Goal: Task Accomplishment & Management: Use online tool/utility

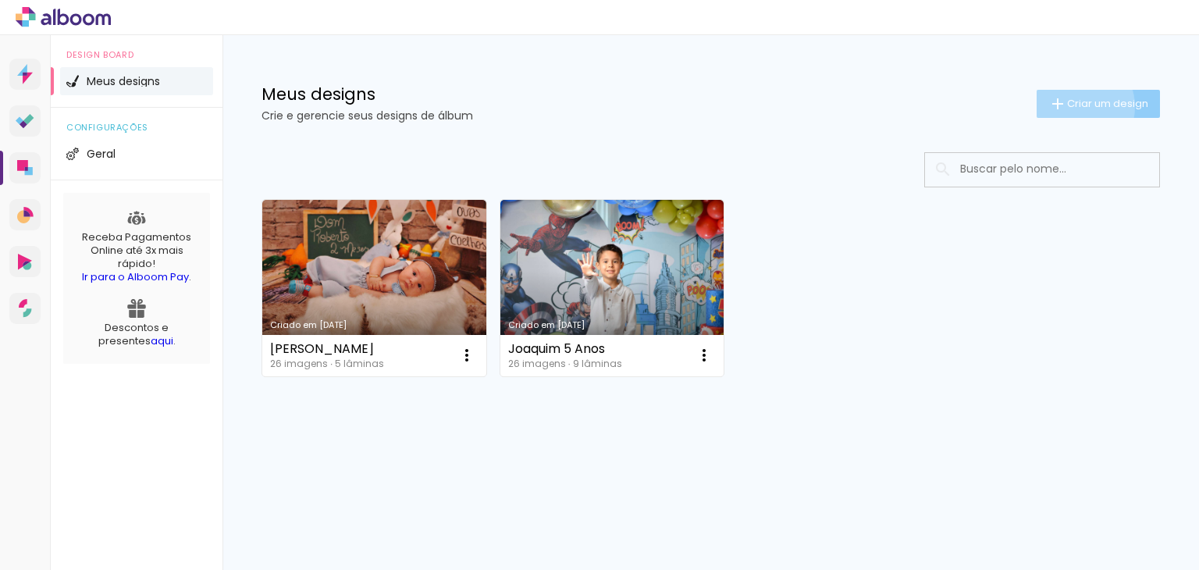
click at [1074, 106] on span "Criar um design" at bounding box center [1107, 103] width 81 height 10
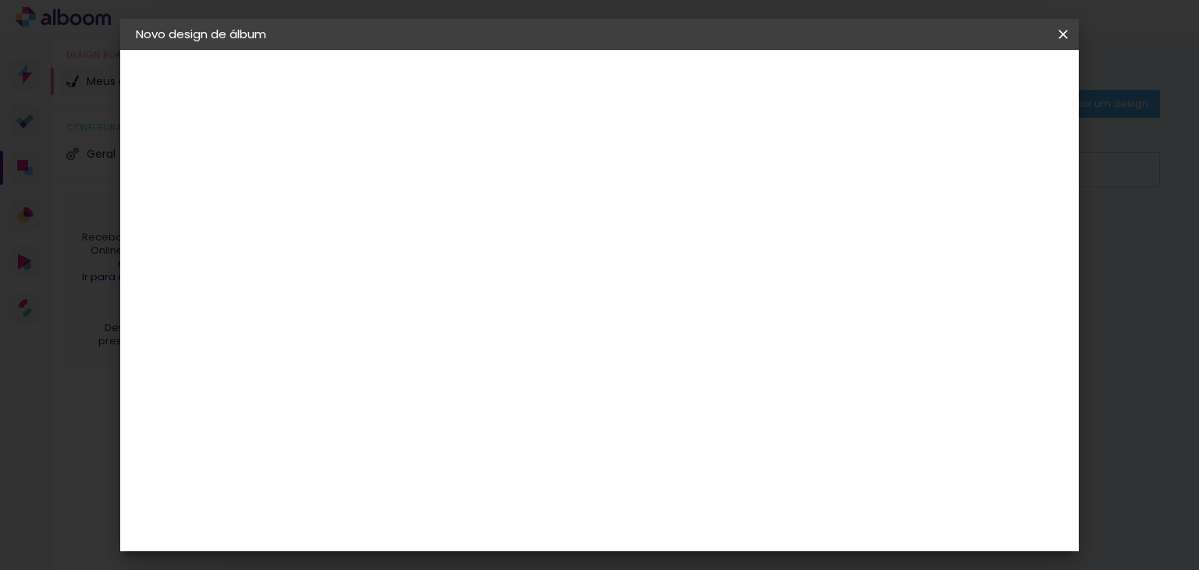
click at [391, 211] on input at bounding box center [391, 209] width 0 height 24
type input "[PERSON_NAME]"
type paper-input "[PERSON_NAME]"
click at [0, 0] on slot "Avançar" at bounding box center [0, 0] width 0 height 0
click at [510, 289] on input at bounding box center [431, 297] width 158 height 20
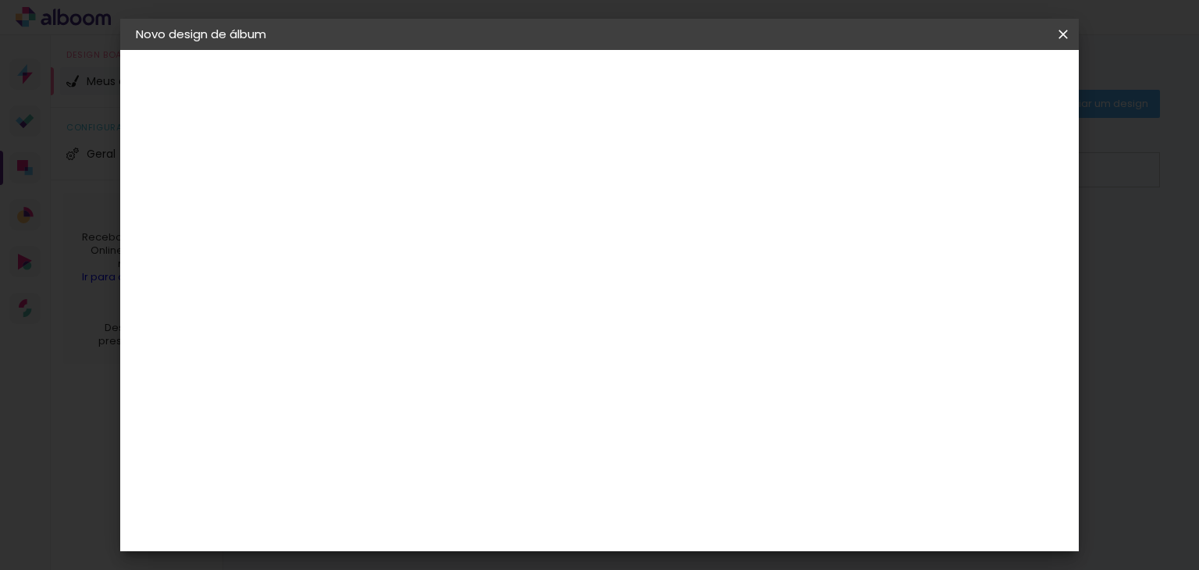
type input "mat"
type paper-input "mat"
click at [476, 353] on div "Matias Encadernações" at bounding box center [428, 355] width 96 height 25
click at [0, 0] on slot "Avançar" at bounding box center [0, 0] width 0 height 0
click at [471, 262] on iron-icon at bounding box center [461, 271] width 19 height 19
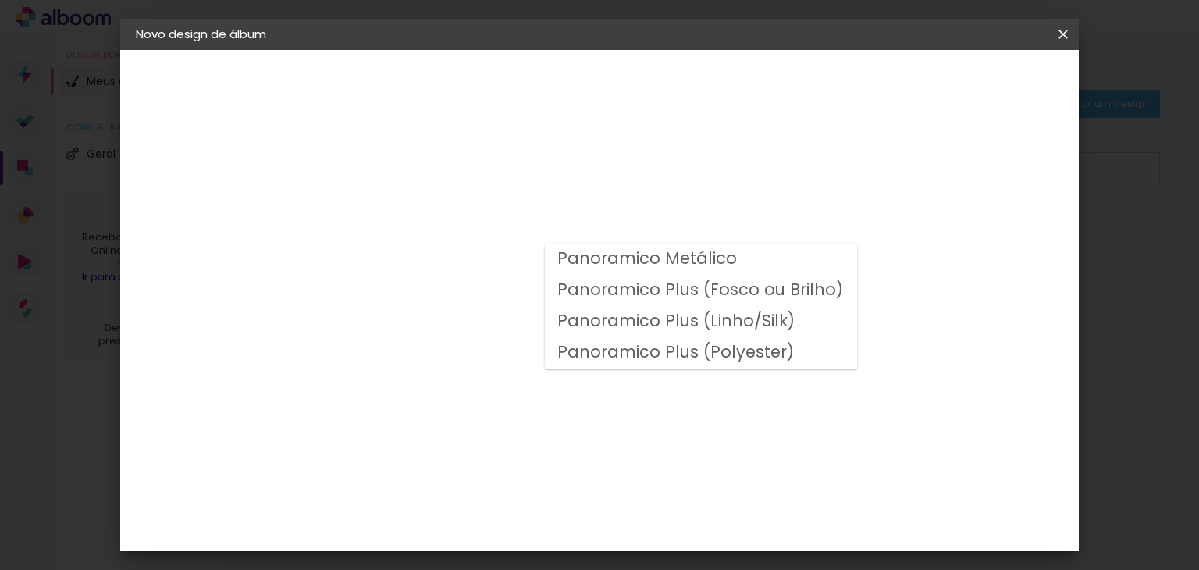
click at [0, 0] on slot "Panoramico Plus (Fosco ou Brilho)" at bounding box center [0, 0] width 0 height 0
type input "Panoramico Plus (Fosco ou Brilho)"
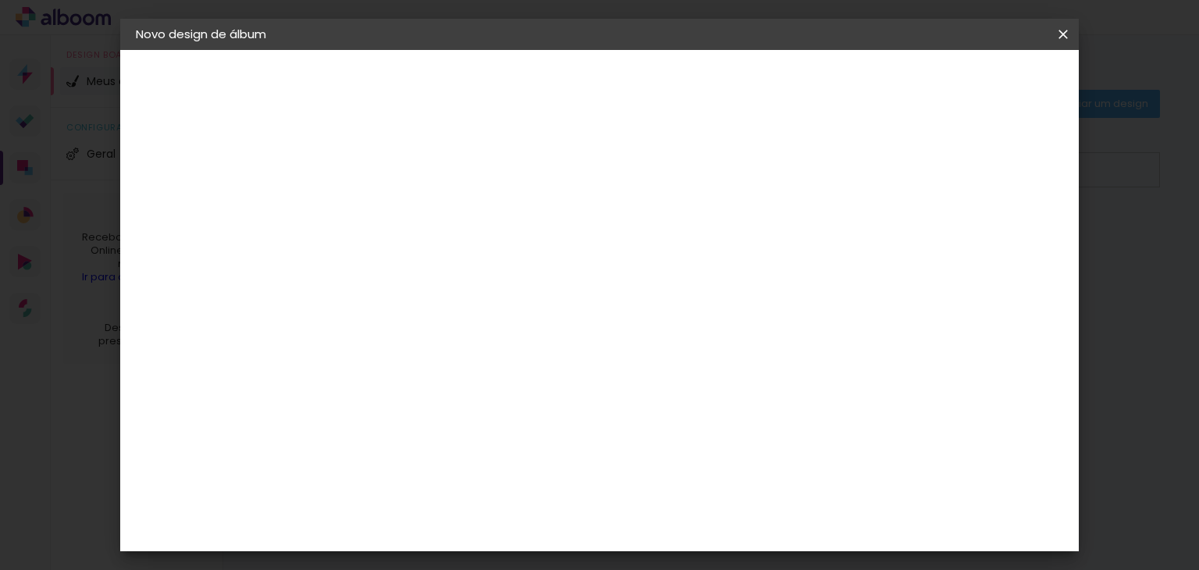
scroll to position [169, 0]
click at [554, 357] on span "15 × 20 cm" at bounding box center [525, 377] width 58 height 41
click at [0, 0] on slot "Avançar" at bounding box center [0, 0] width 0 height 0
click at [965, 79] on span "Iniciar design" at bounding box center [929, 82] width 71 height 11
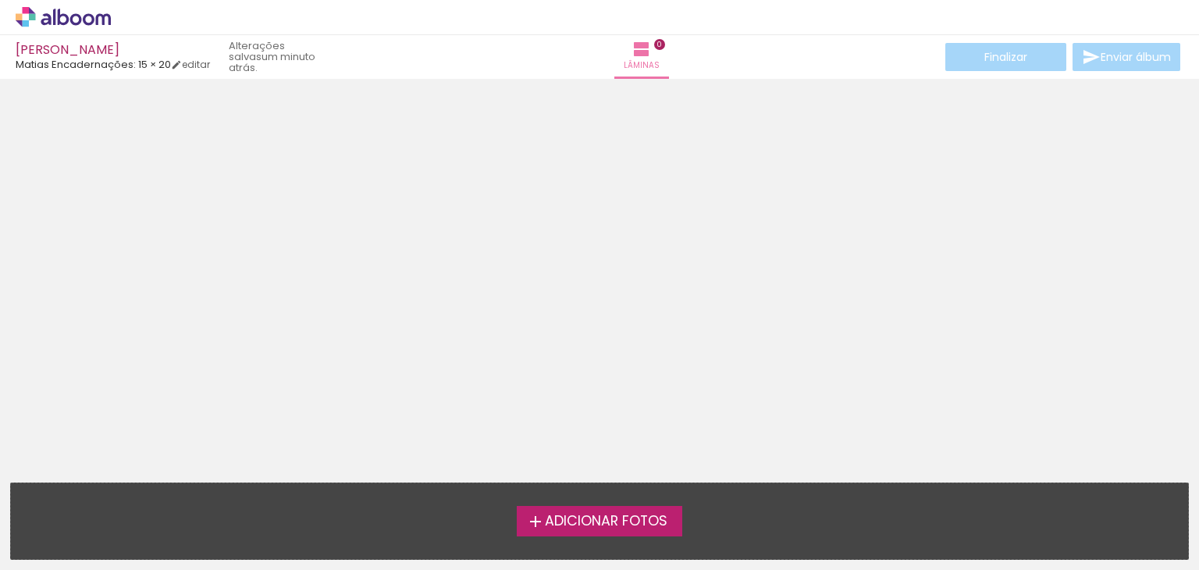
click at [627, 525] on span "Adicionar Fotos" at bounding box center [606, 521] width 123 height 14
click at [0, 0] on input "file" at bounding box center [0, 0] width 0 height 0
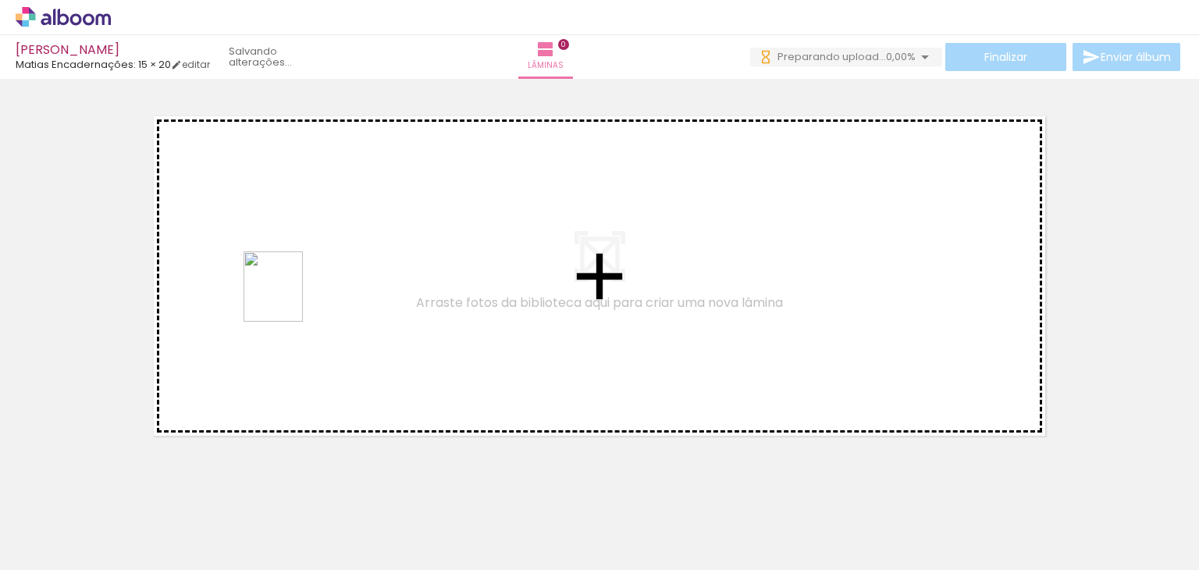
drag, startPoint x: 420, startPoint y: 524, endPoint x: 287, endPoint y: 294, distance: 265.0
click at [287, 294] on quentale-workspace at bounding box center [599, 285] width 1199 height 570
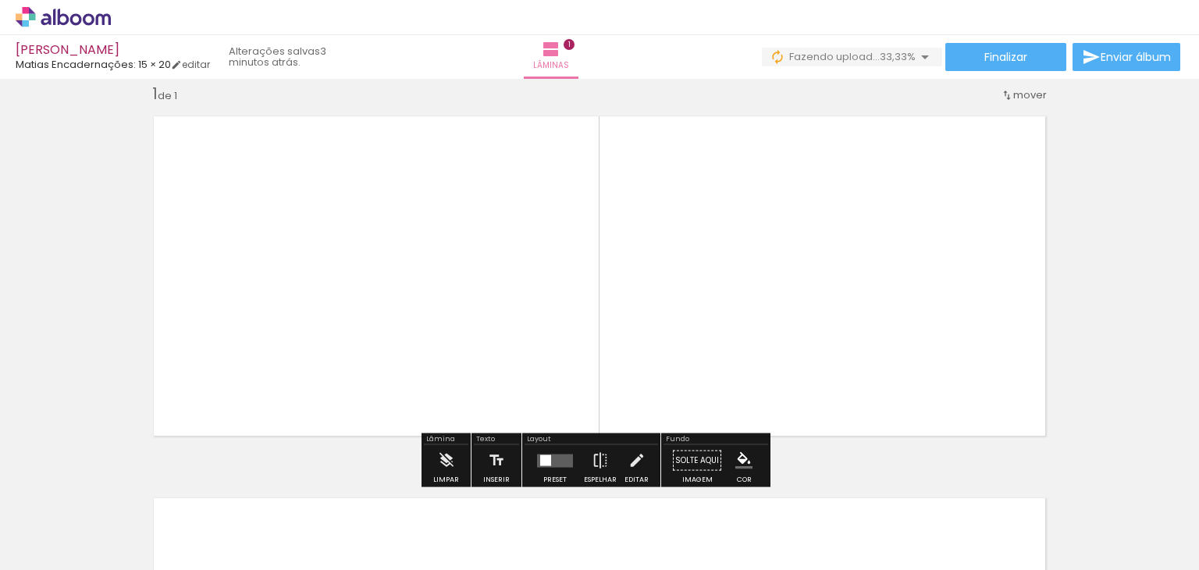
drag, startPoint x: 359, startPoint y: 241, endPoint x: 616, endPoint y: 95, distance: 295.3
click at [616, 95] on div "Inserir lâmina 1 de 1" at bounding box center [599, 447] width 1199 height 764
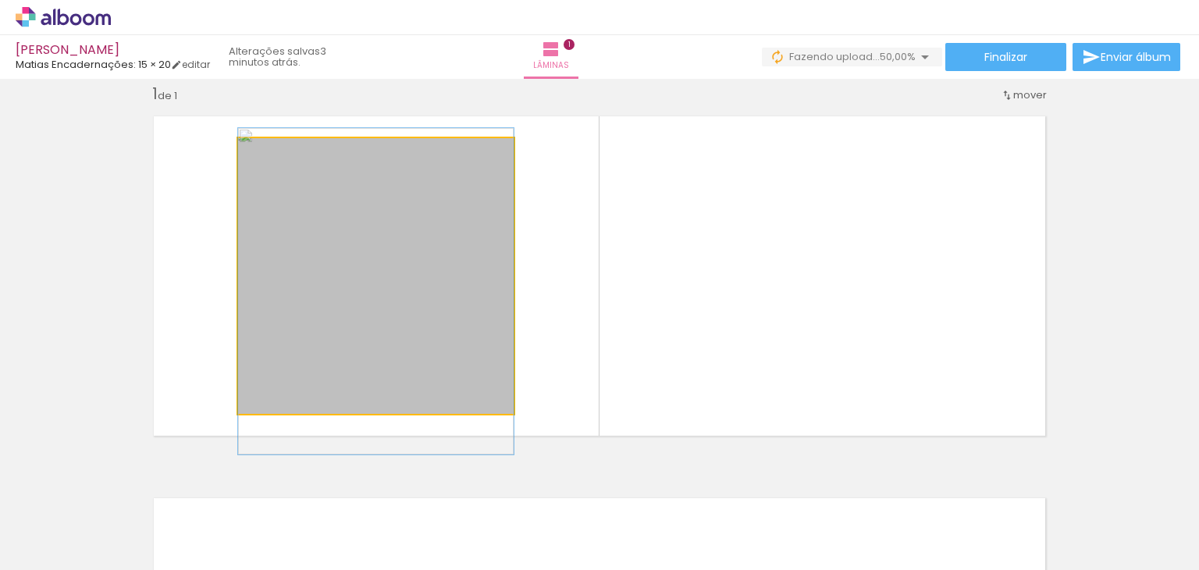
drag, startPoint x: 387, startPoint y: 282, endPoint x: 438, endPoint y: 301, distance: 54.3
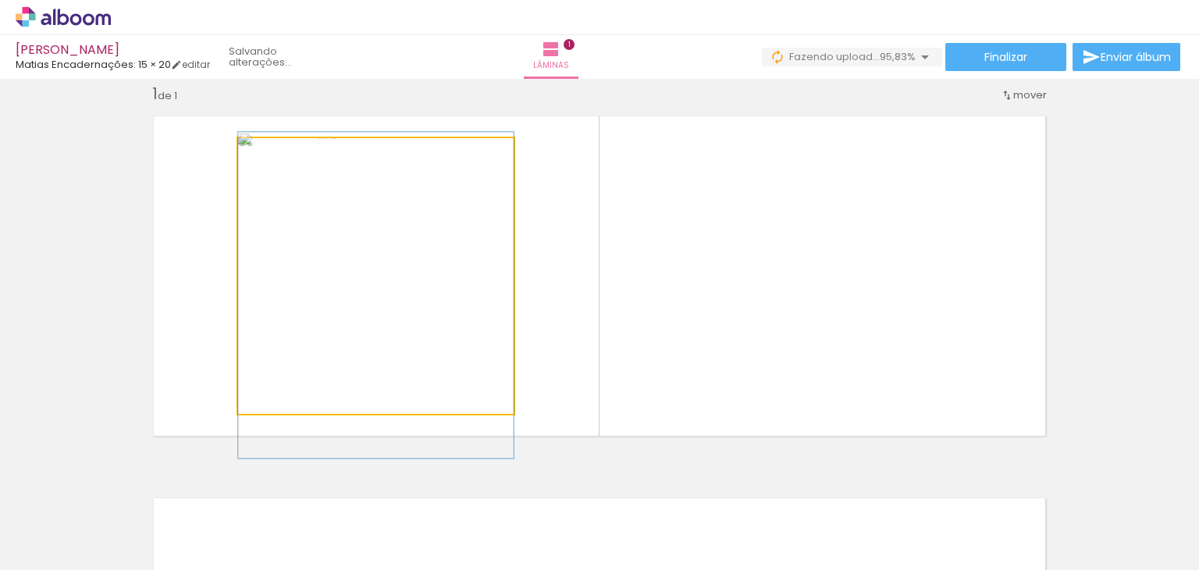
drag, startPoint x: 419, startPoint y: 517, endPoint x: 369, endPoint y: 289, distance: 233.3
click at [369, 289] on quentale-photo at bounding box center [375, 275] width 275 height 275
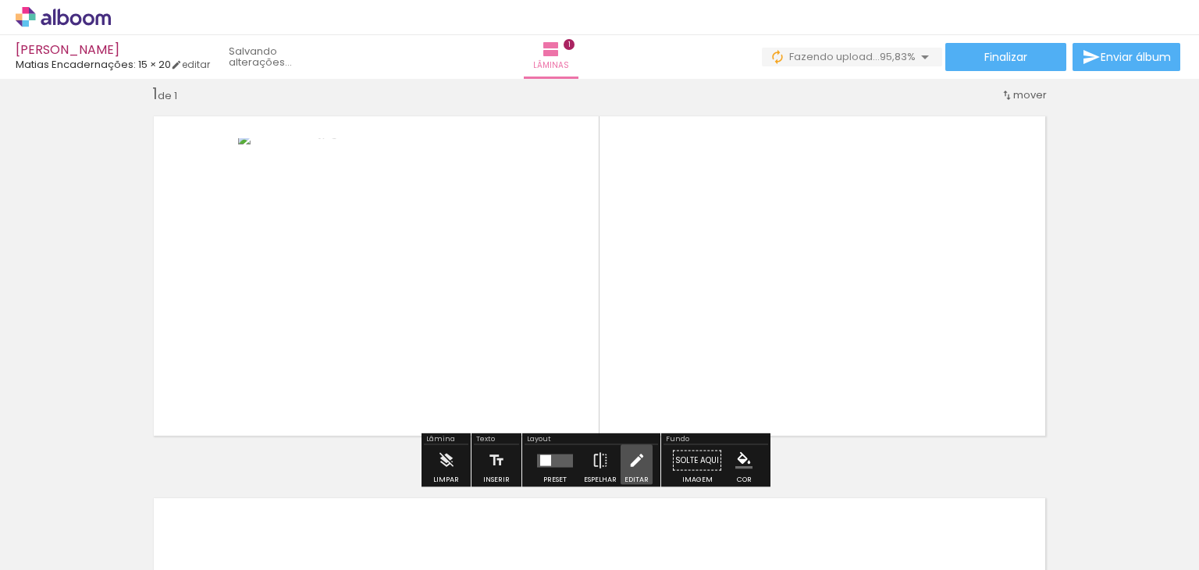
click at [628, 463] on iron-icon at bounding box center [636, 460] width 17 height 31
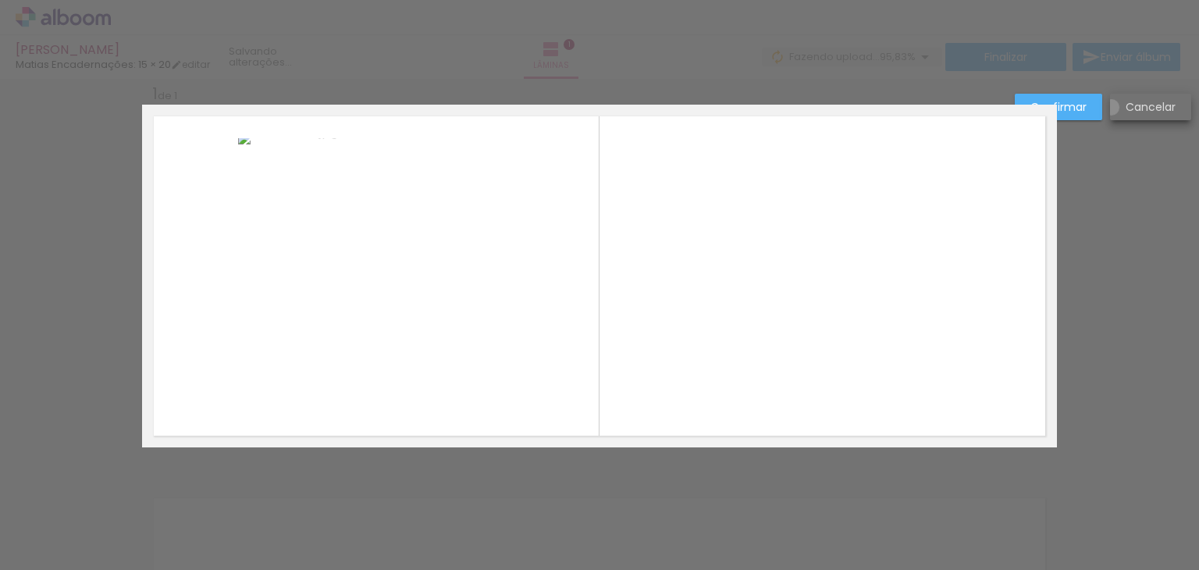
click at [1110, 107] on paper-button "Cancelar" at bounding box center [1150, 107] width 81 height 27
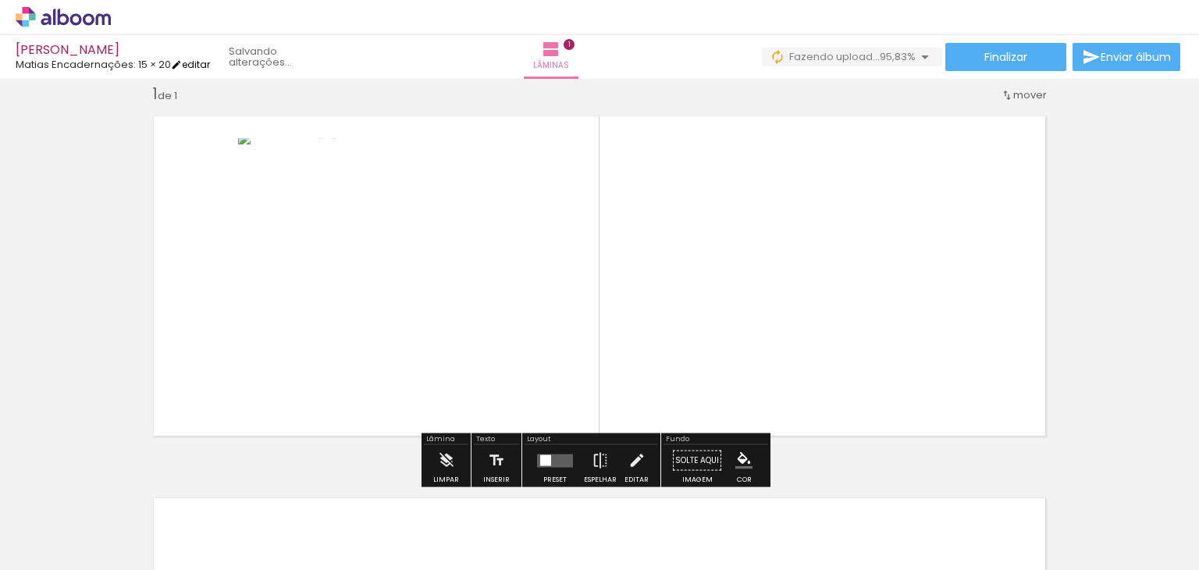
click at [182, 69] on iron-icon at bounding box center [176, 64] width 11 height 11
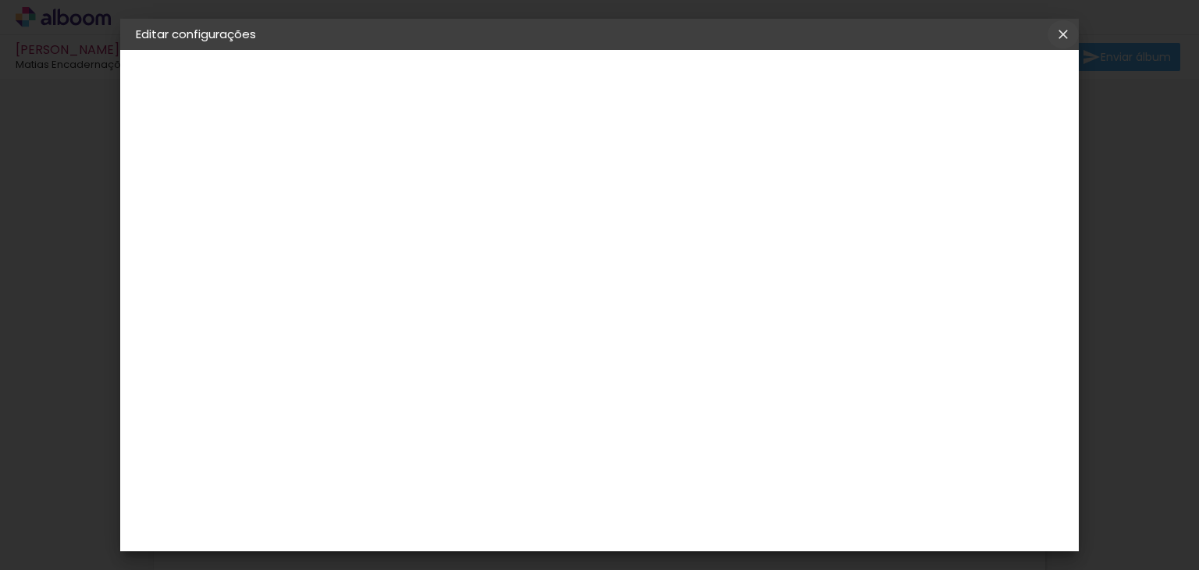
click at [1052, 40] on paper-icon-button at bounding box center [1062, 34] width 31 height 28
click at [1062, 31] on iron-icon at bounding box center [1062, 35] width 19 height 16
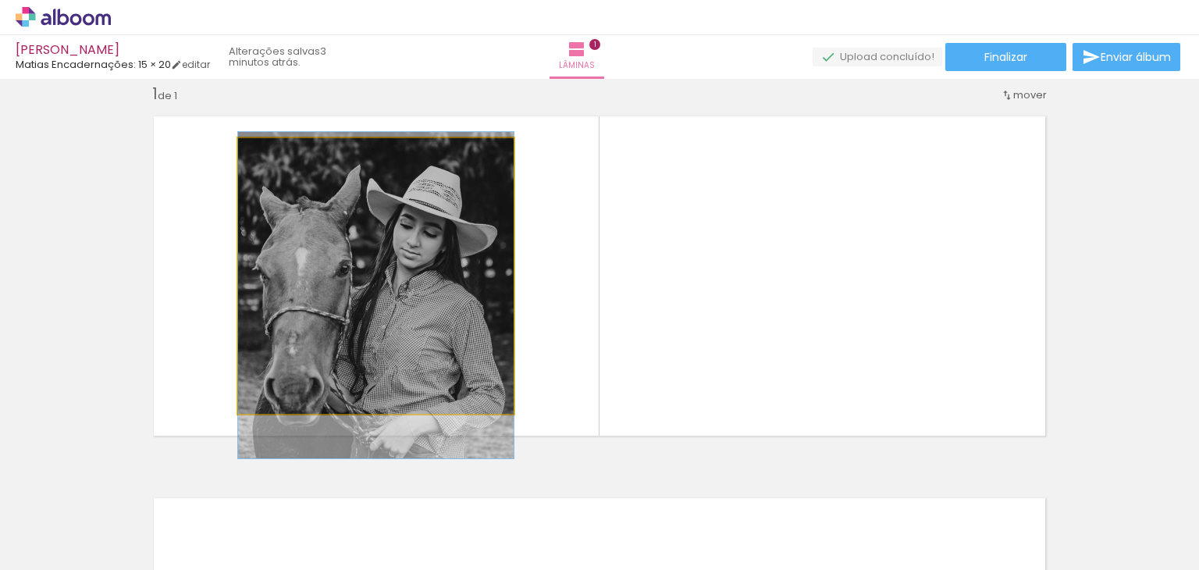
drag, startPoint x: 272, startPoint y: 156, endPoint x: 247, endPoint y: 158, distance: 24.3
type paper-slider "100"
click at [247, 158] on div at bounding box center [297, 154] width 108 height 23
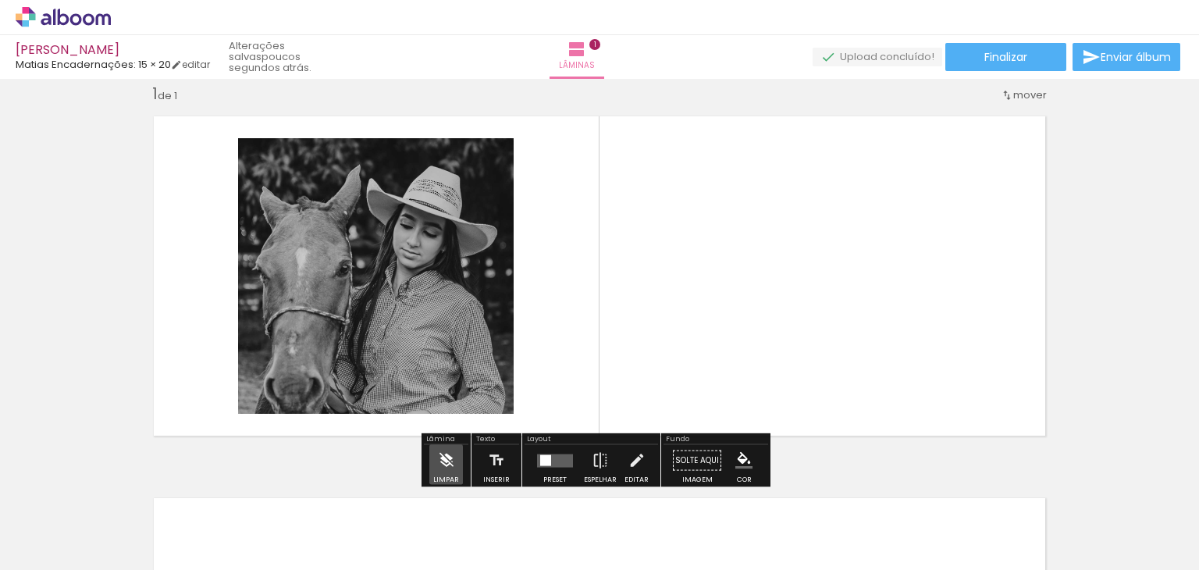
click at [446, 460] on iron-icon at bounding box center [446, 460] width 17 height 31
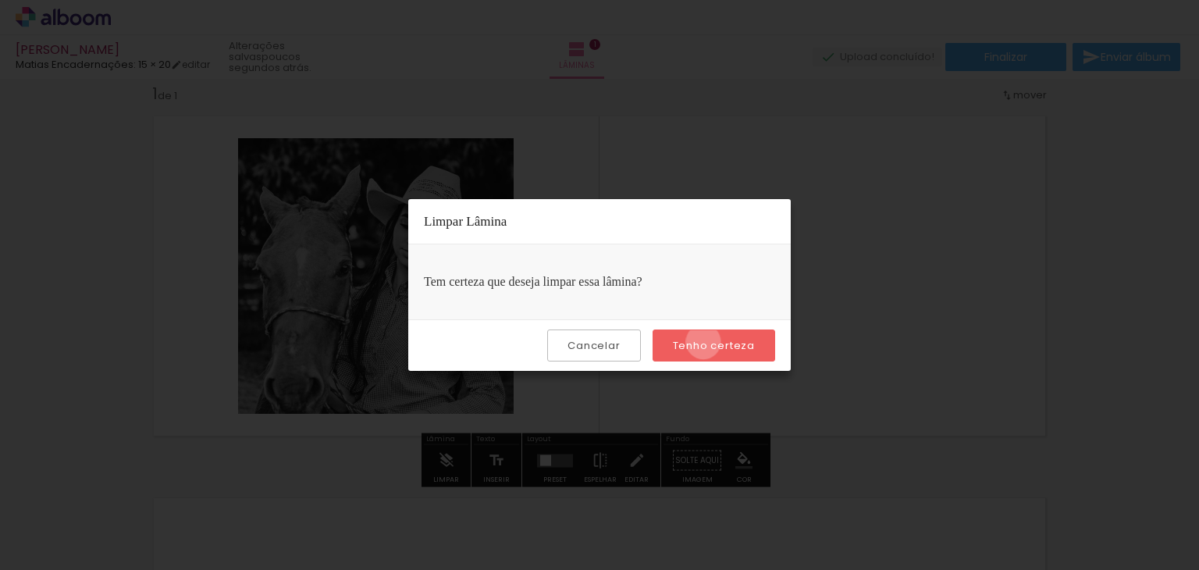
click at [0, 0] on slot "Tenho certeza" at bounding box center [0, 0] width 0 height 0
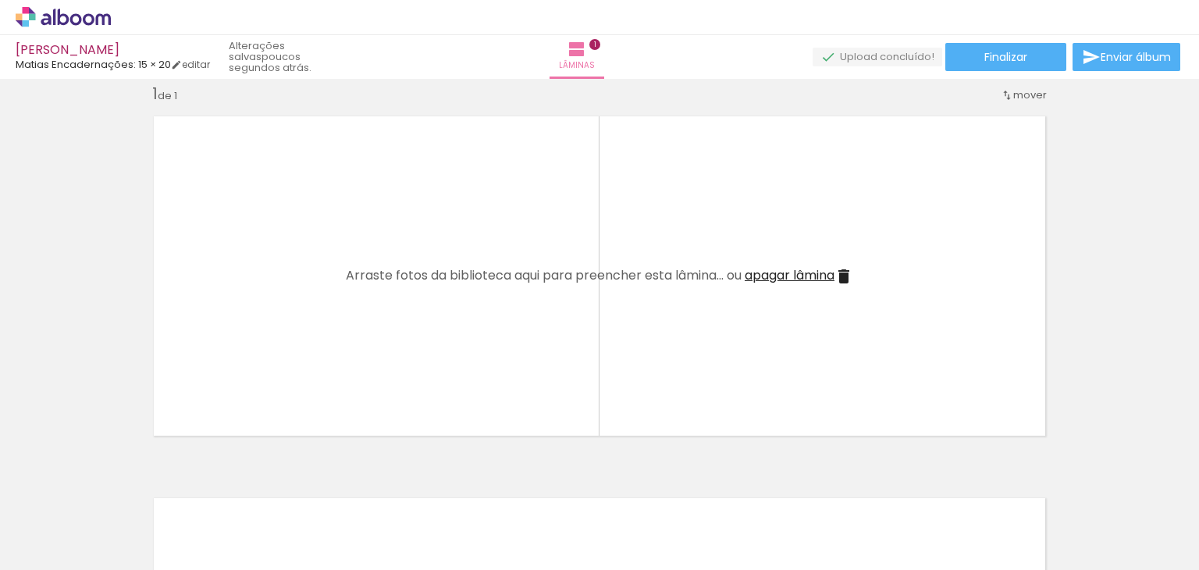
scroll to position [0, 131]
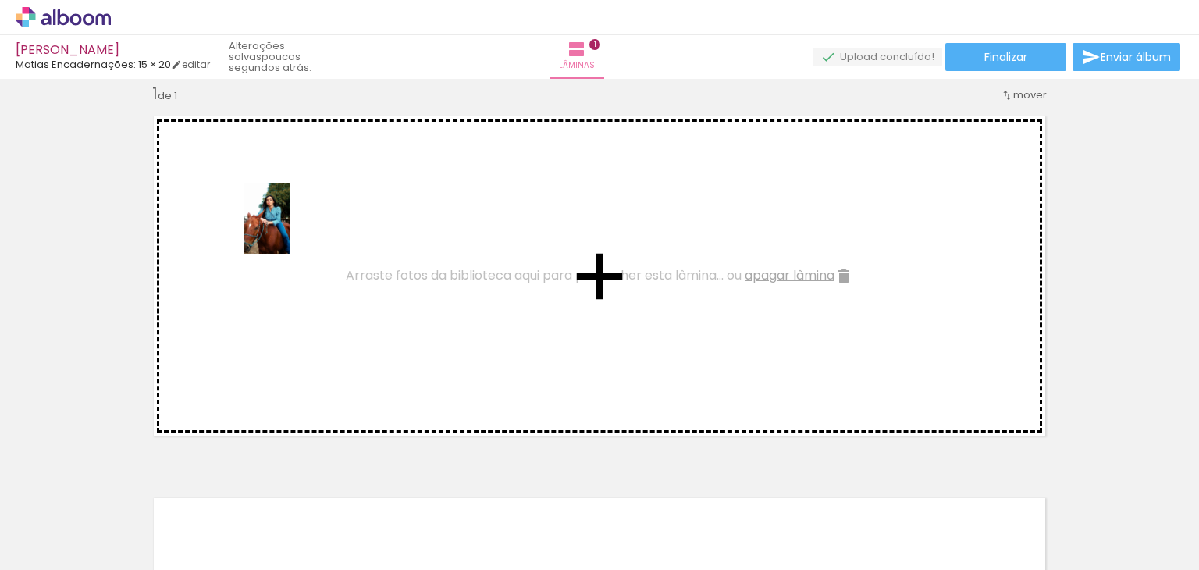
drag, startPoint x: 730, startPoint y: 530, endPoint x: 282, endPoint y: 220, distance: 544.6
click at [282, 220] on quentale-workspace at bounding box center [599, 285] width 1199 height 570
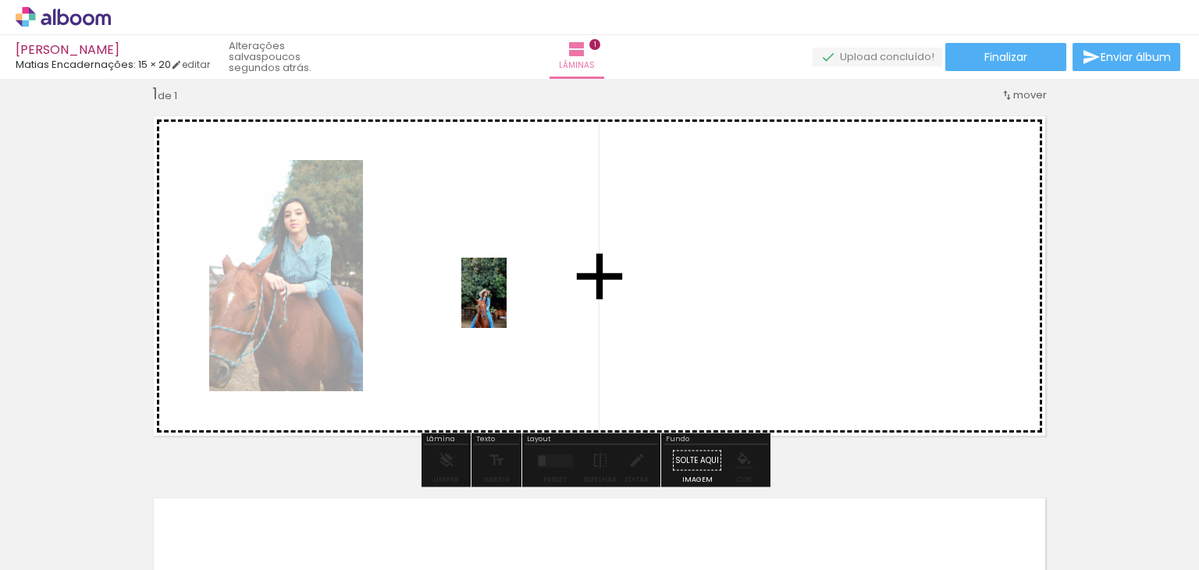
drag, startPoint x: 474, startPoint y: 531, endPoint x: 508, endPoint y: 304, distance: 229.7
click at [508, 304] on quentale-workspace at bounding box center [599, 285] width 1199 height 570
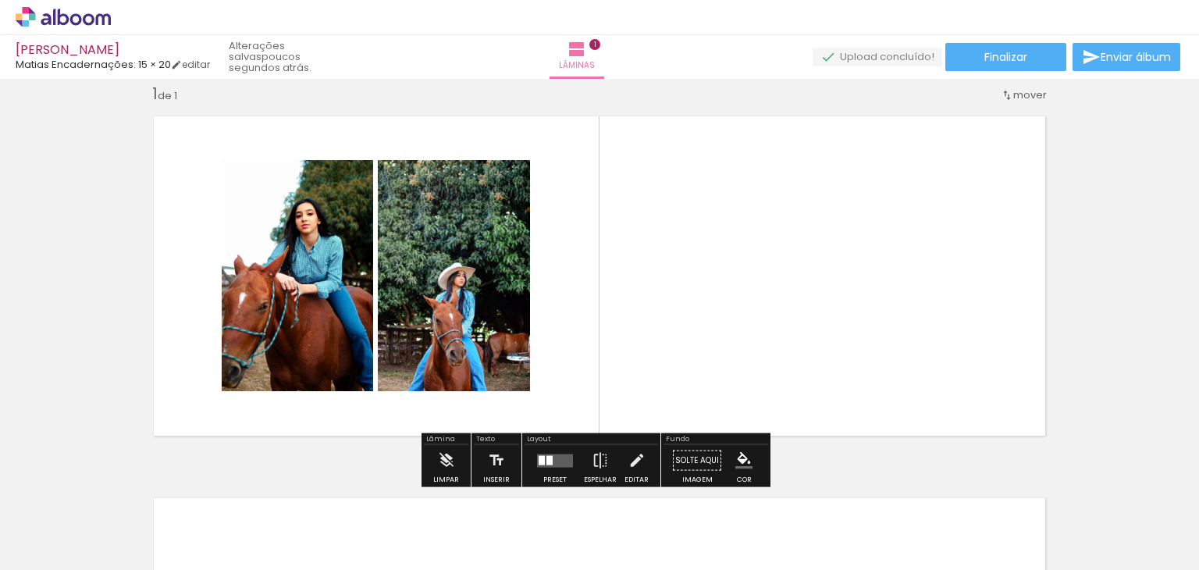
scroll to position [0, 145]
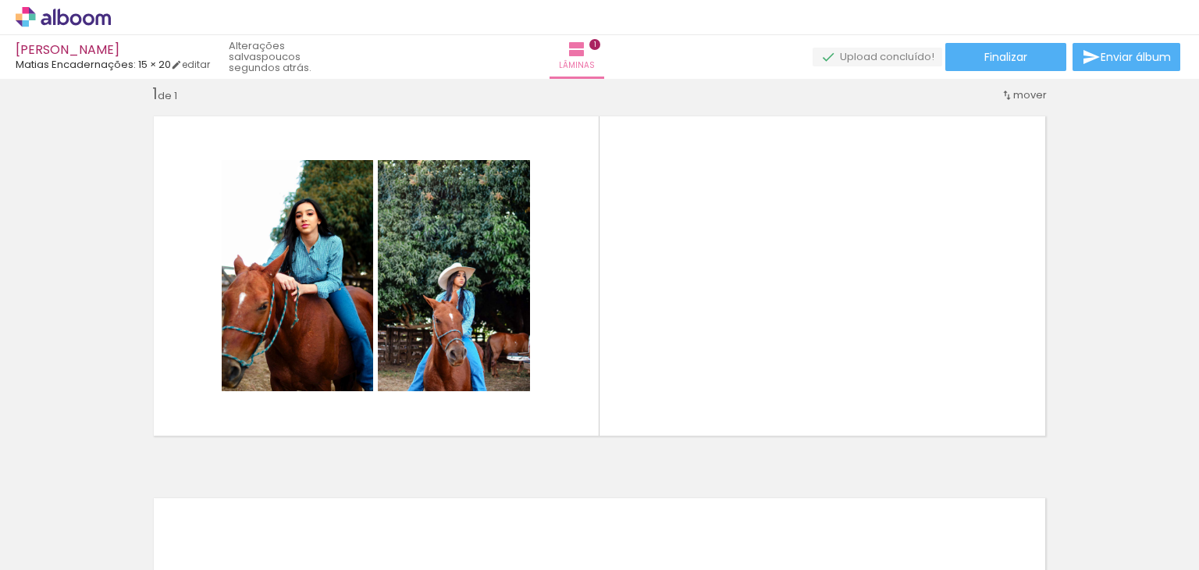
drag, startPoint x: 624, startPoint y: 529, endPoint x: 791, endPoint y: 303, distance: 281.2
click at [791, 303] on quentale-workspace at bounding box center [599, 285] width 1199 height 570
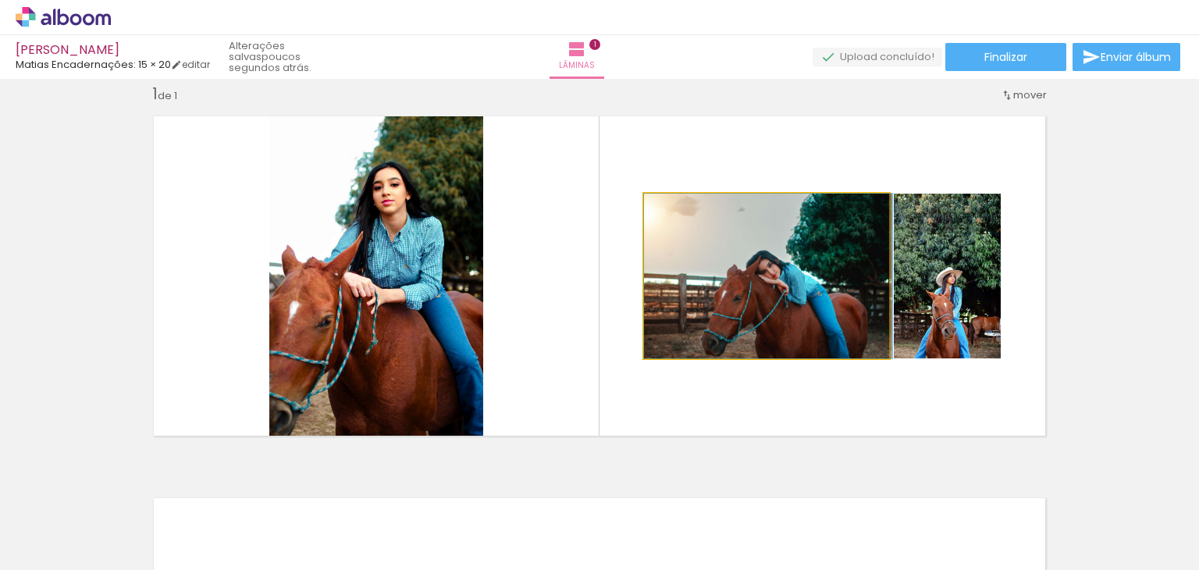
drag, startPoint x: 709, startPoint y: 273, endPoint x: 724, endPoint y: 232, distance: 44.2
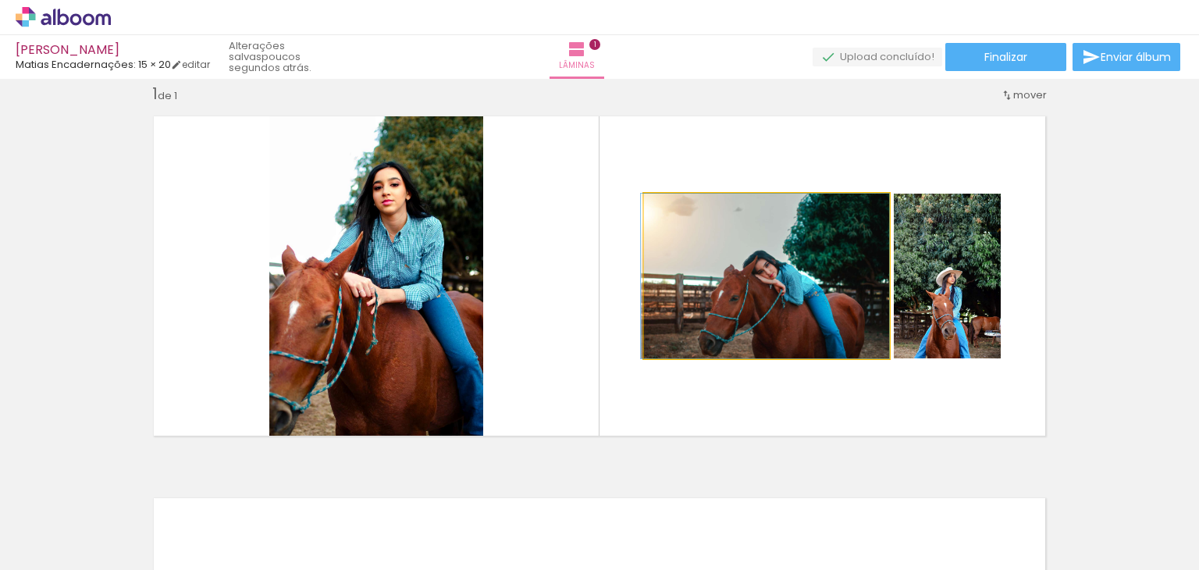
drag, startPoint x: 724, startPoint y: 232, endPoint x: 709, endPoint y: 226, distance: 15.8
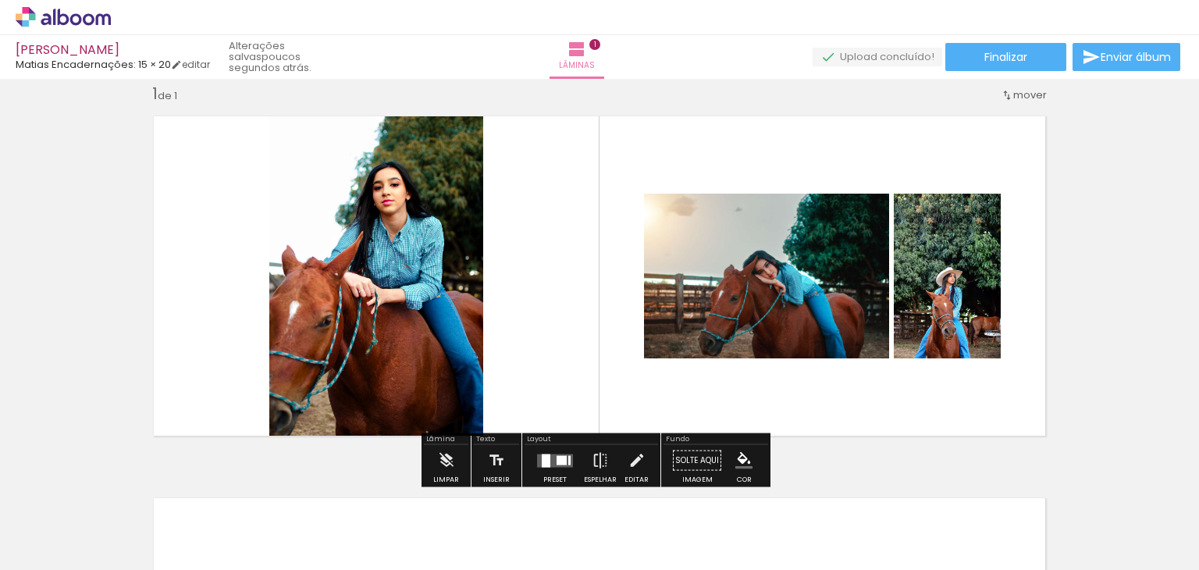
click at [794, 212] on div at bounding box center [803, 210] width 19 height 16
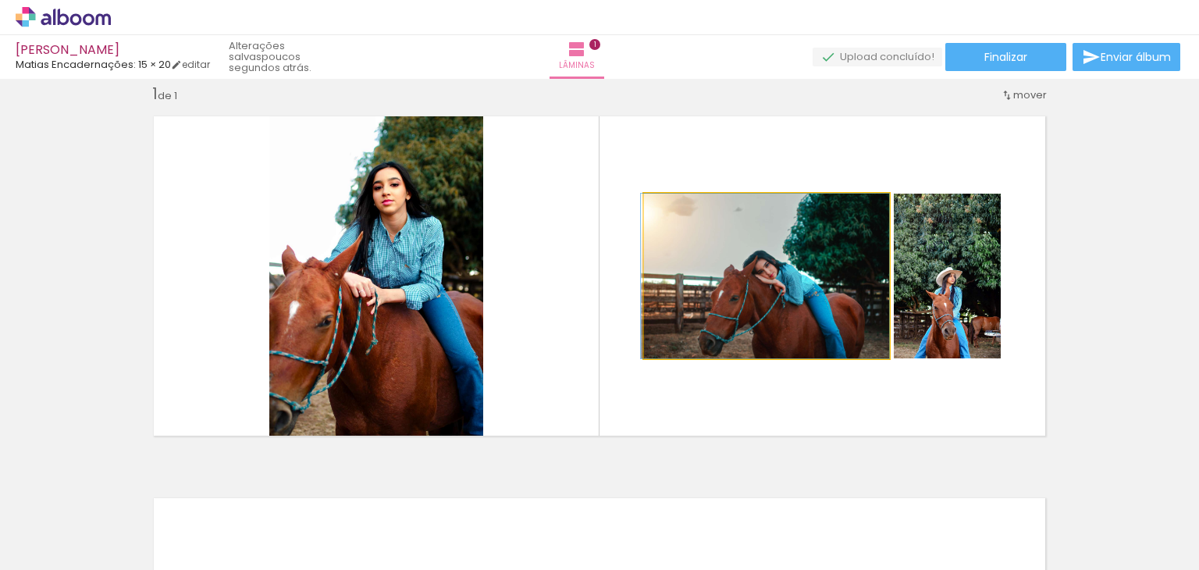
click at [677, 232] on quentale-photo at bounding box center [766, 276] width 245 height 165
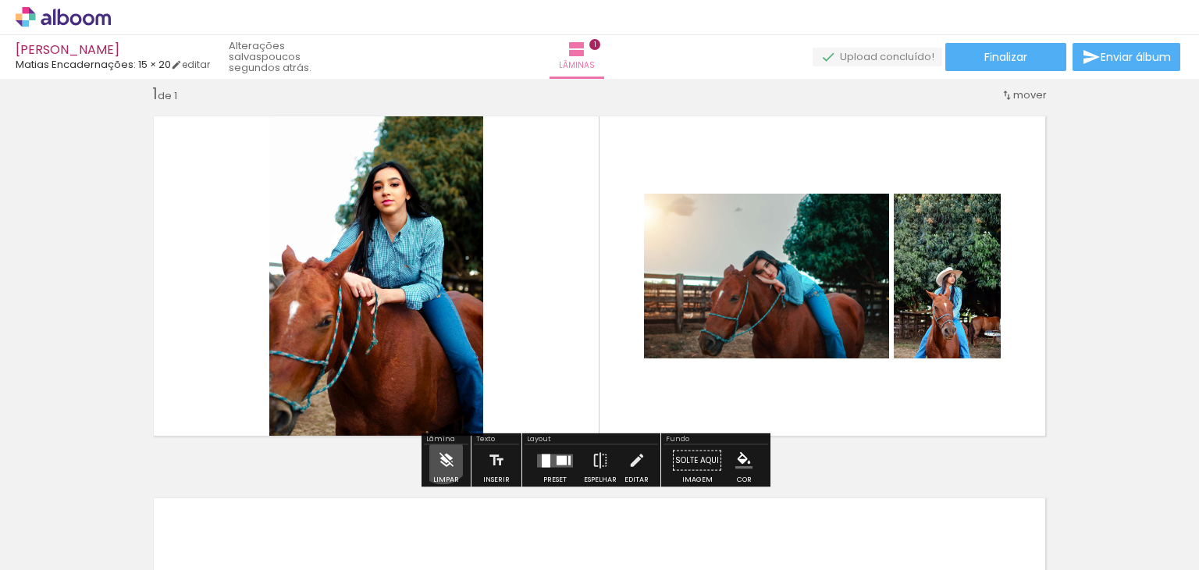
click at [442, 456] on iron-icon at bounding box center [446, 460] width 17 height 31
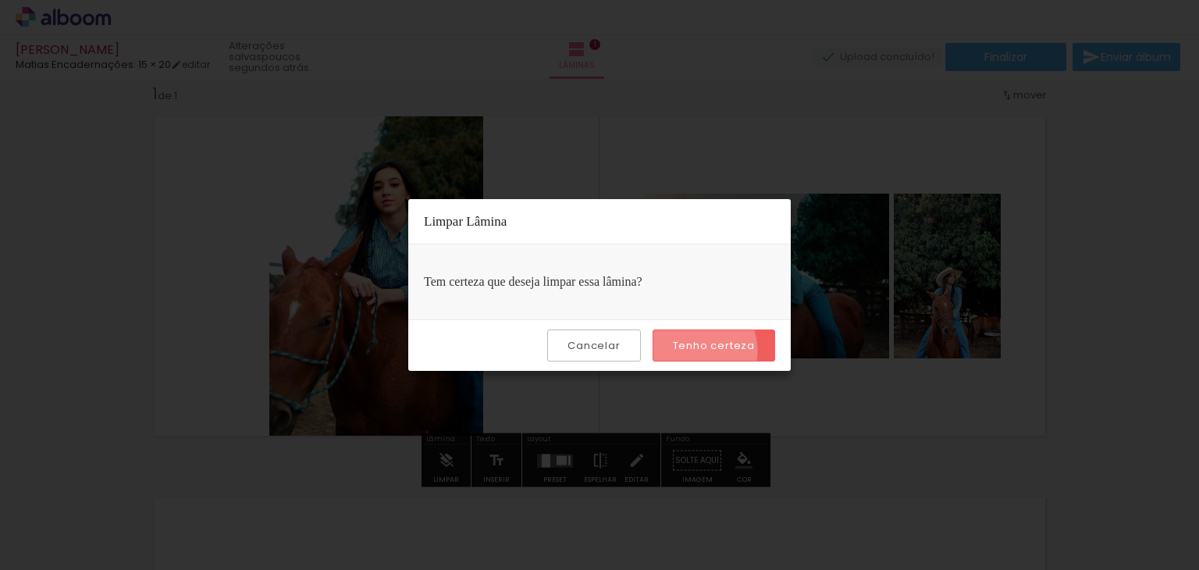
click at [0, 0] on slot "Tenho certeza" at bounding box center [0, 0] width 0 height 0
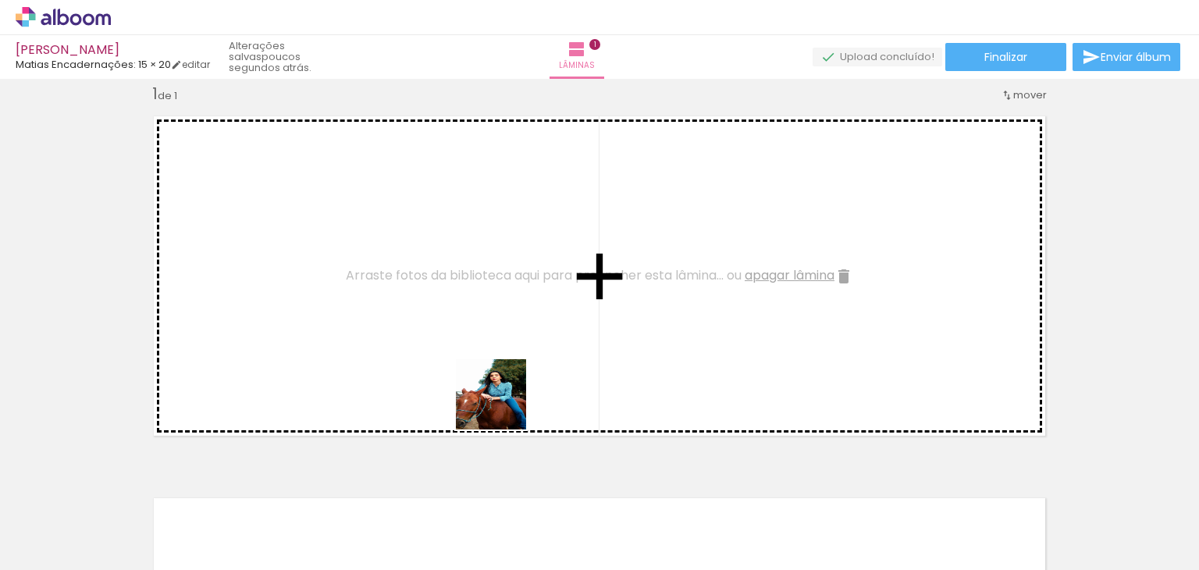
drag, startPoint x: 728, startPoint y: 531, endPoint x: 375, endPoint y: 302, distance: 421.4
click at [375, 302] on quentale-workspace at bounding box center [599, 285] width 1199 height 570
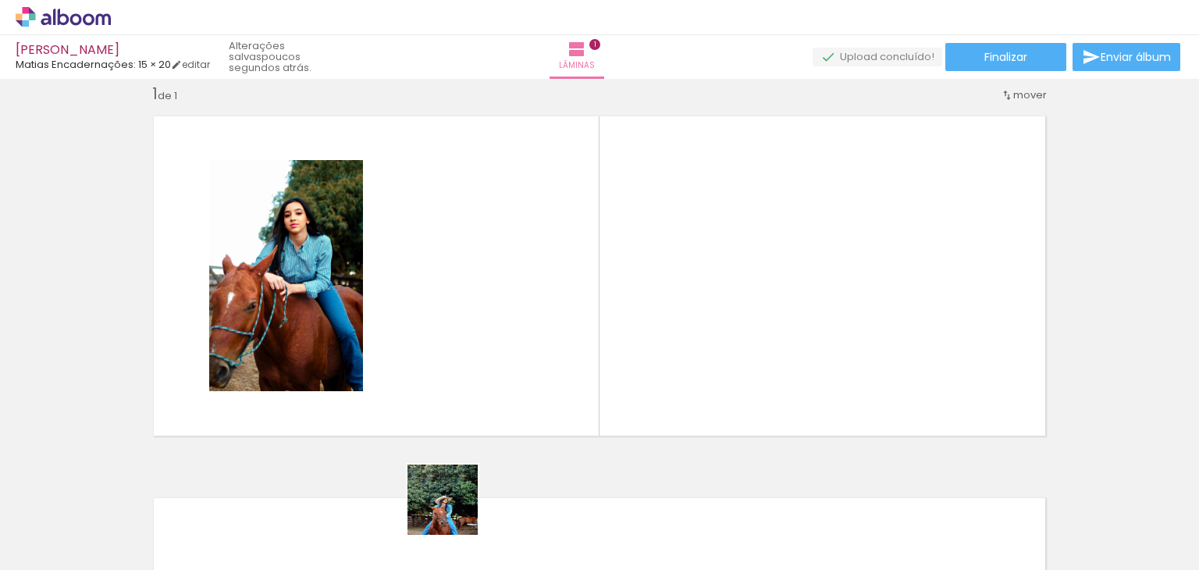
drag, startPoint x: 446, startPoint y: 537, endPoint x: 486, endPoint y: 345, distance: 196.0
click at [486, 345] on quentale-workspace at bounding box center [599, 285] width 1199 height 570
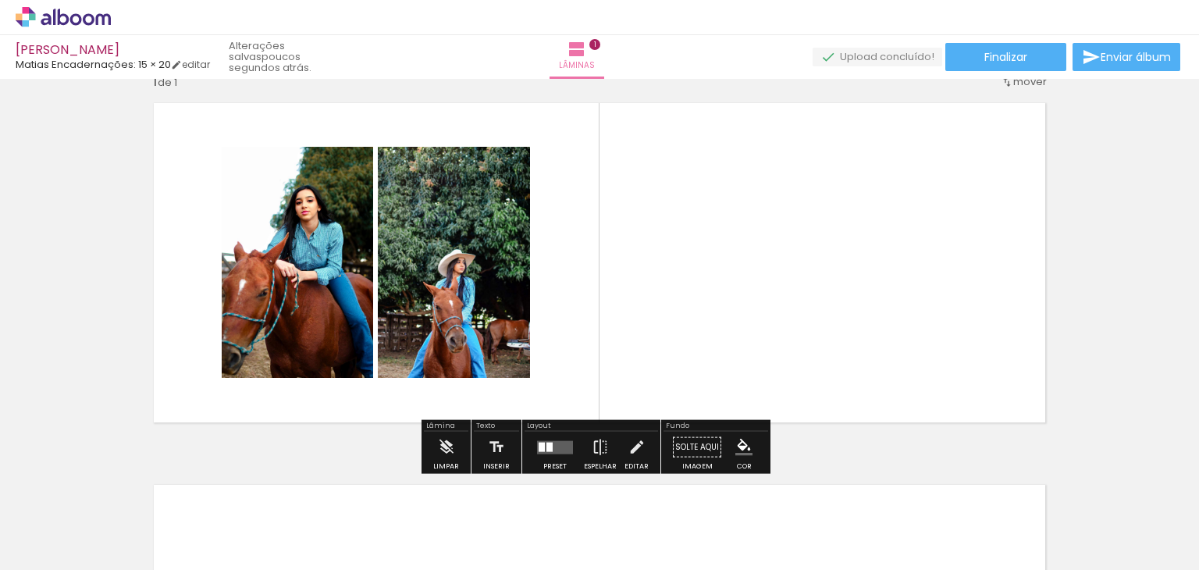
scroll to position [37, 0]
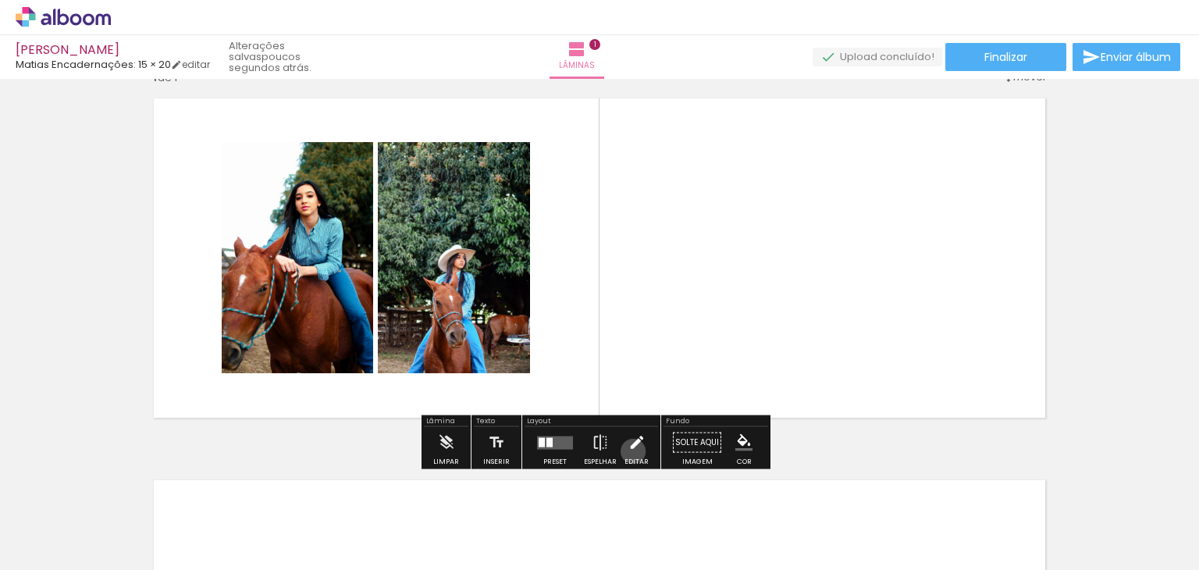
click at [629, 450] on iron-icon at bounding box center [636, 442] width 17 height 31
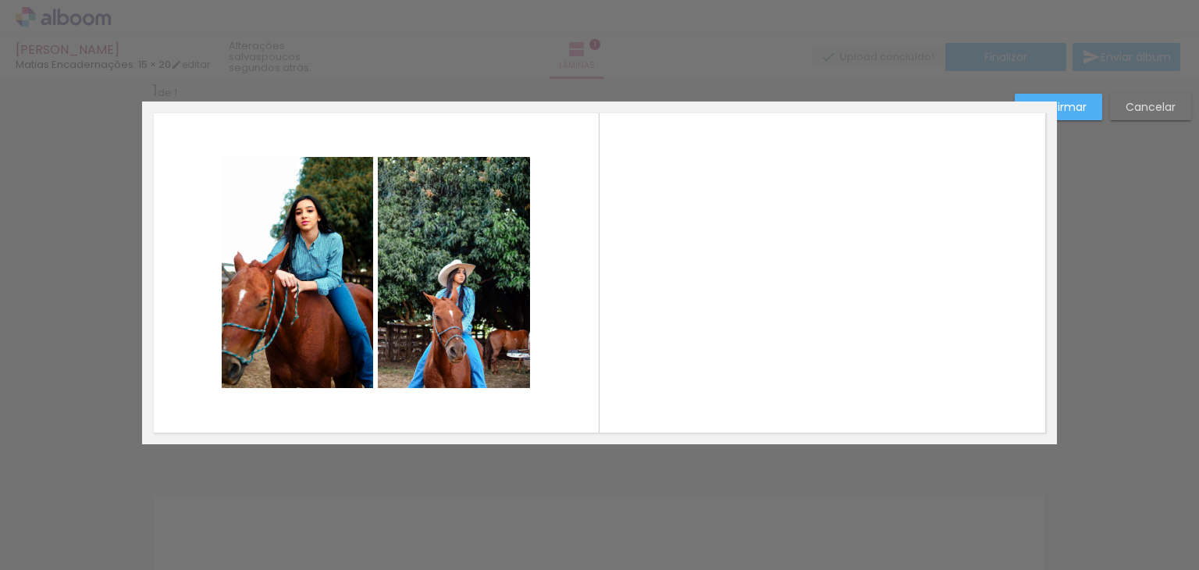
scroll to position [20, 0]
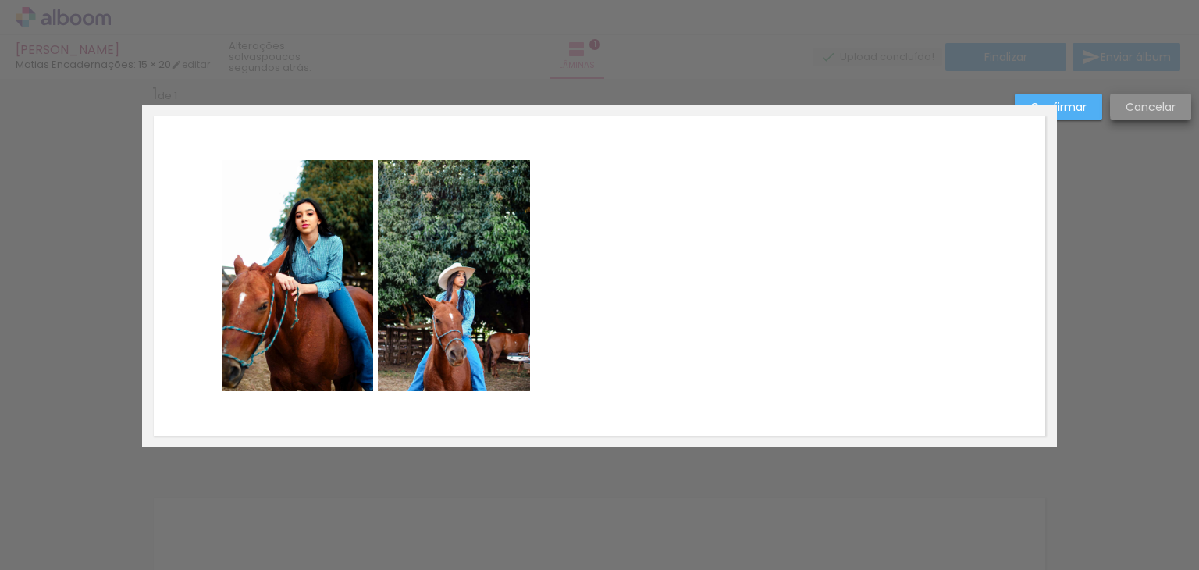
click at [0, 0] on slot "Cancelar" at bounding box center [0, 0] width 0 height 0
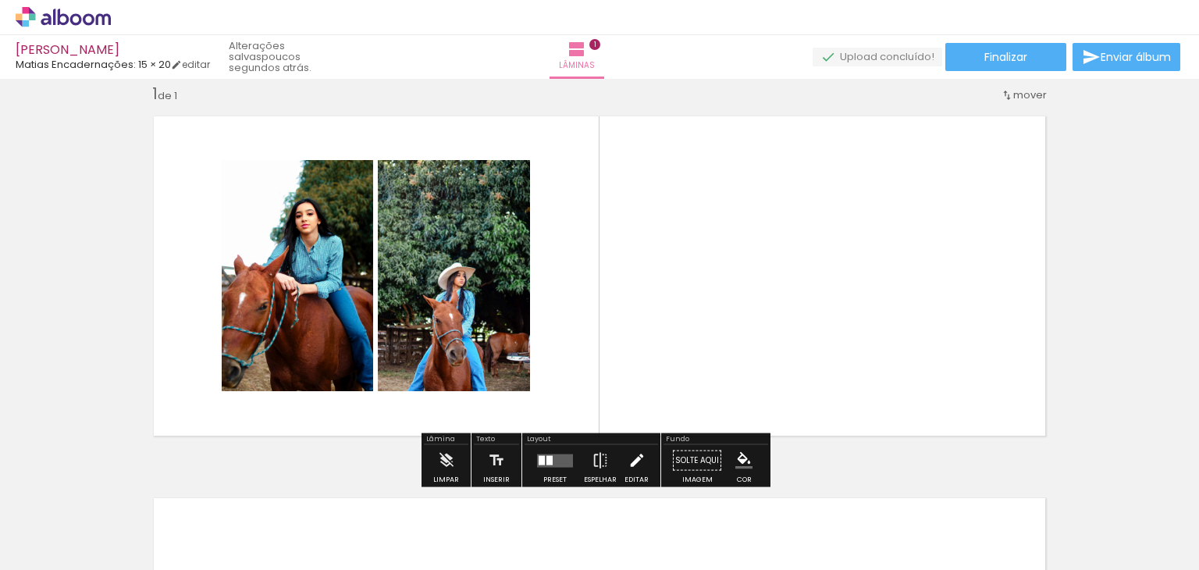
click at [633, 462] on iron-icon at bounding box center [636, 460] width 17 height 31
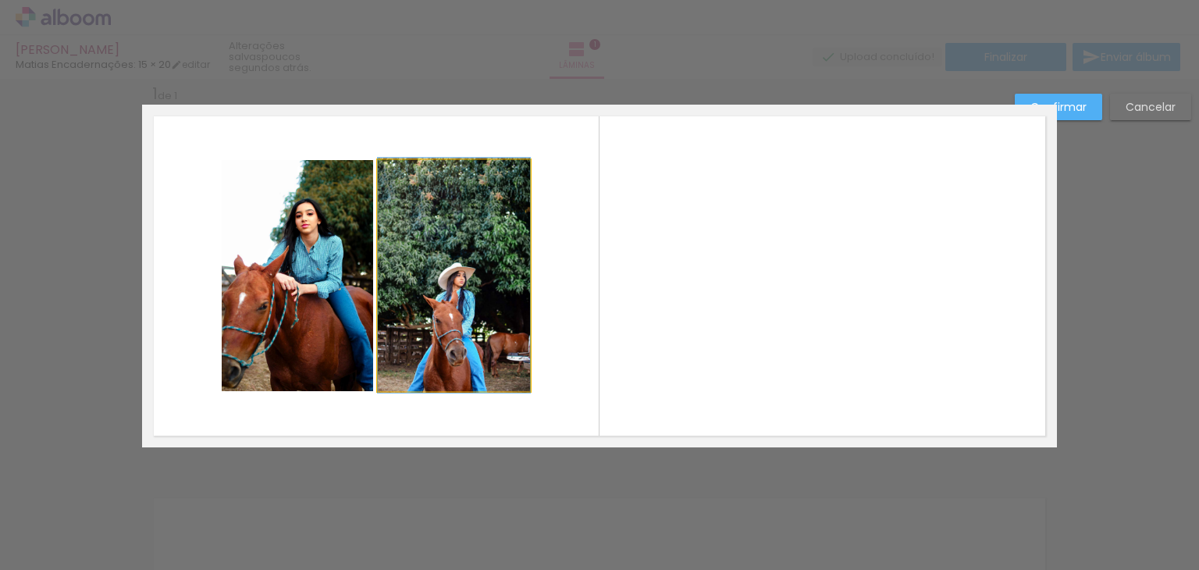
click at [458, 257] on quentale-photo at bounding box center [454, 275] width 152 height 231
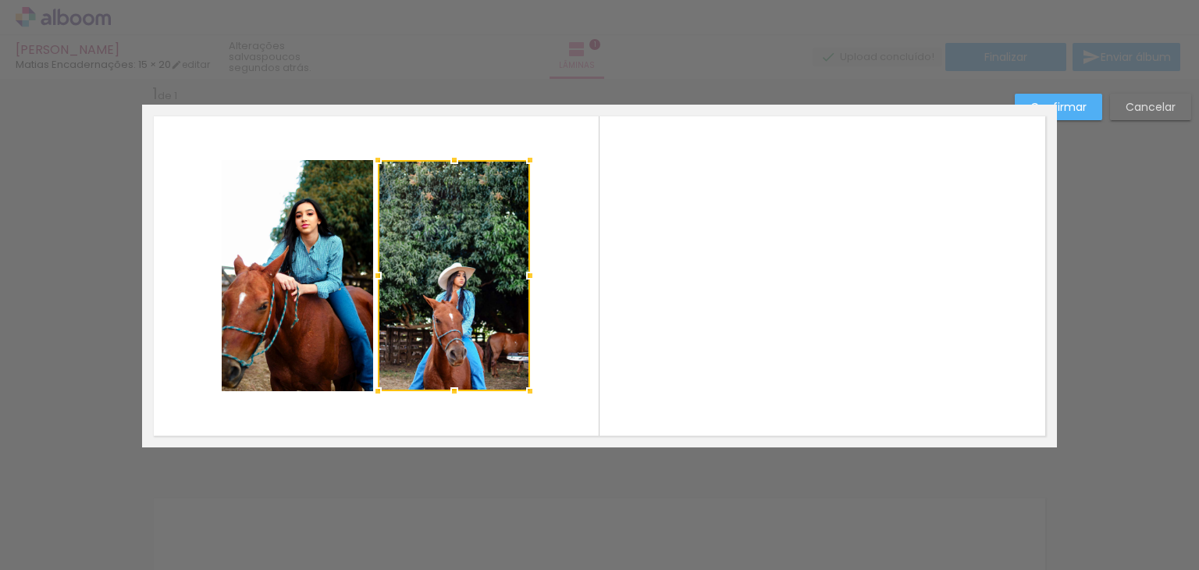
click at [1103, 136] on div "Confirmar Cancelar" at bounding box center [599, 459] width 1199 height 801
click at [1152, 97] on paper-button "Cancelar" at bounding box center [1150, 107] width 81 height 27
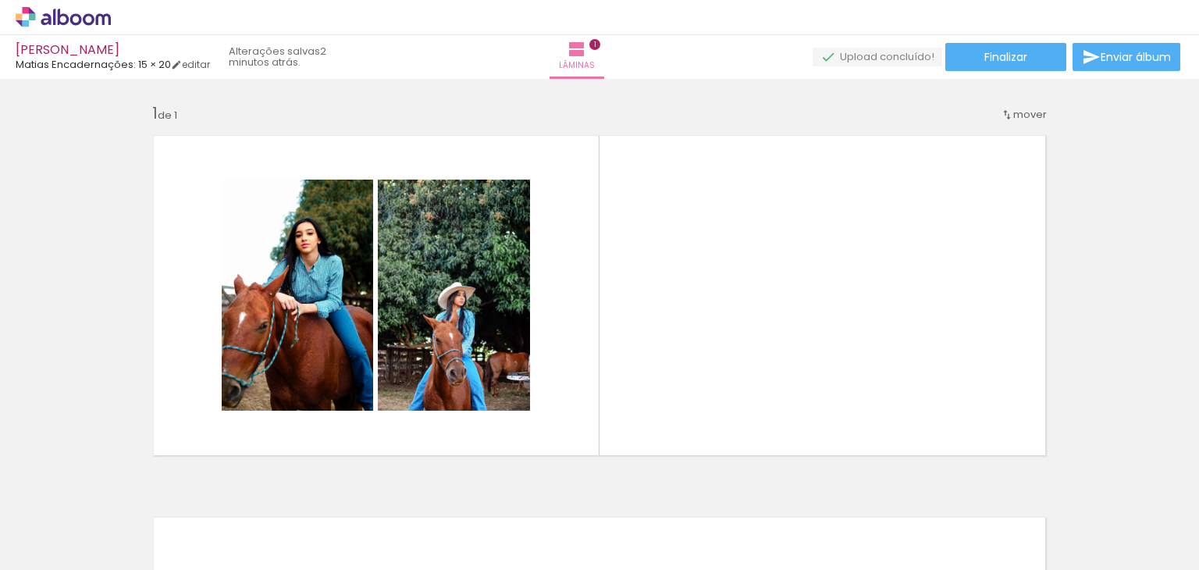
scroll to position [0, 21]
click at [31, 547] on iron-icon at bounding box center [22, 548] width 19 height 19
click at [0, 0] on input "file" at bounding box center [0, 0] width 0 height 0
drag, startPoint x: 1152, startPoint y: 537, endPoint x: 860, endPoint y: 326, distance: 359.9
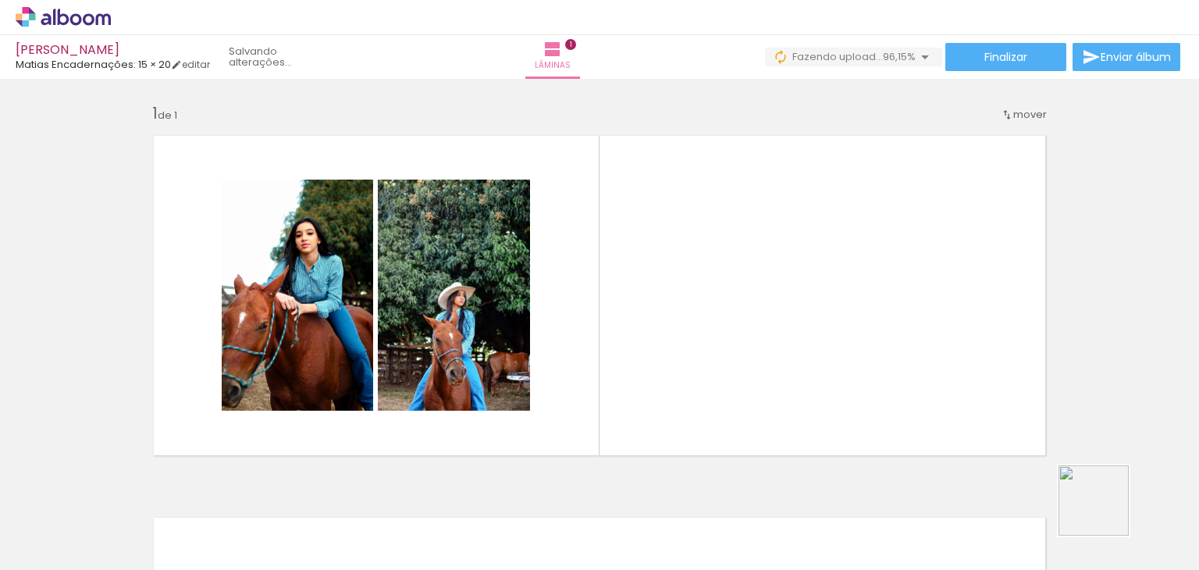
click at [860, 326] on quentale-workspace at bounding box center [599, 285] width 1199 height 570
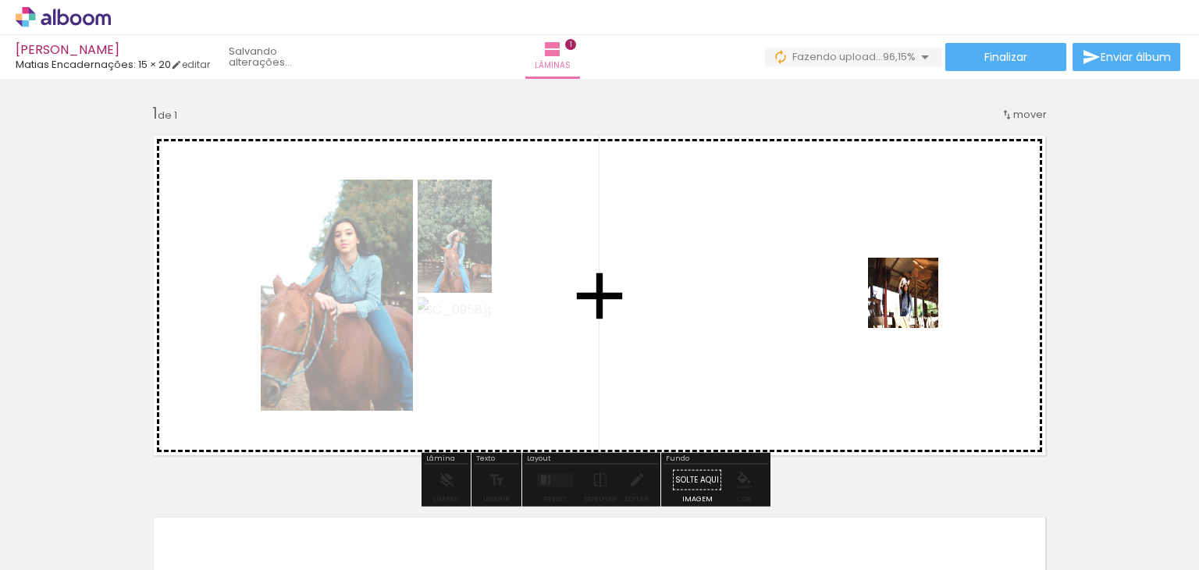
drag, startPoint x: 1065, startPoint y: 527, endPoint x: 905, endPoint y: 275, distance: 297.9
click at [905, 275] on quentale-workspace at bounding box center [599, 285] width 1199 height 570
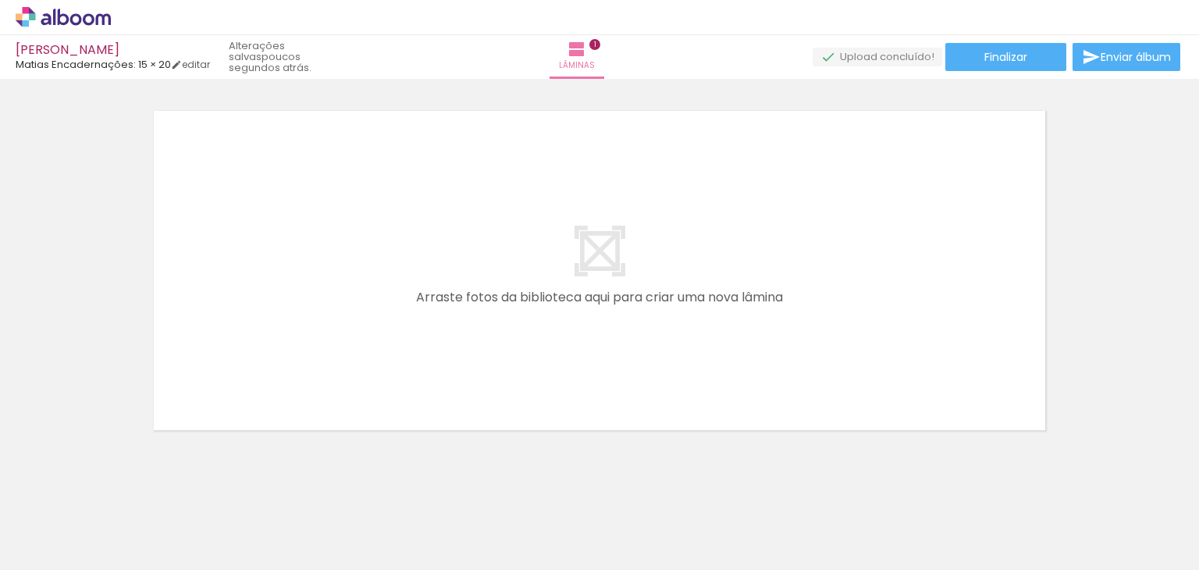
scroll to position [0, 77]
click at [74, 540] on span "Adicionar Fotos" at bounding box center [55, 548] width 47 height 17
click at [0, 0] on input "file" at bounding box center [0, 0] width 0 height 0
drag, startPoint x: 1186, startPoint y: 527, endPoint x: 1189, endPoint y: 549, distance: 22.1
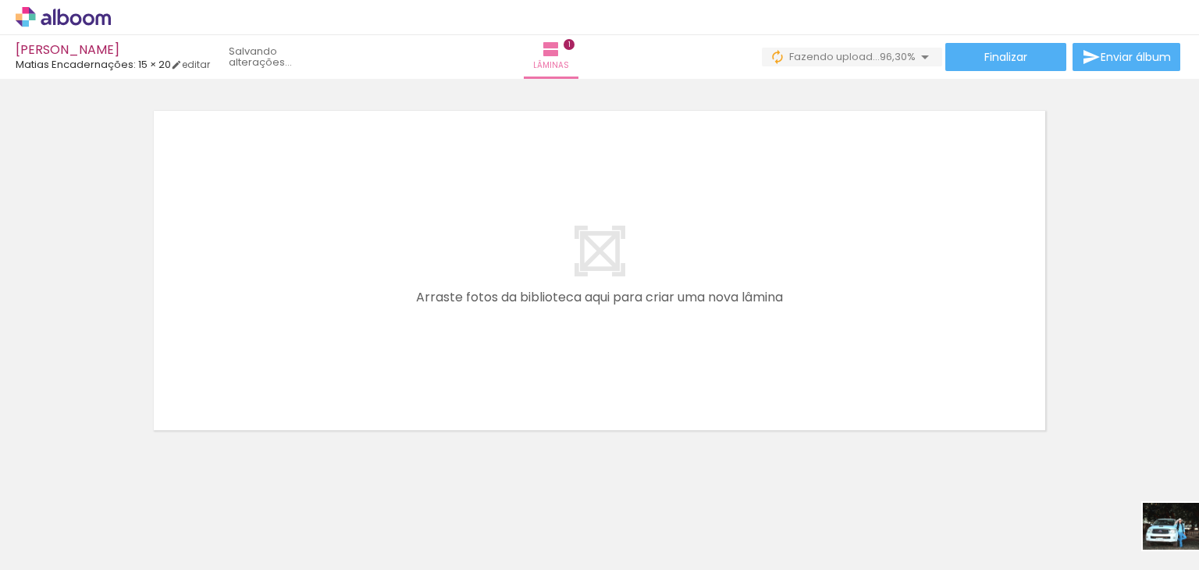
click at [1189, 543] on div at bounding box center [1176, 518] width 77 height 52
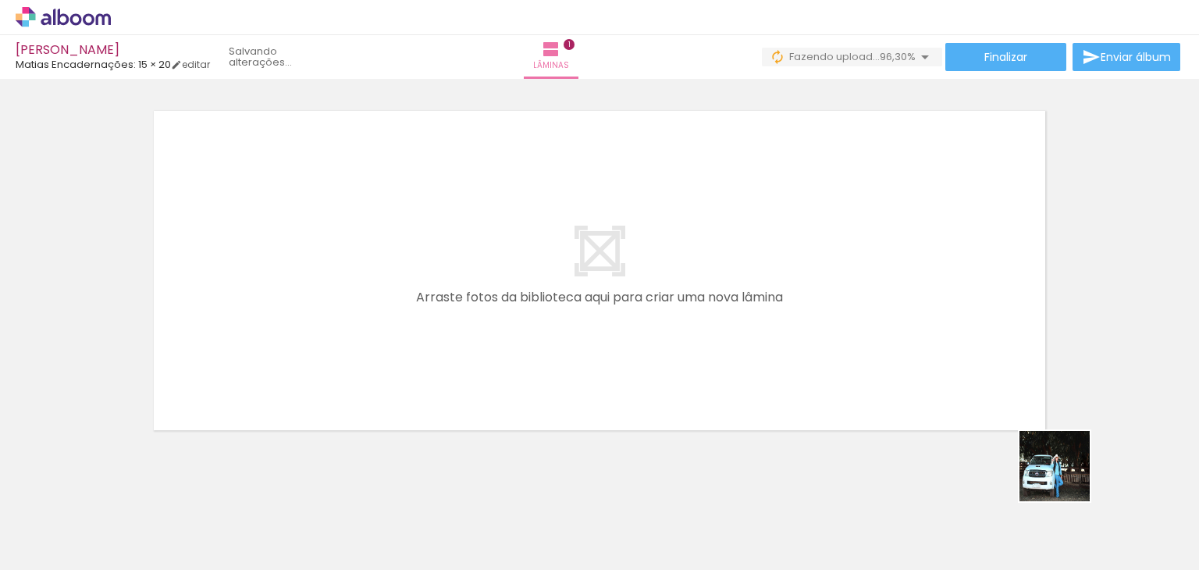
drag, startPoint x: 1169, startPoint y: 538, endPoint x: 720, endPoint y: 232, distance: 543.5
click at [720, 232] on quentale-workspace at bounding box center [599, 285] width 1199 height 570
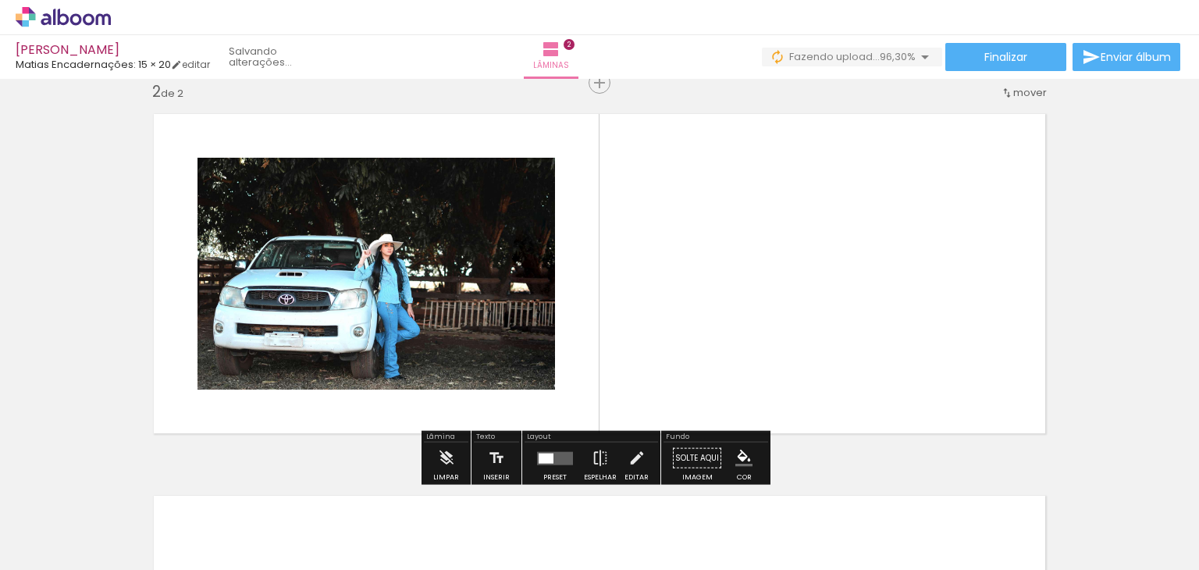
scroll to position [401, 0]
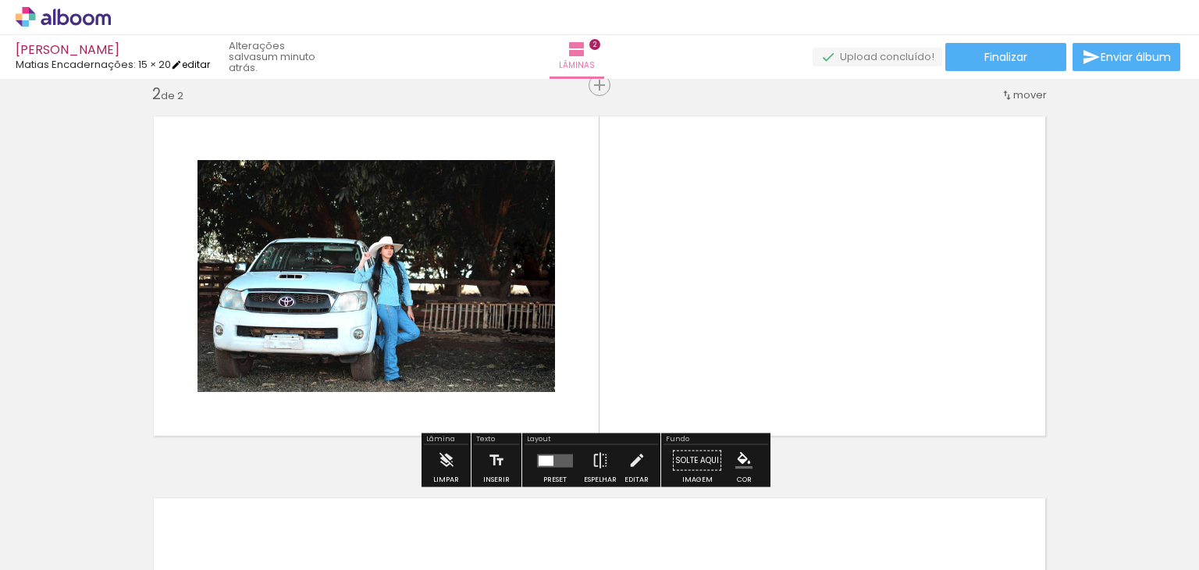
click at [190, 60] on link "editar" at bounding box center [190, 64] width 39 height 13
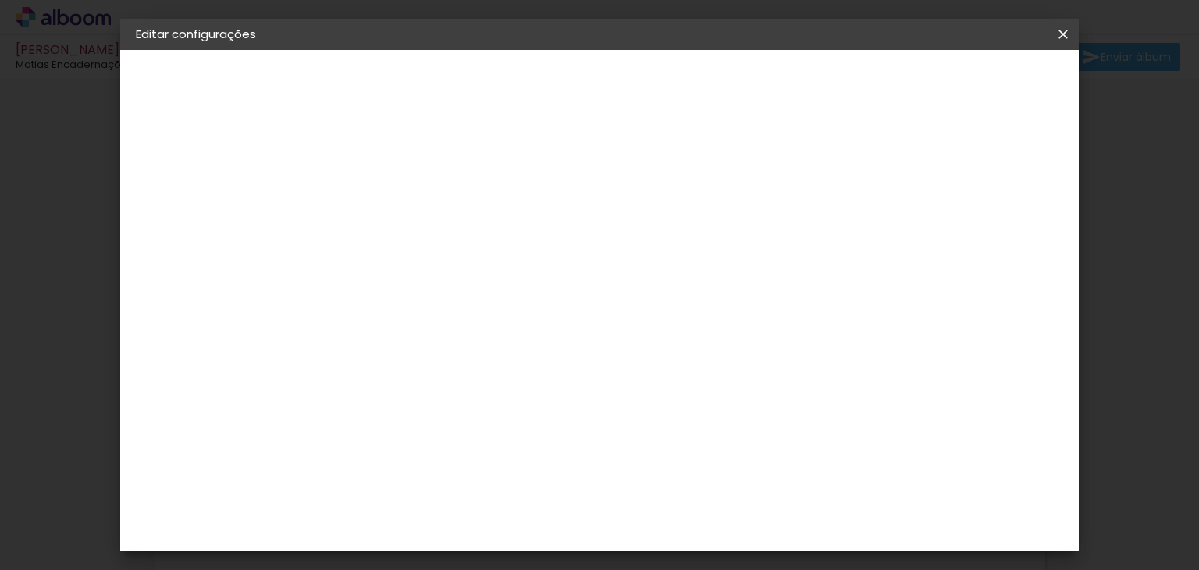
click at [0, 0] on slot "Voltar" at bounding box center [0, 0] width 0 height 0
click at [471, 262] on iron-icon at bounding box center [461, 271] width 19 height 19
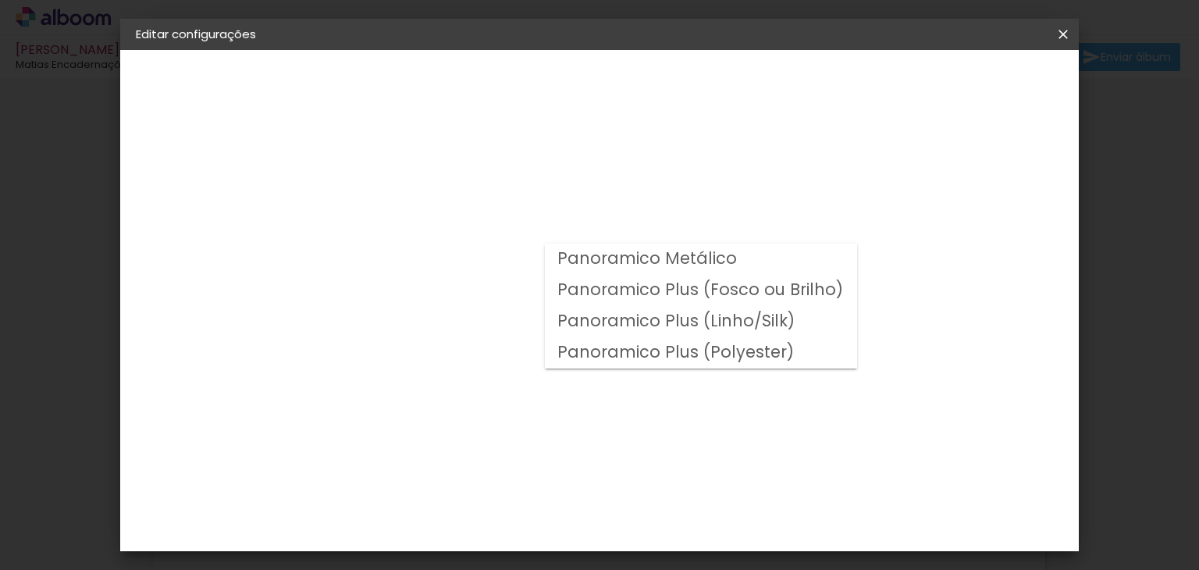
click at [0, 0] on slot "Panoramico Plus (Fosco ou Brilho)" at bounding box center [0, 0] width 0 height 0
type input "Panoramico Plus (Fosco ou Brilho)"
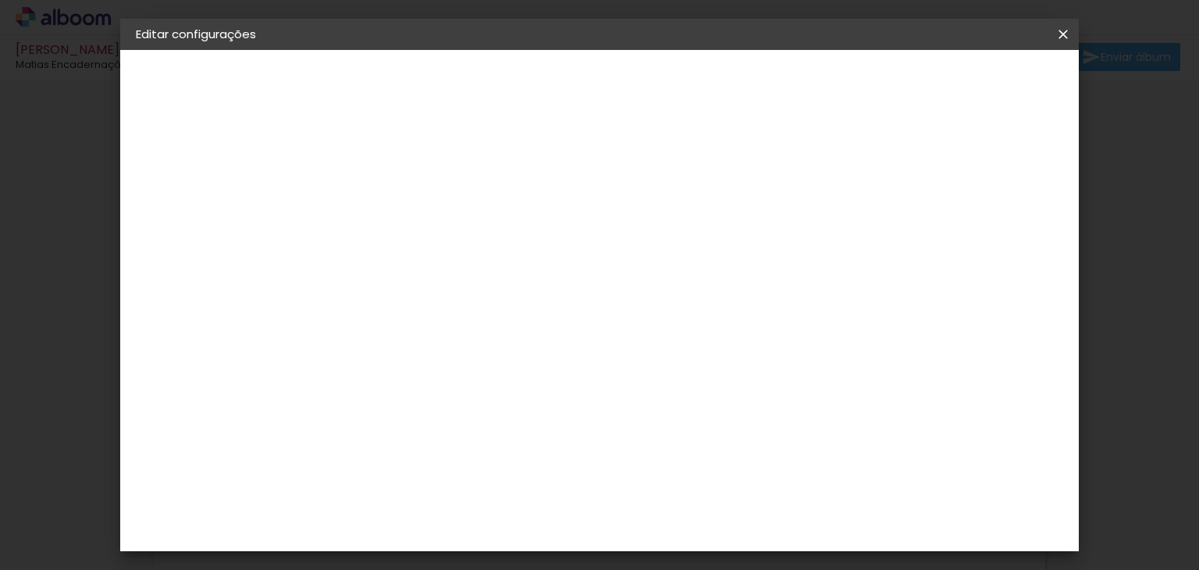
scroll to position [195, 0]
click at [606, 478] on span "20.3 × 50.8 cm" at bounding box center [580, 498] width 52 height 41
click at [0, 0] on slot "Avançar" at bounding box center [0, 0] width 0 height 0
click at [981, 73] on paper-button "Salvar configurações" at bounding box center [907, 82] width 147 height 27
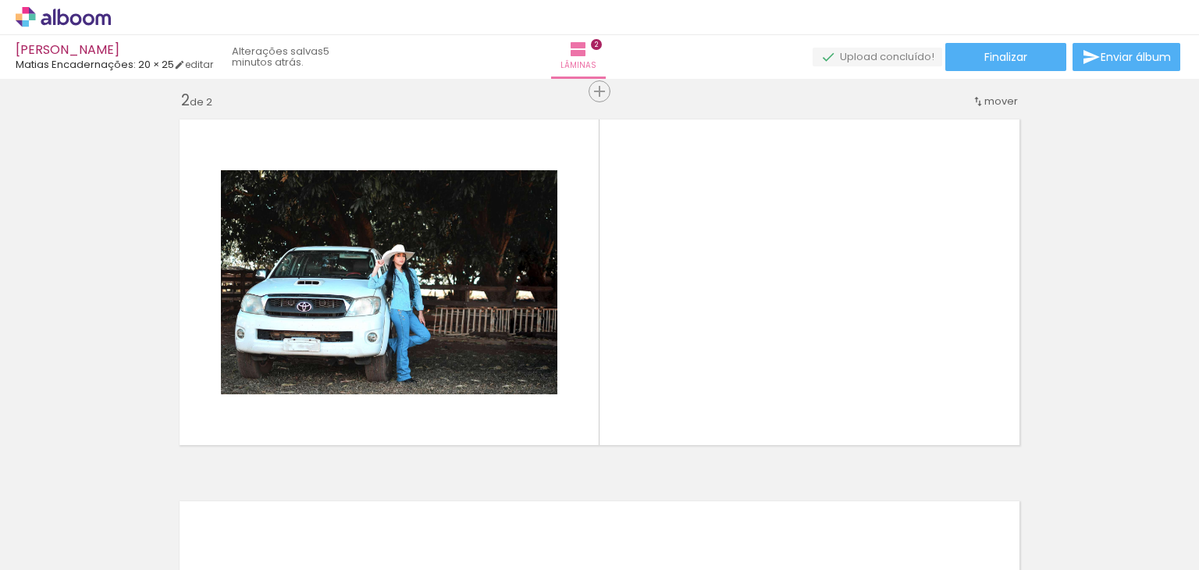
scroll to position [393, 0]
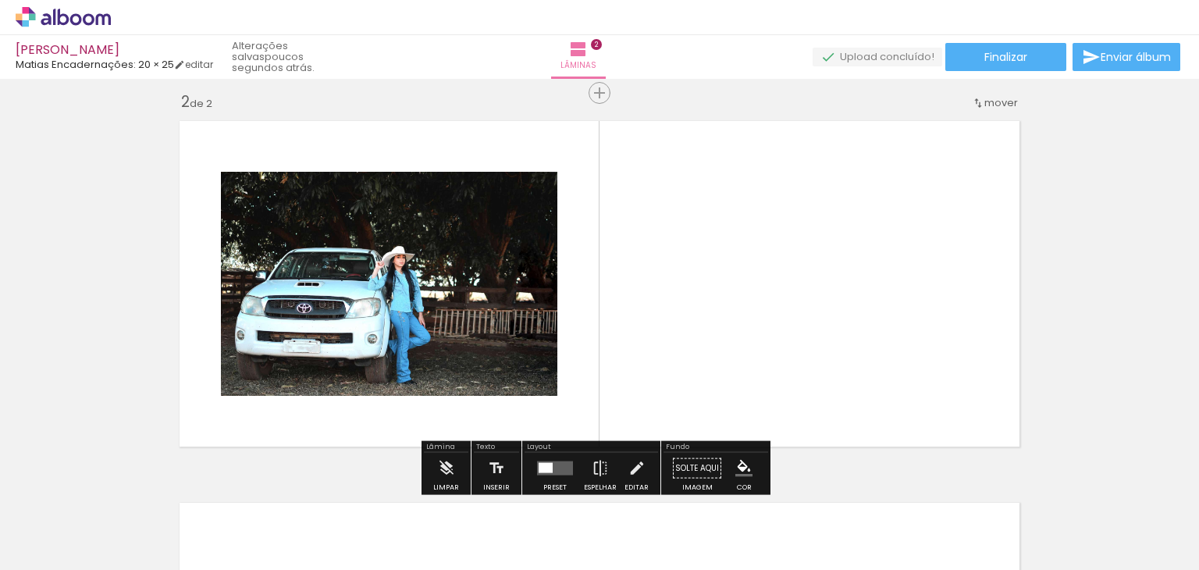
click at [25, 549] on iron-icon at bounding box center [22, 548] width 19 height 19
click at [0, 0] on input "file" at bounding box center [0, 0] width 0 height 0
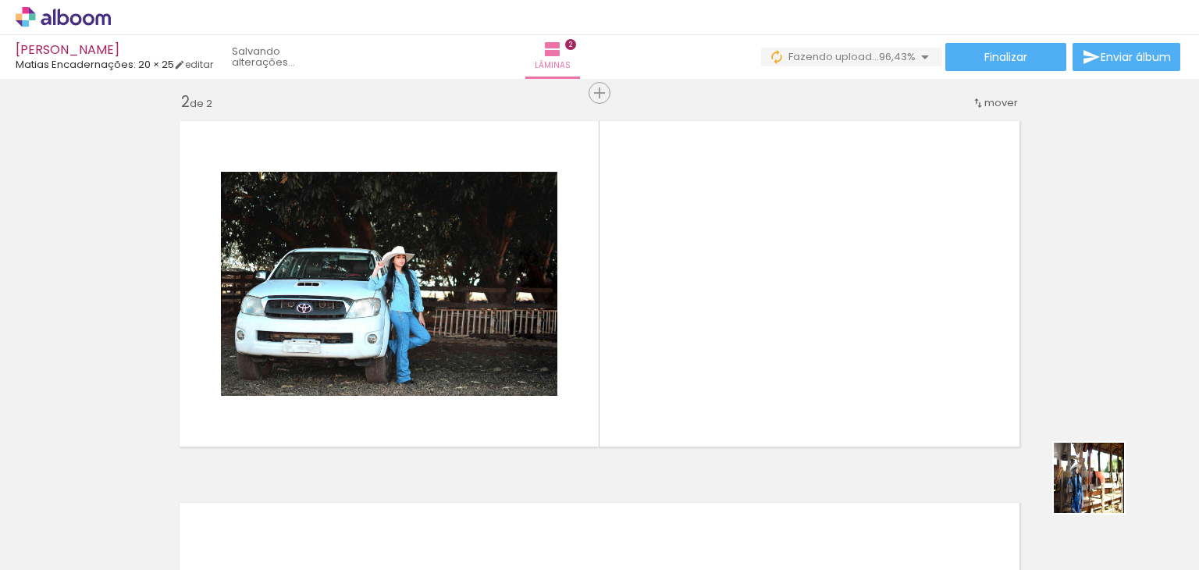
drag, startPoint x: 1131, startPoint y: 520, endPoint x: 964, endPoint y: 312, distance: 266.4
click at [964, 312] on quentale-workspace at bounding box center [599, 285] width 1199 height 570
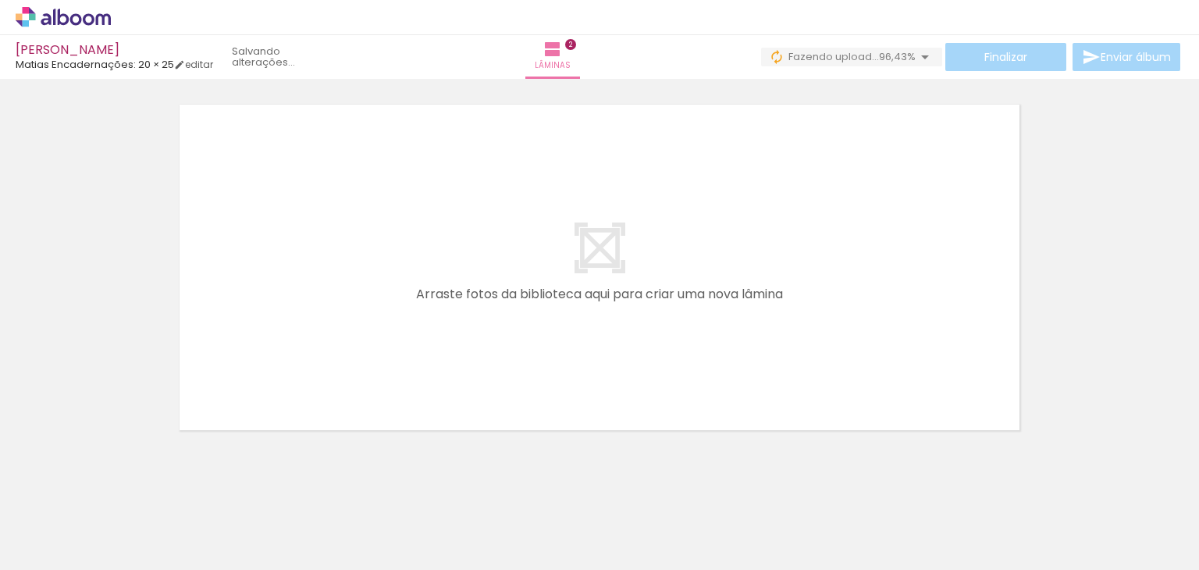
scroll to position [793, 0]
click at [47, 543] on span "Adicionar Fotos" at bounding box center [55, 548] width 47 height 17
click at [0, 0] on input "file" at bounding box center [0, 0] width 0 height 0
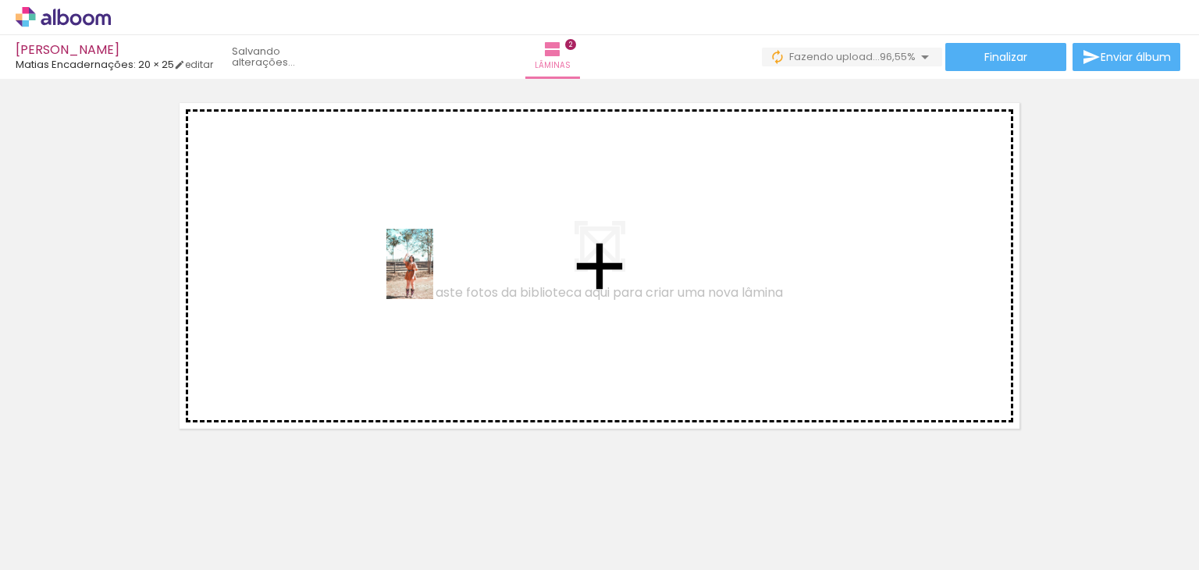
drag, startPoint x: 1151, startPoint y: 523, endPoint x: 406, endPoint y: 269, distance: 787.2
click at [406, 269] on quentale-workspace at bounding box center [599, 285] width 1199 height 570
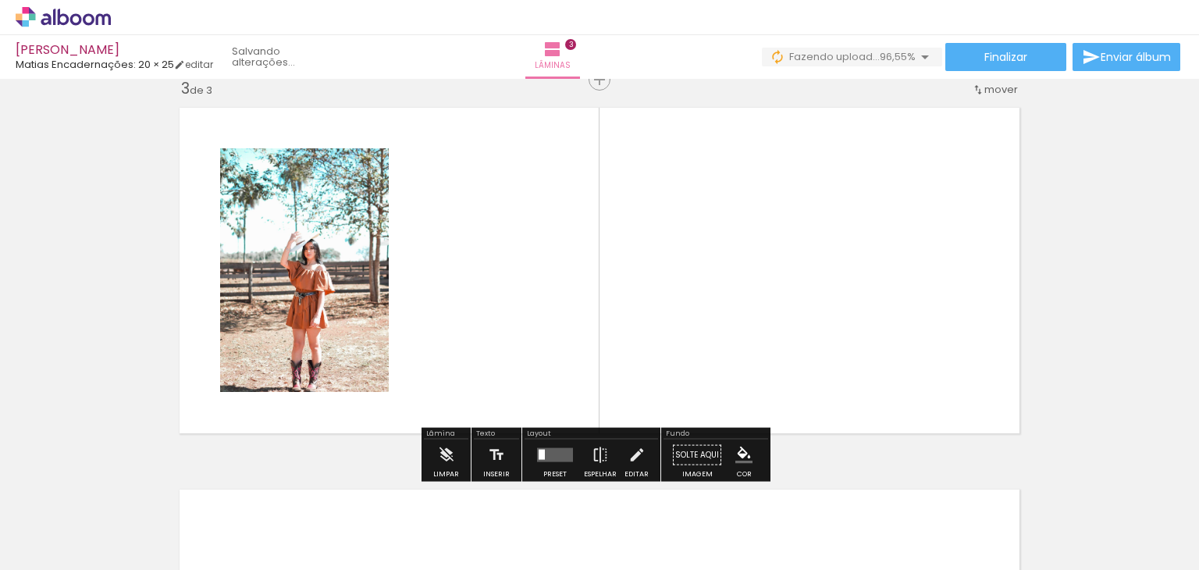
scroll to position [783, 0]
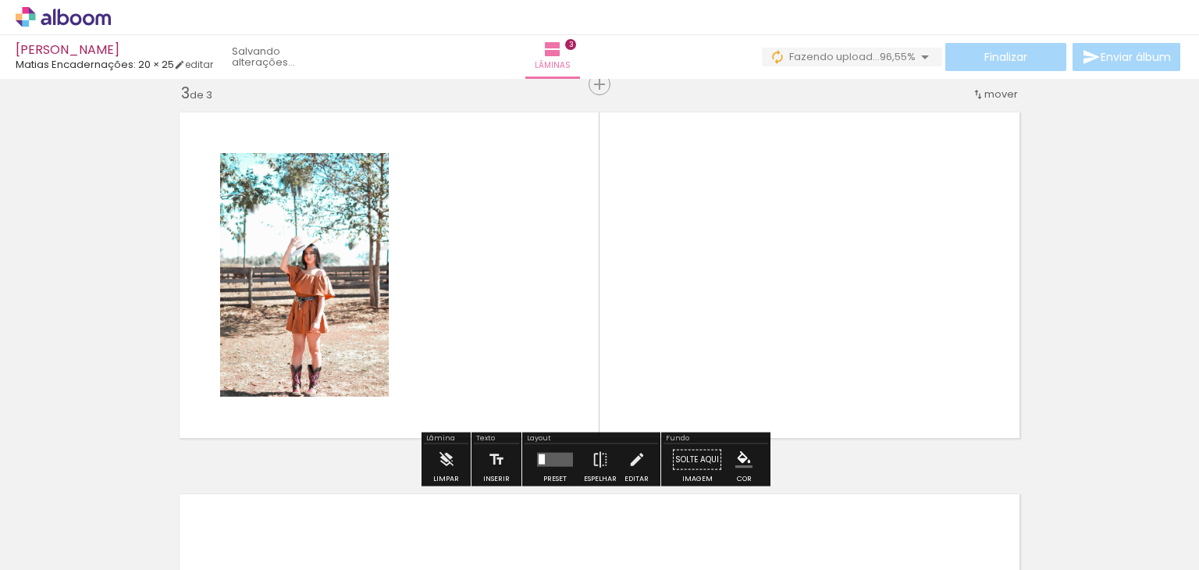
click at [37, 541] on span "Adicionar Fotos" at bounding box center [55, 548] width 47 height 17
click at [0, 0] on input "file" at bounding box center [0, 0] width 0 height 0
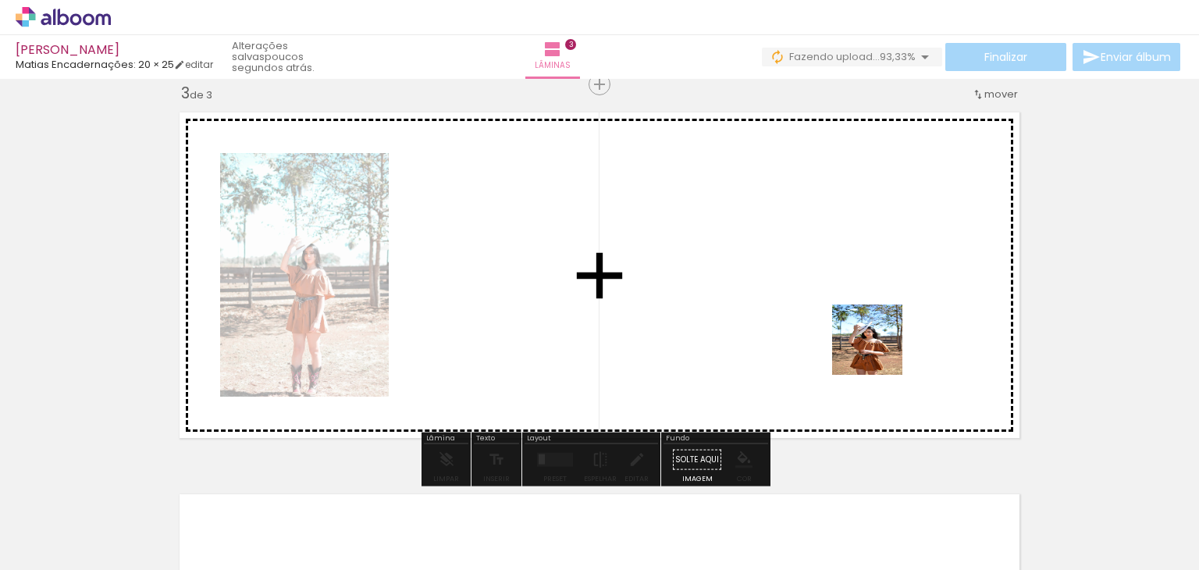
drag, startPoint x: 1151, startPoint y: 526, endPoint x: 740, endPoint y: 316, distance: 461.7
click at [740, 316] on quentale-workspace at bounding box center [599, 285] width 1199 height 570
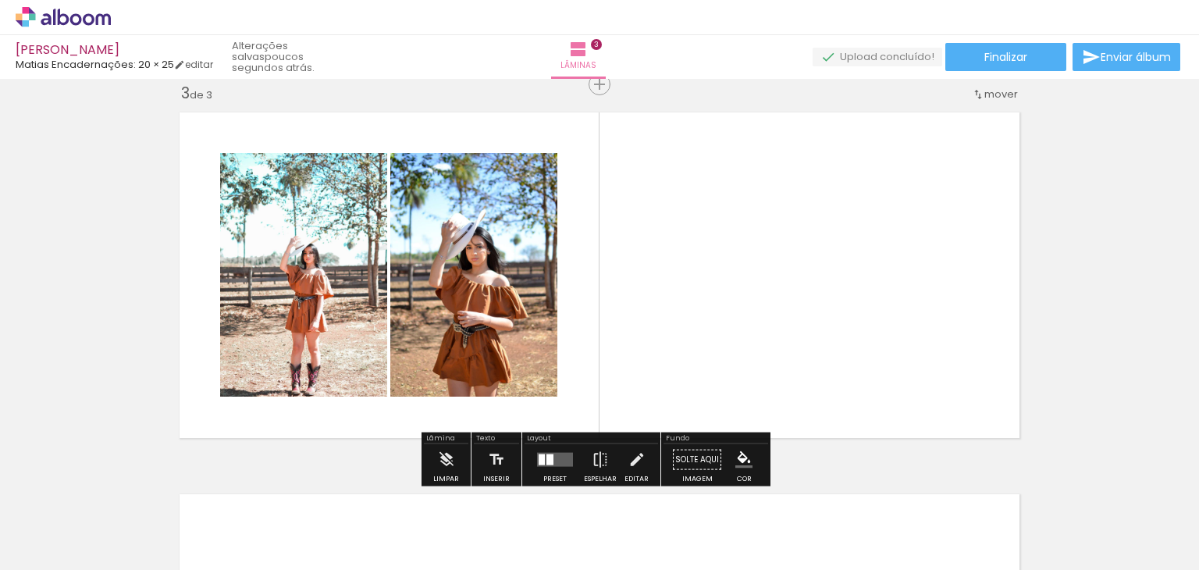
click at [64, 551] on span "Adicionar Fotos" at bounding box center [55, 548] width 47 height 17
click at [0, 0] on input "file" at bounding box center [0, 0] width 0 height 0
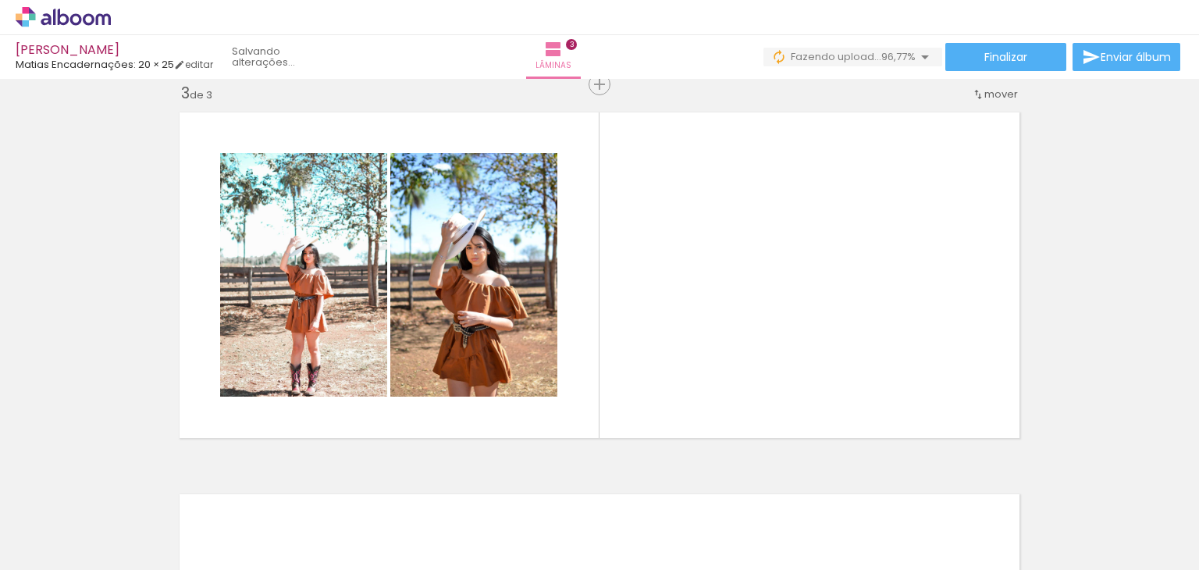
drag, startPoint x: 1133, startPoint y: 522, endPoint x: 796, endPoint y: 279, distance: 415.8
click at [796, 279] on quentale-workspace at bounding box center [599, 285] width 1199 height 570
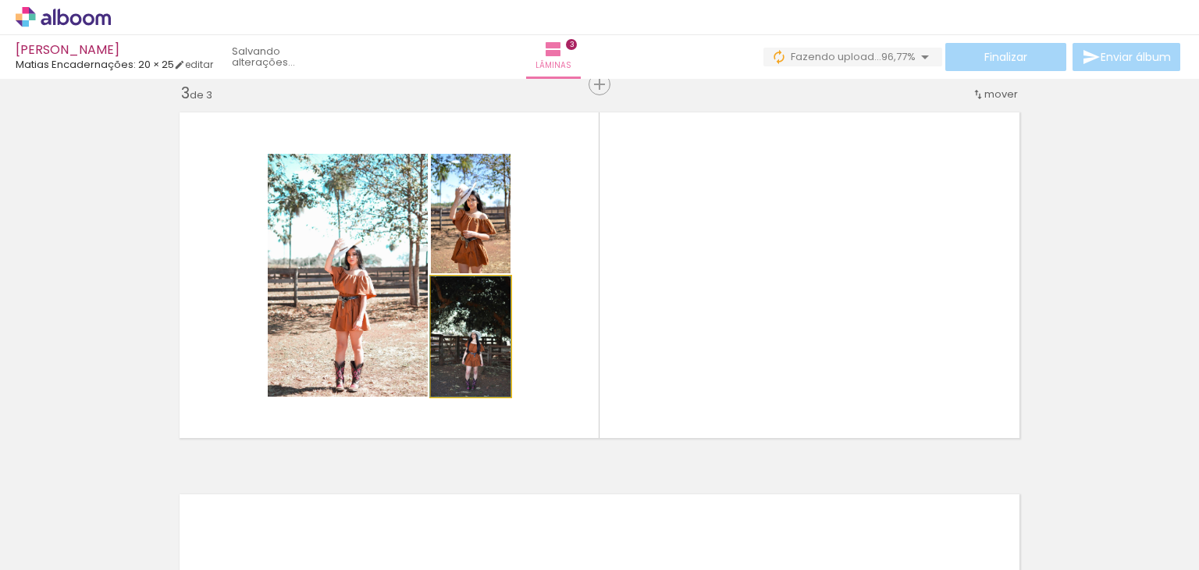
click at [471, 371] on quentale-photo at bounding box center [471, 336] width 80 height 120
click at [491, 375] on quentale-photo at bounding box center [471, 336] width 80 height 120
type paper-slider "100"
click at [459, 293] on div at bounding box center [462, 293] width 14 height 14
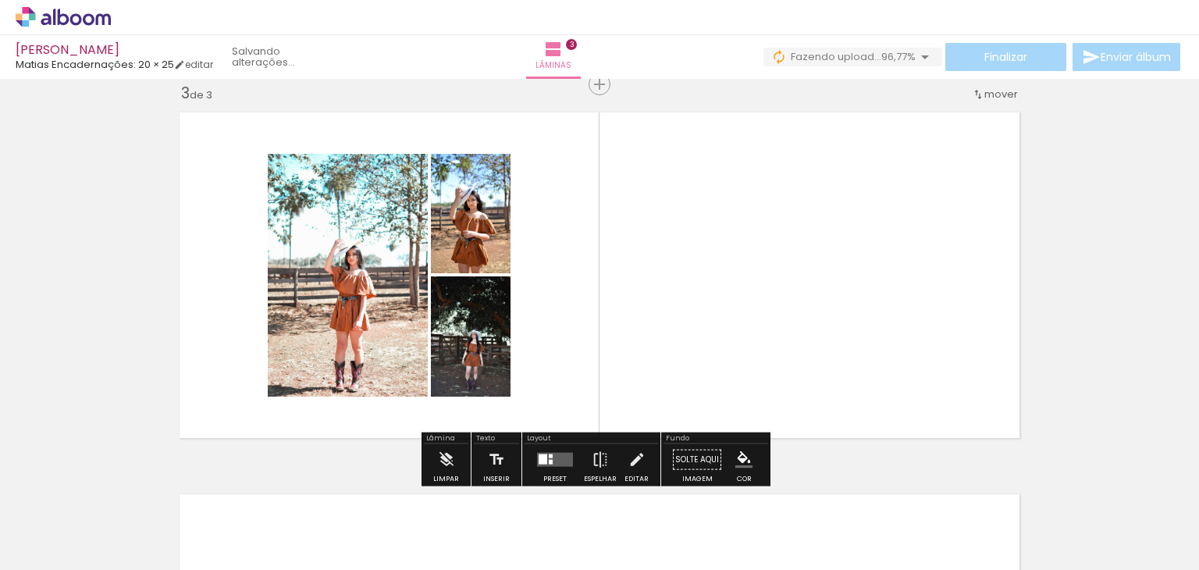
click at [432, 344] on quentale-photo at bounding box center [471, 336] width 80 height 120
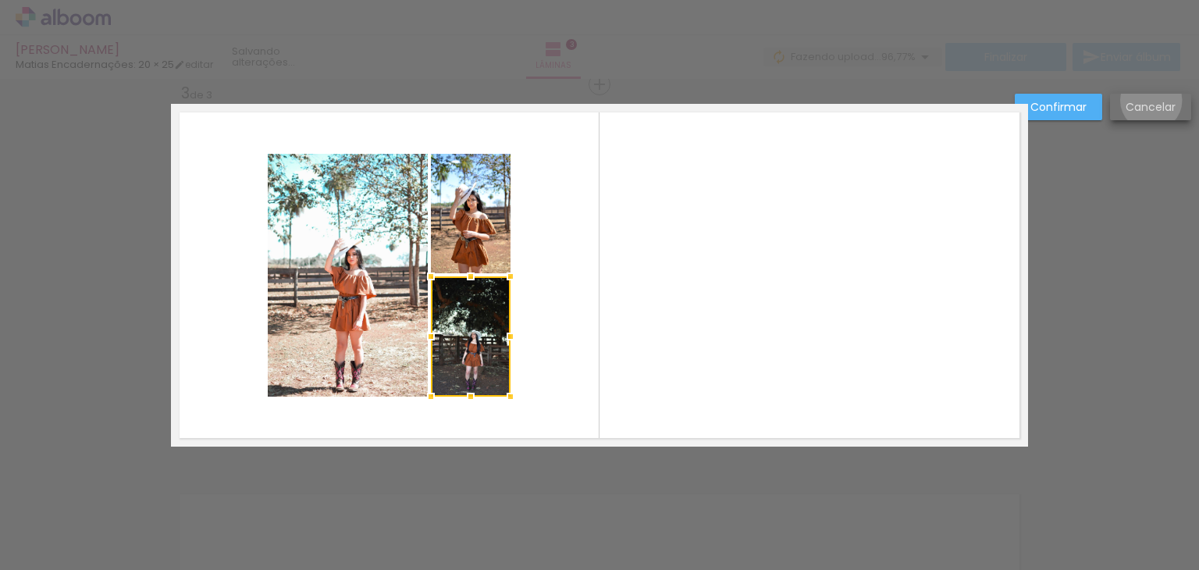
click at [0, 0] on slot "Cancelar" at bounding box center [0, 0] width 0 height 0
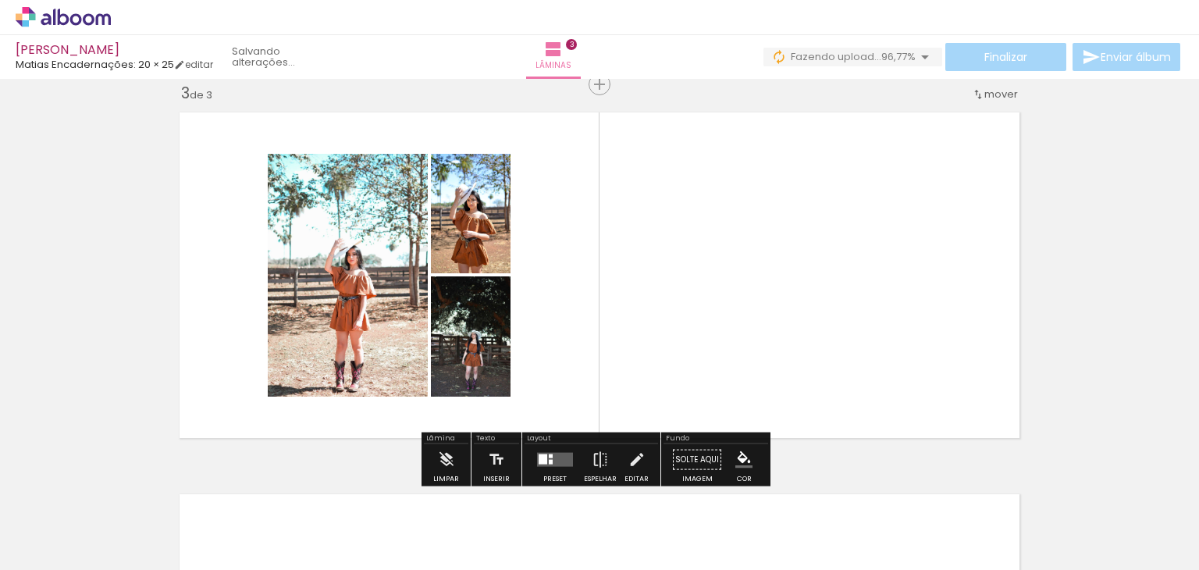
click at [765, 265] on quentale-layouter at bounding box center [599, 275] width 857 height 343
click at [1102, 144] on div "Inserir lâmina 1 de 3 Inserir lâmina 2 de 3 Inserir lâmina 3 de 3 O Designbox p…" at bounding box center [599, 64] width 1199 height 1527
click at [371, 238] on quentale-photo at bounding box center [348, 275] width 160 height 243
click at [449, 456] on iron-icon at bounding box center [446, 459] width 17 height 31
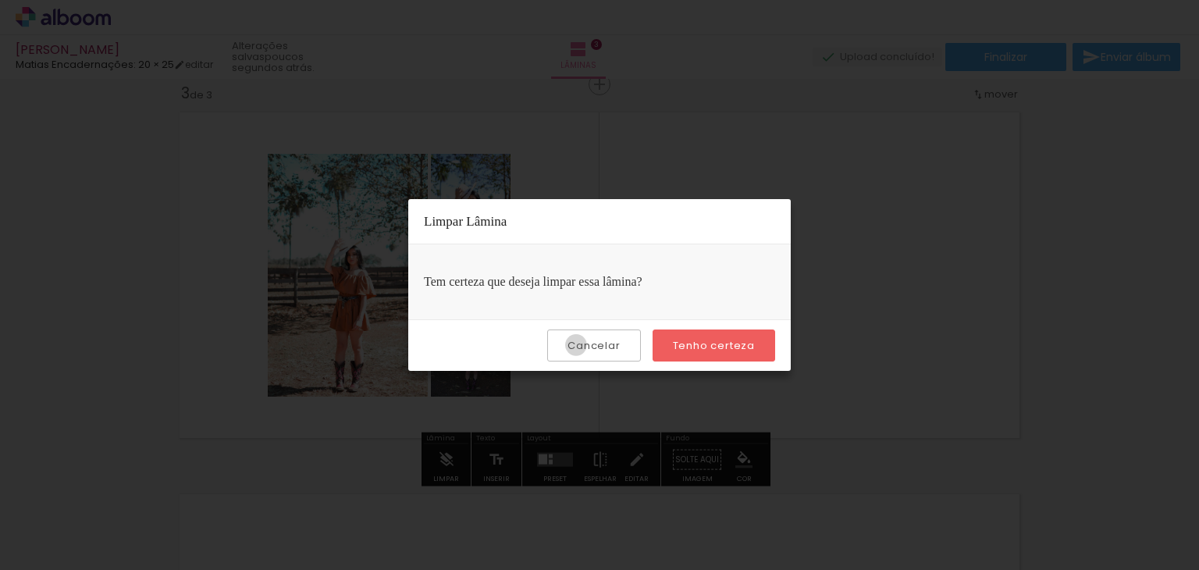
click at [0, 0] on slot "Cancelar" at bounding box center [0, 0] width 0 height 0
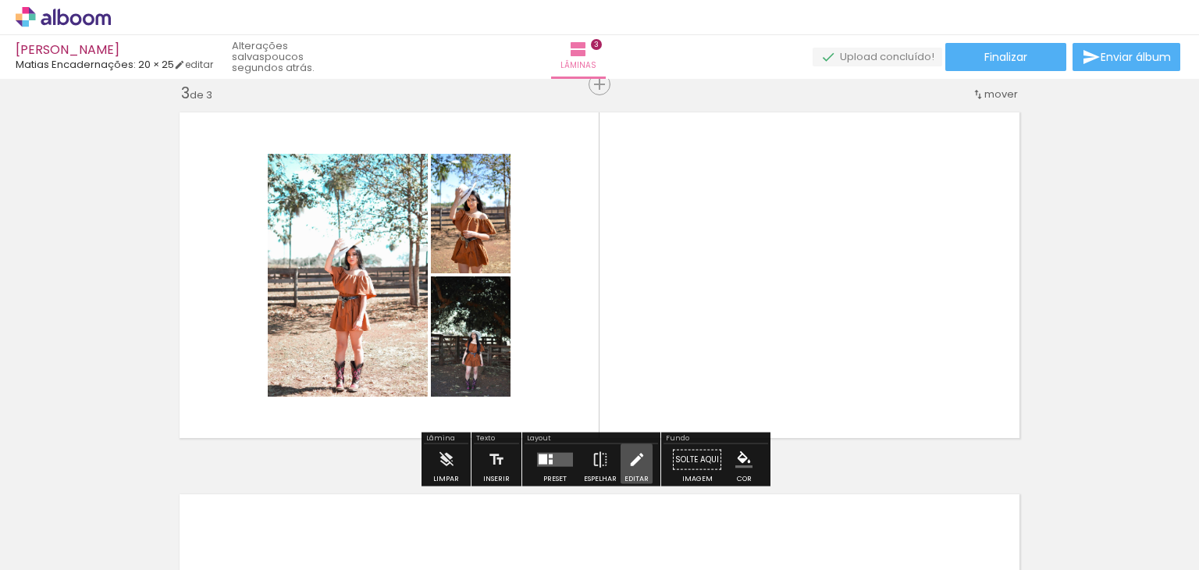
click at [633, 460] on iron-icon at bounding box center [636, 459] width 17 height 31
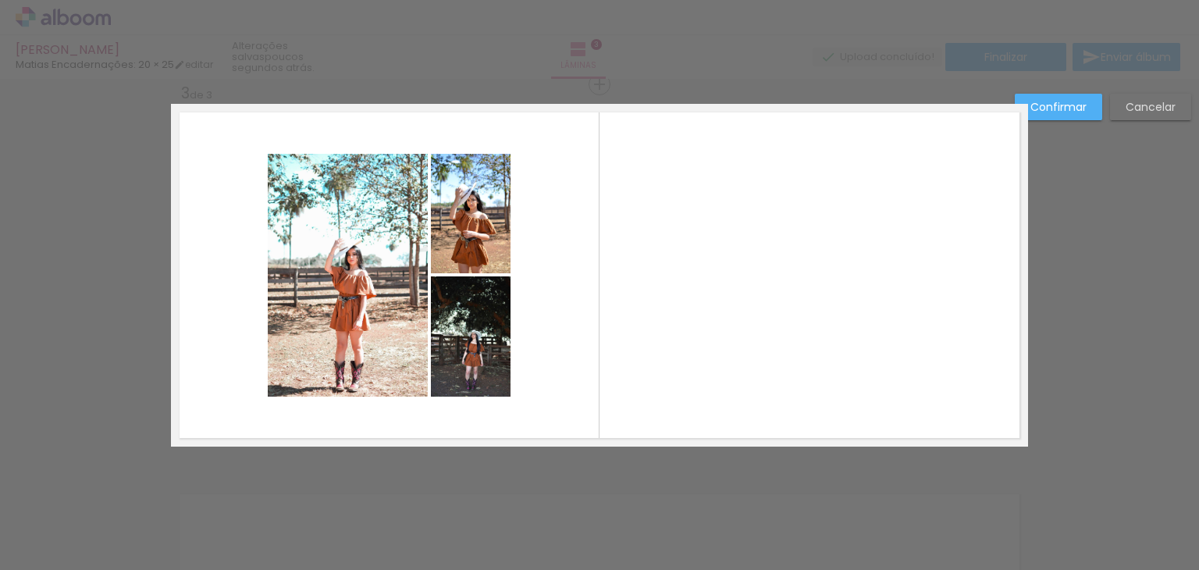
click at [471, 314] on quentale-photo at bounding box center [471, 336] width 80 height 120
click at [1164, 117] on paper-button "Cancelar" at bounding box center [1150, 107] width 81 height 27
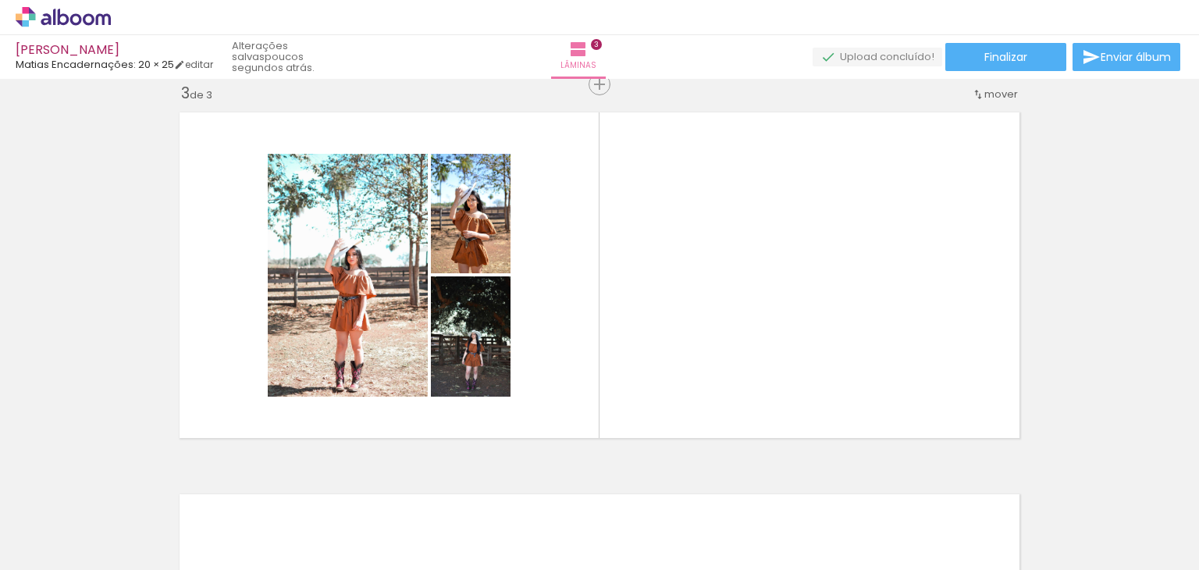
click at [1139, 513] on div at bounding box center [1136, 516] width 52 height 77
click at [53, 540] on span "Adicionar Fotos" at bounding box center [55, 548] width 47 height 17
click at [0, 0] on input "file" at bounding box center [0, 0] width 0 height 0
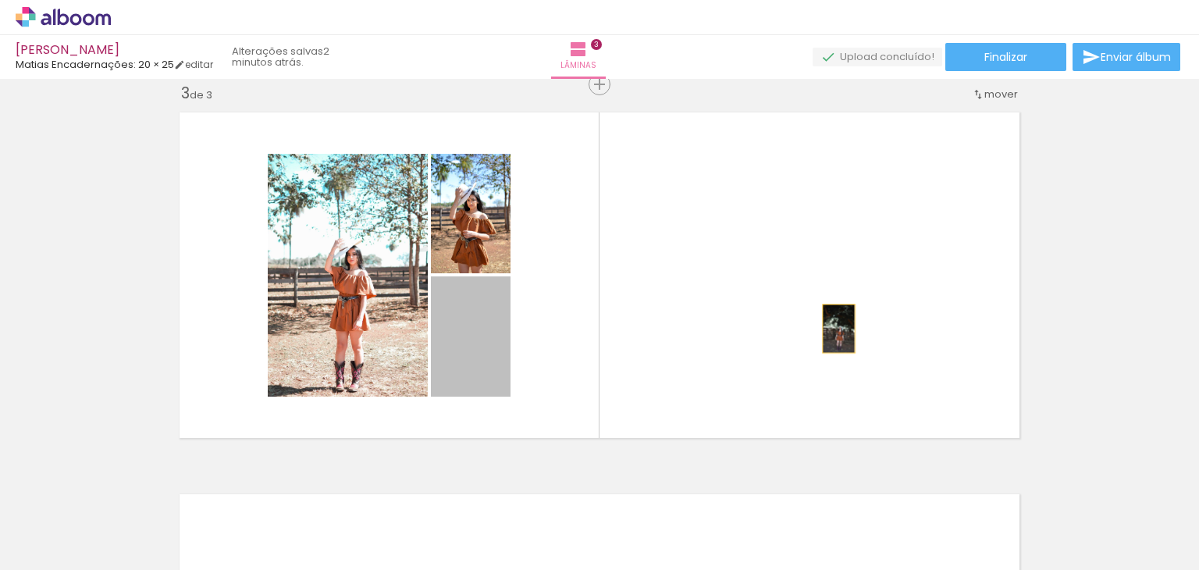
drag, startPoint x: 485, startPoint y: 342, endPoint x: 840, endPoint y: 327, distance: 355.4
click at [840, 327] on quentale-layouter at bounding box center [599, 275] width 857 height 343
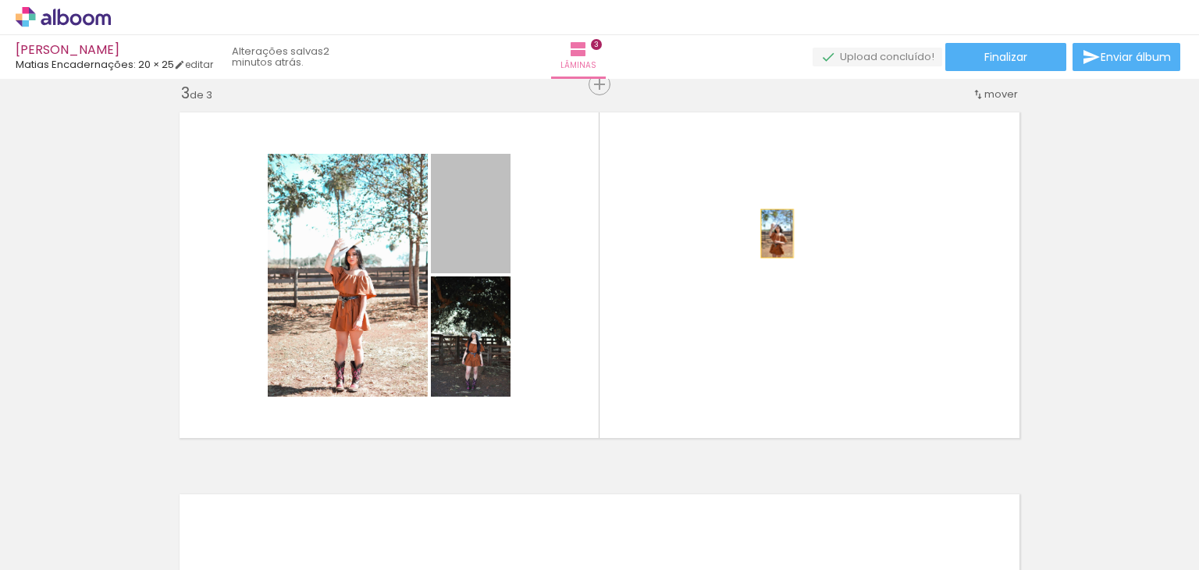
drag, startPoint x: 473, startPoint y: 223, endPoint x: 771, endPoint y: 233, distance: 298.3
click at [771, 233] on quentale-layouter at bounding box center [599, 275] width 857 height 343
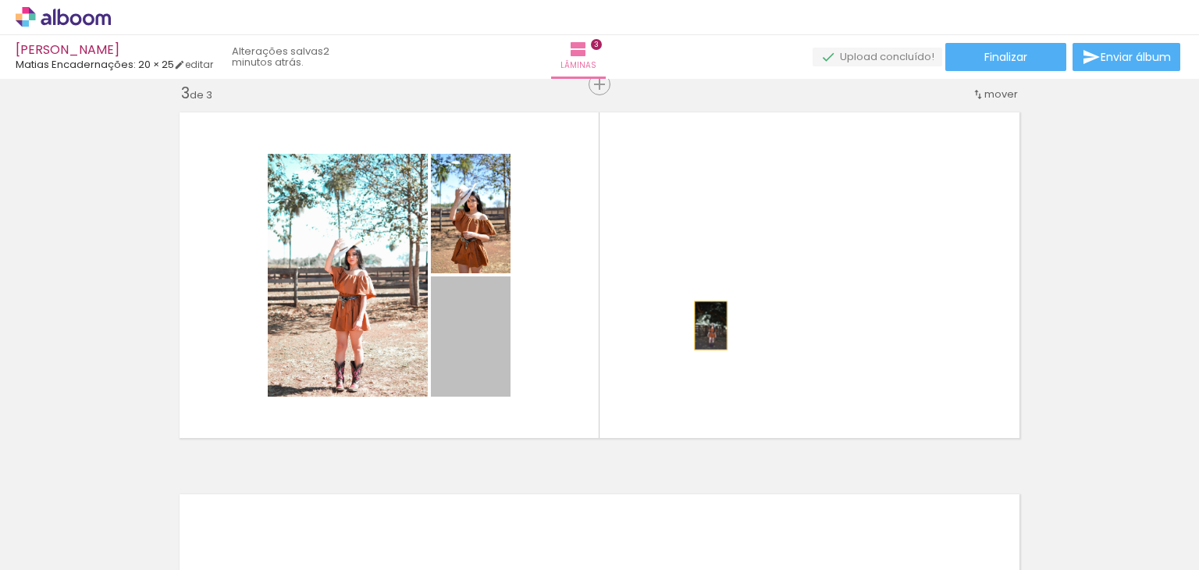
drag, startPoint x: 446, startPoint y: 363, endPoint x: 782, endPoint y: 275, distance: 346.7
click at [782, 275] on quentale-layouter at bounding box center [599, 275] width 857 height 343
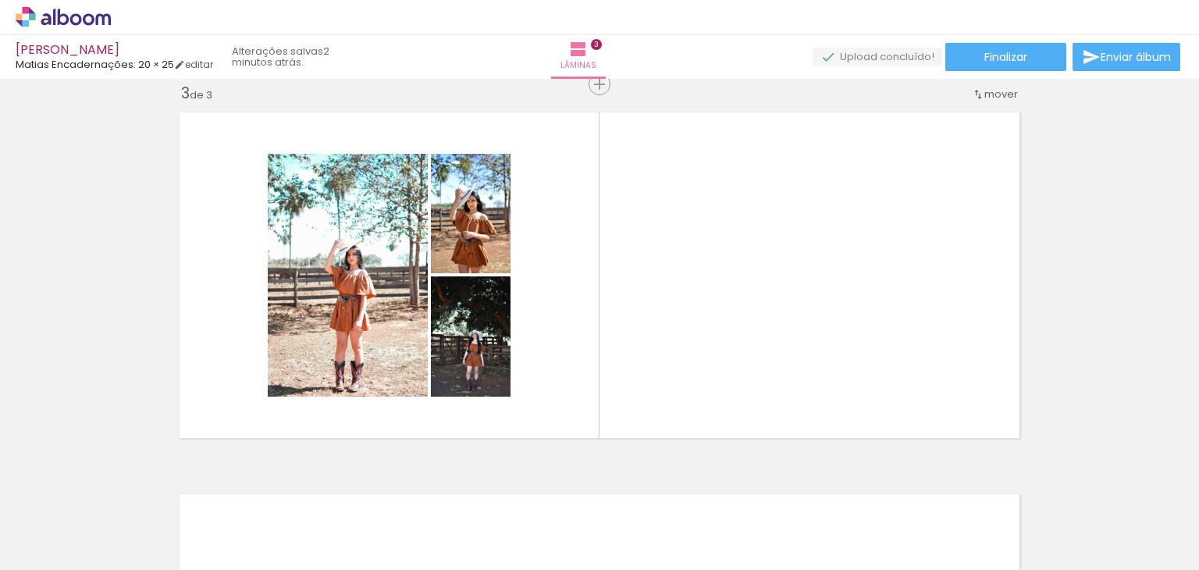
scroll to position [0, 670]
click at [56, 545] on span "Adicionar Fotos" at bounding box center [55, 548] width 47 height 17
click at [0, 0] on input "file" at bounding box center [0, 0] width 0 height 0
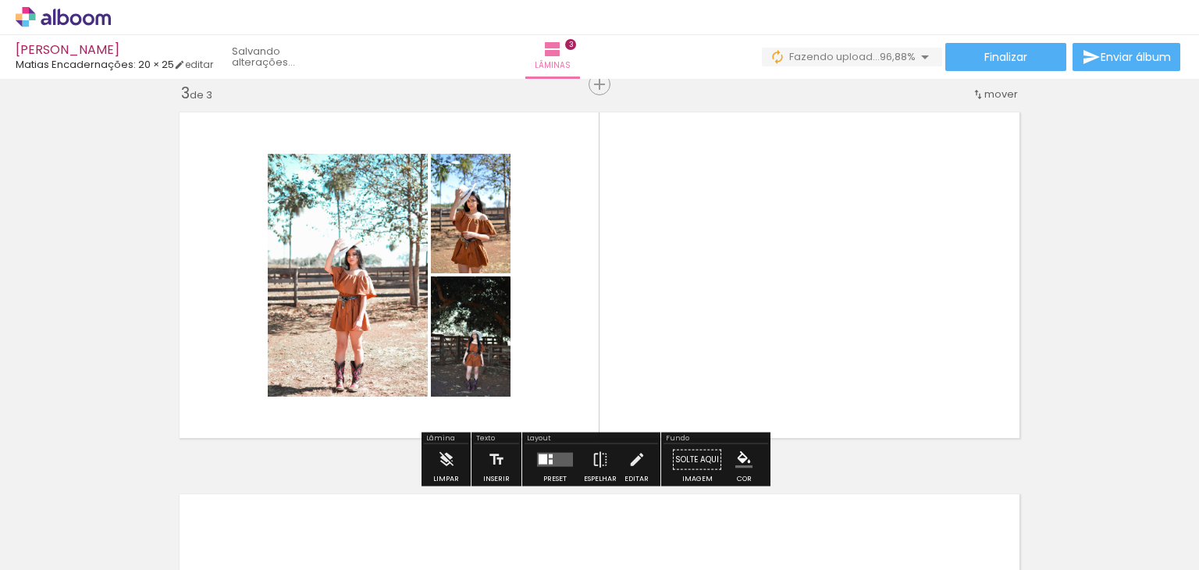
scroll to position [0, 1730]
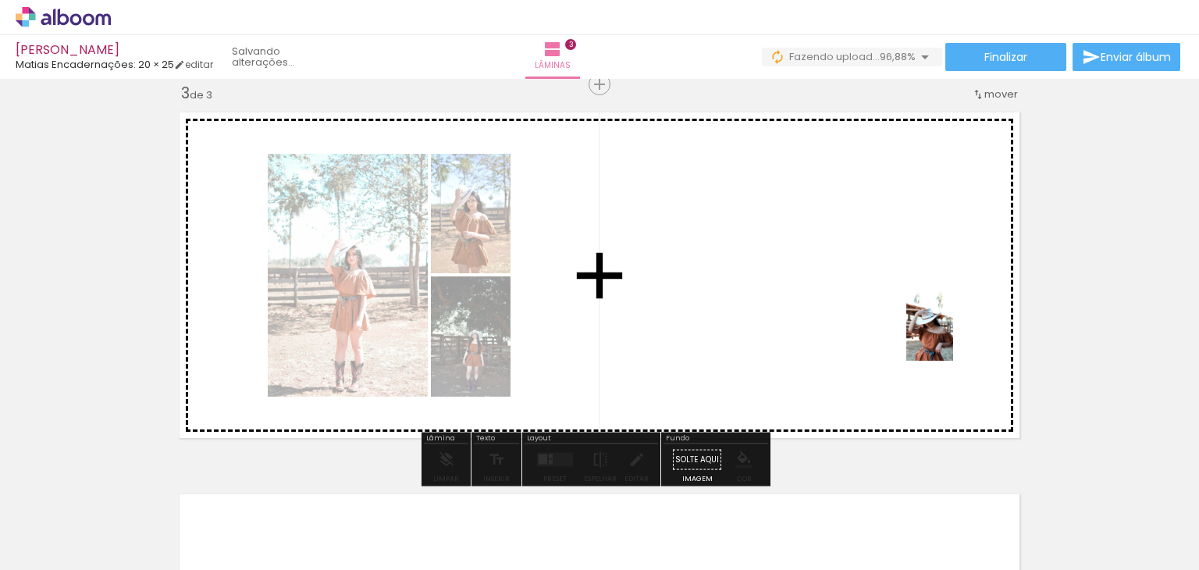
drag, startPoint x: 1147, startPoint y: 522, endPoint x: 952, endPoint y: 322, distance: 279.2
click at [952, 322] on quentale-workspace at bounding box center [599, 285] width 1199 height 570
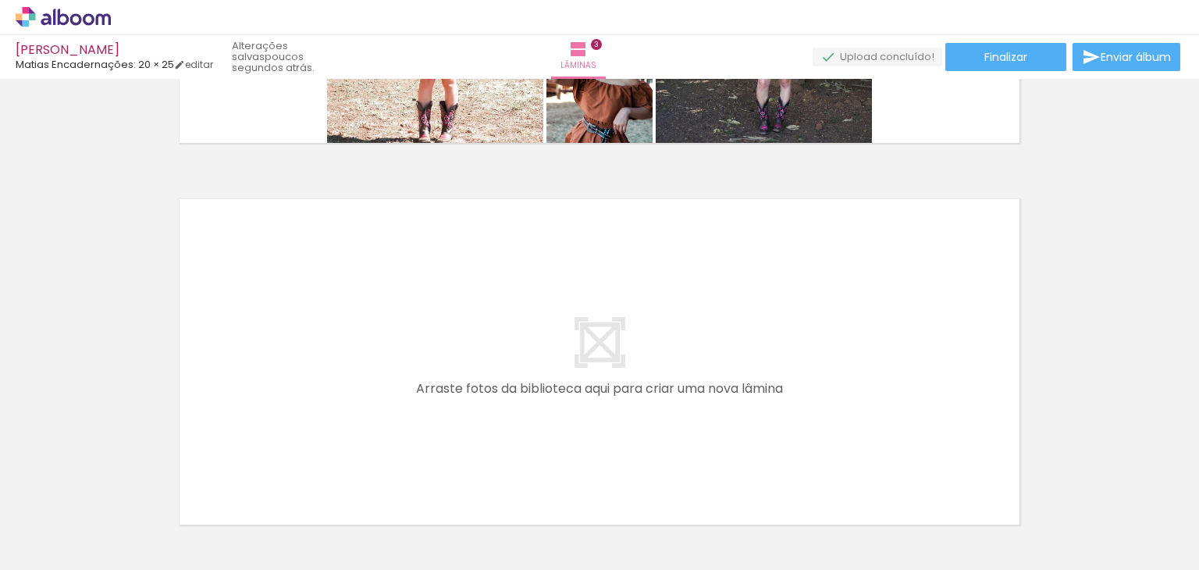
scroll to position [1194, 0]
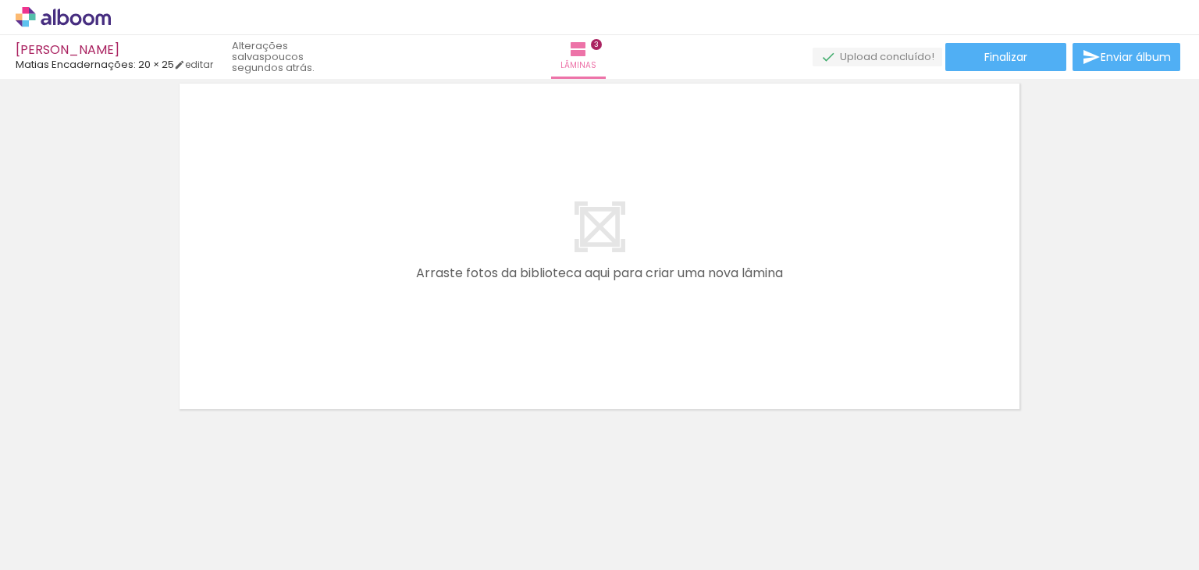
click at [61, 547] on span "Adicionar Fotos" at bounding box center [55, 548] width 47 height 17
click at [0, 0] on input "file" at bounding box center [0, 0] width 0 height 0
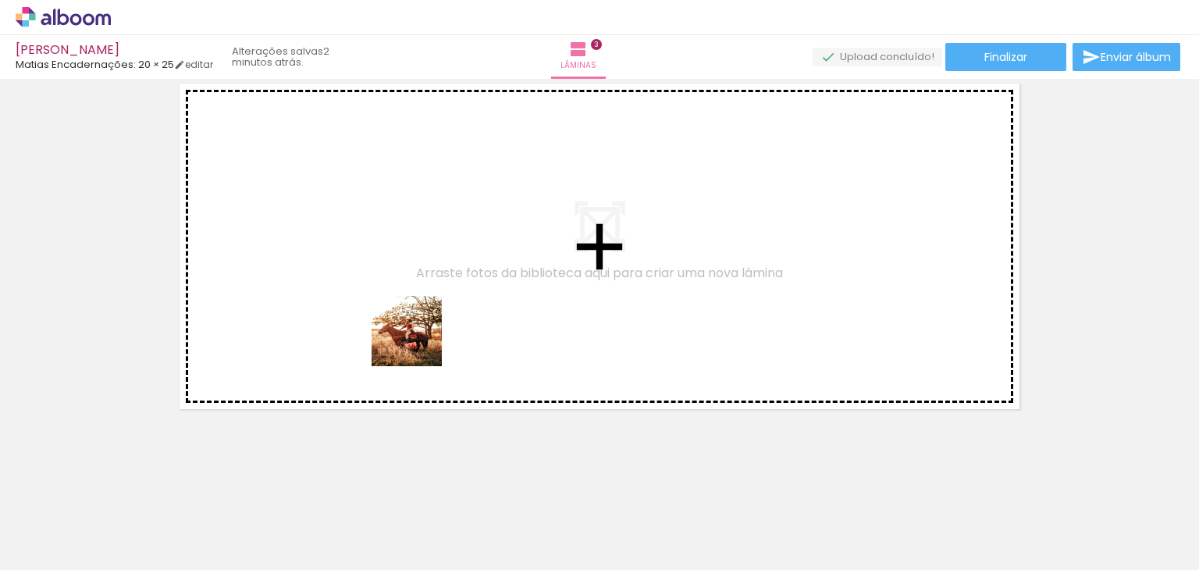
drag, startPoint x: 645, startPoint y: 531, endPoint x: 367, endPoint y: 232, distance: 408.6
click at [367, 232] on quentale-workspace at bounding box center [599, 285] width 1199 height 570
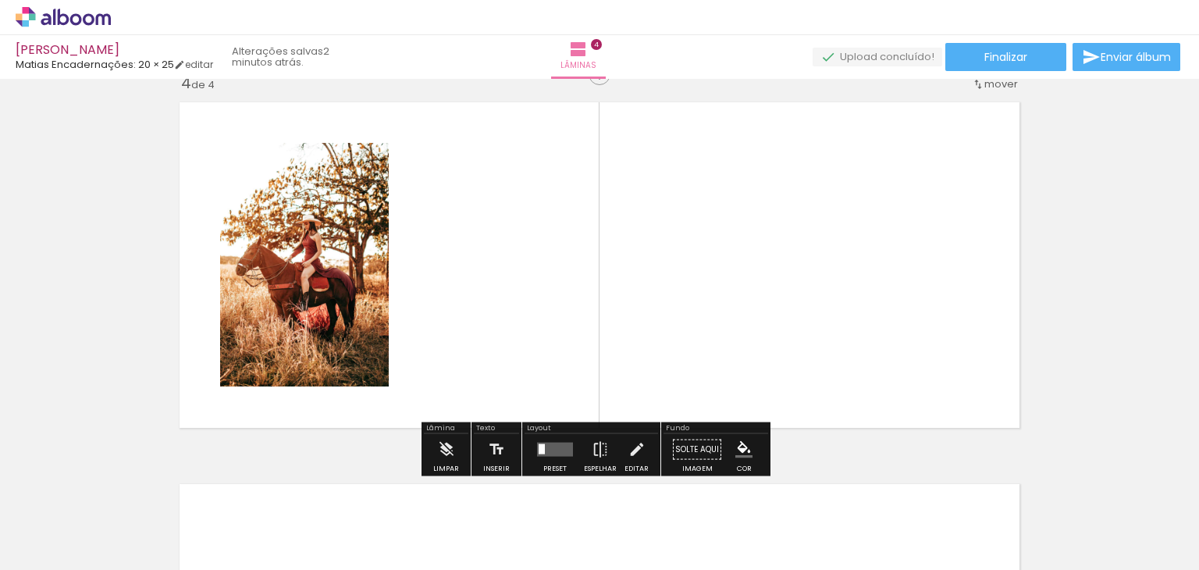
scroll to position [1164, 0]
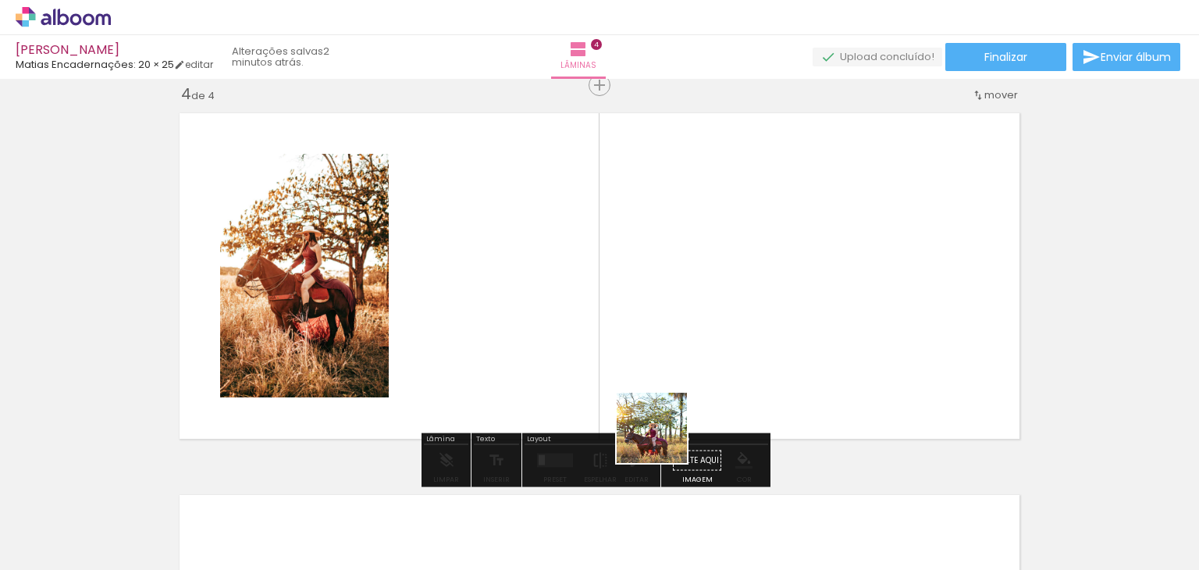
drag, startPoint x: 730, startPoint y: 523, endPoint x: 599, endPoint y: 319, distance: 242.2
click at [599, 319] on quentale-workspace at bounding box center [599, 285] width 1199 height 570
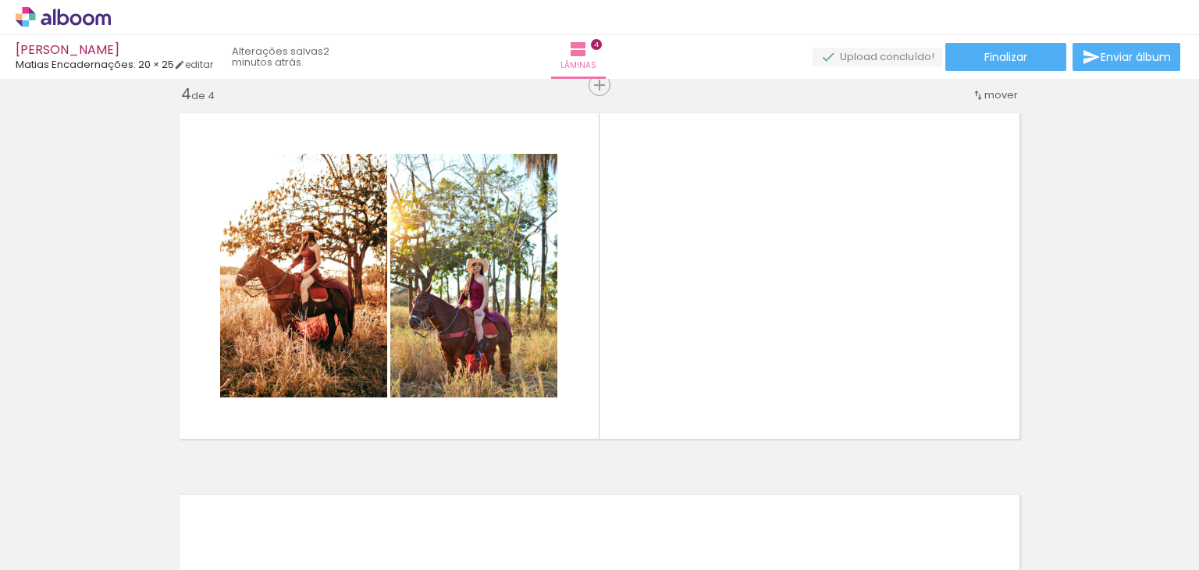
scroll to position [0, 1146]
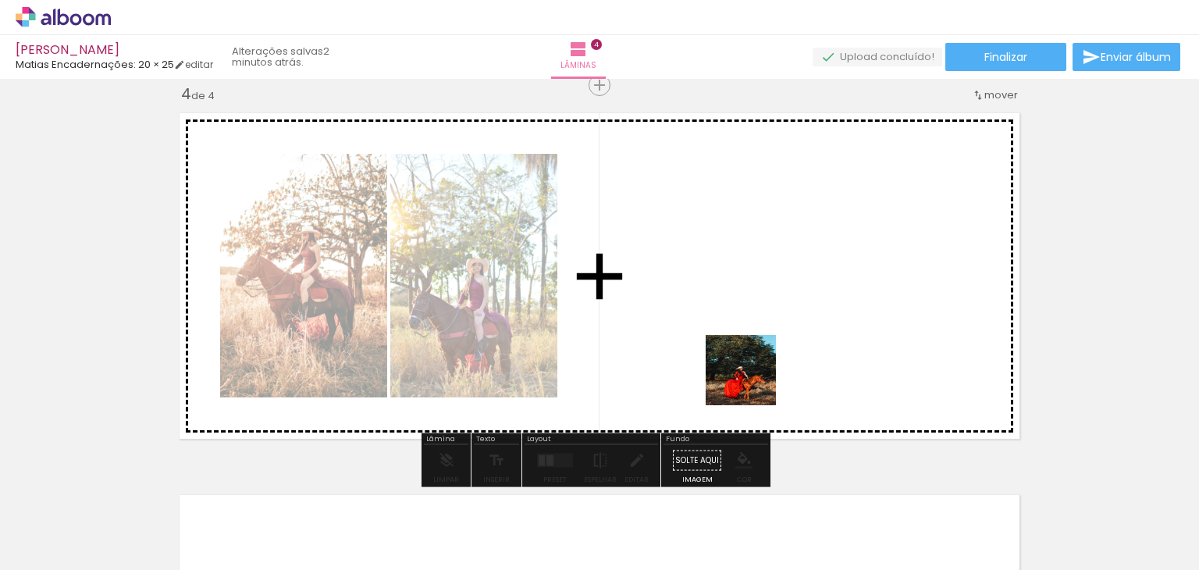
drag, startPoint x: 771, startPoint y: 535, endPoint x: 765, endPoint y: 320, distance: 214.7
click at [765, 320] on quentale-workspace at bounding box center [599, 285] width 1199 height 570
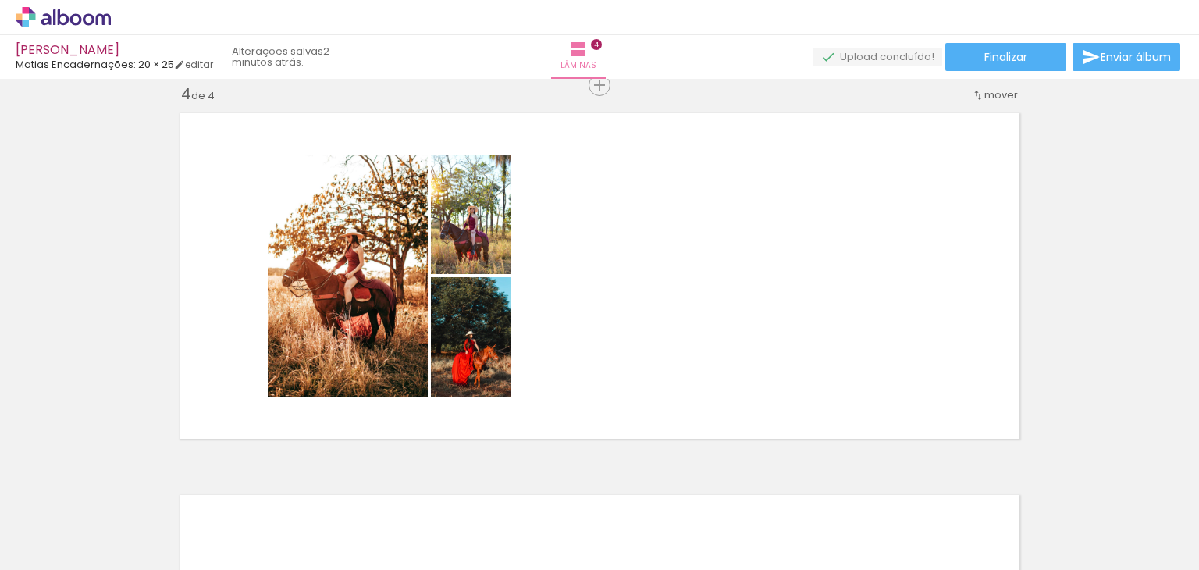
scroll to position [0, 963]
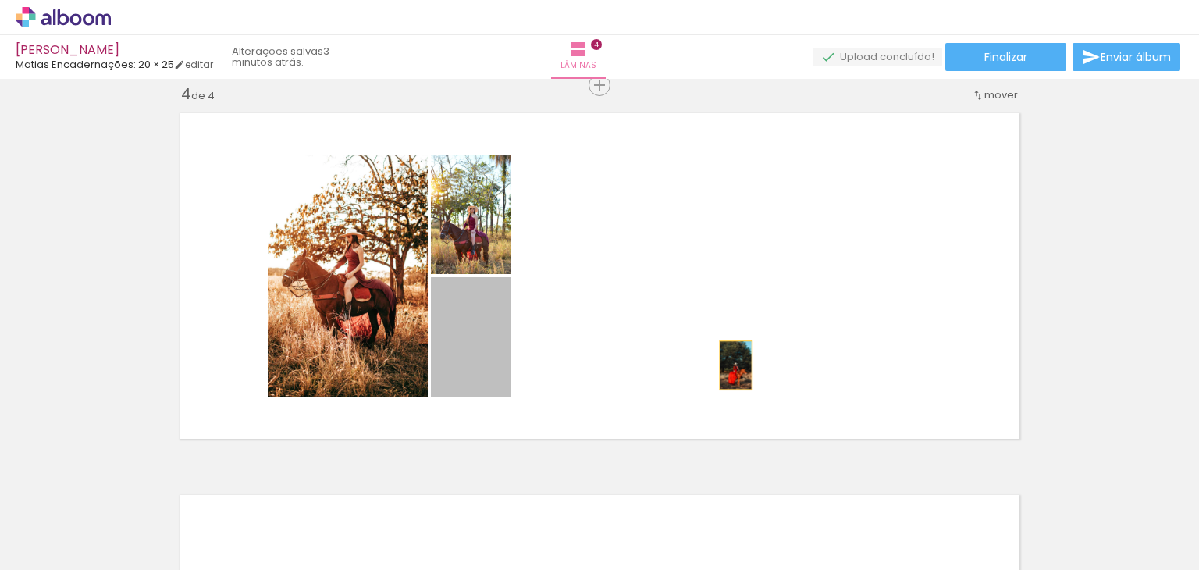
drag, startPoint x: 478, startPoint y: 361, endPoint x: 765, endPoint y: 358, distance: 287.2
click at [765, 358] on quentale-layouter at bounding box center [599, 276] width 857 height 343
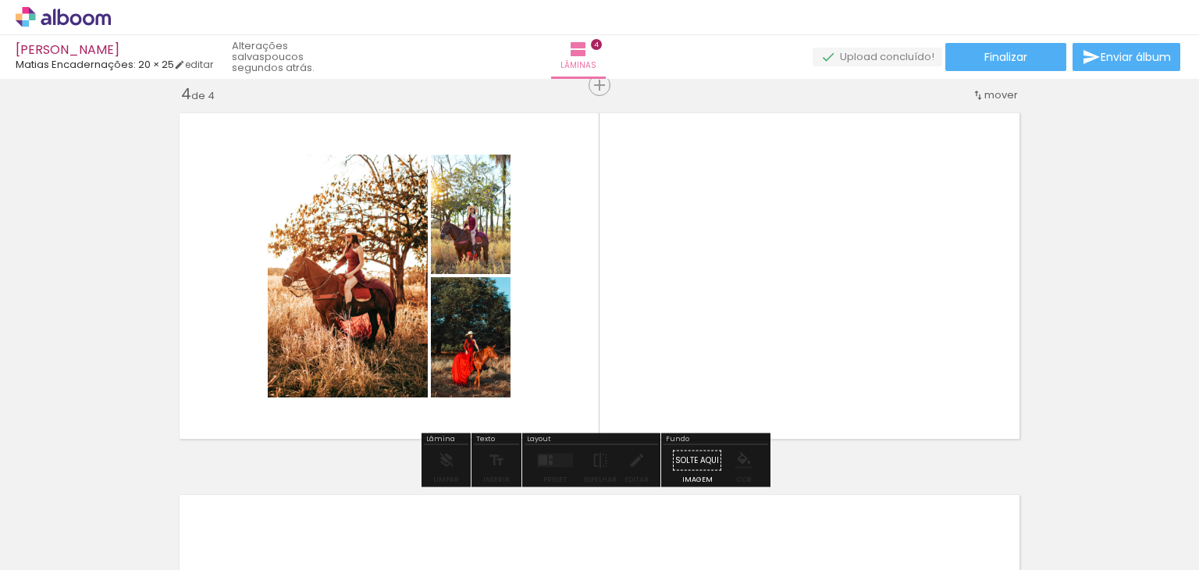
drag, startPoint x: 471, startPoint y: 335, endPoint x: 471, endPoint y: 350, distance: 15.6
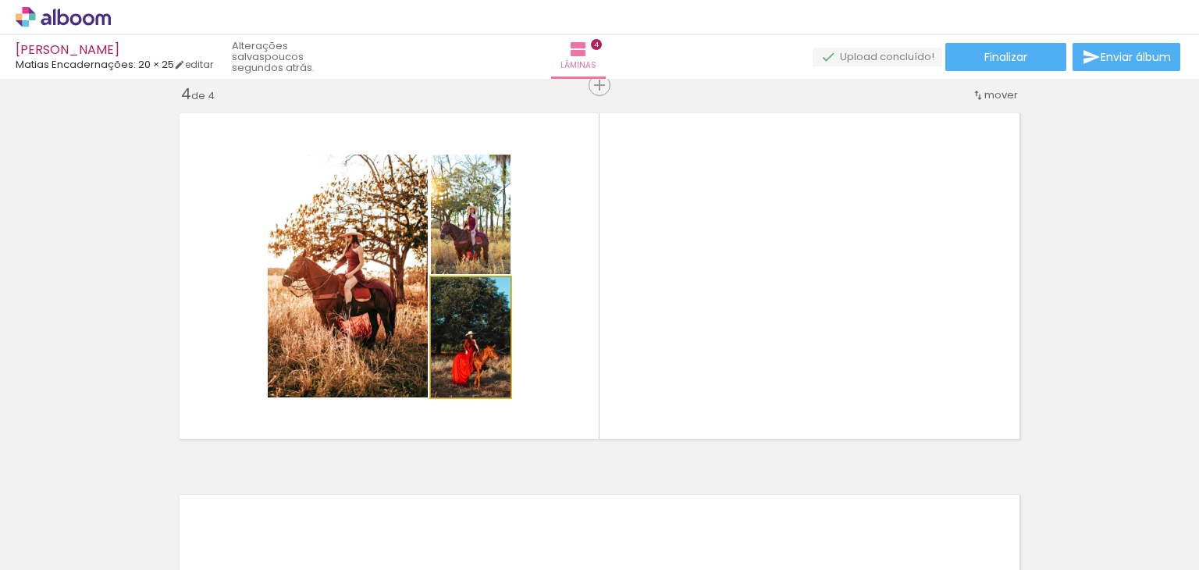
click at [439, 289] on iron-icon at bounding box center [444, 294] width 10 height 16
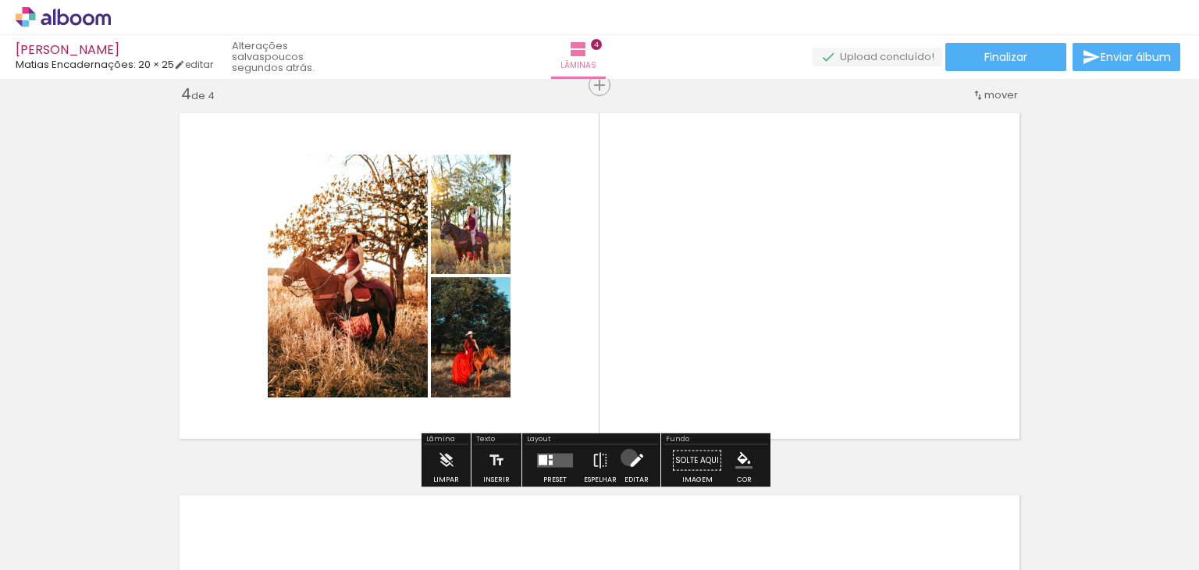
click at [628, 456] on iron-icon at bounding box center [636, 460] width 17 height 31
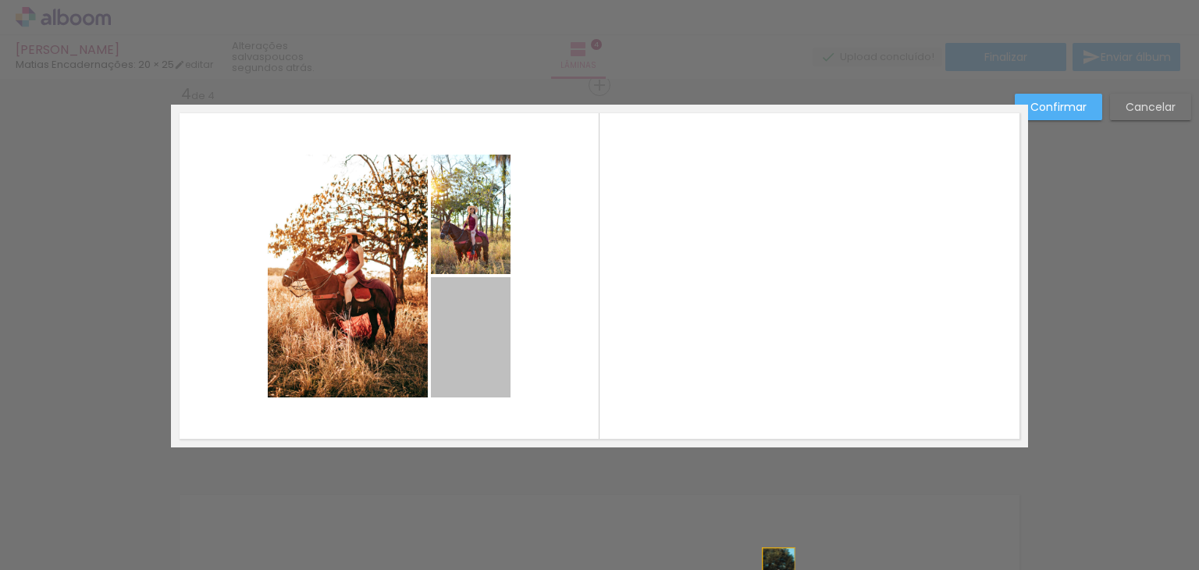
drag, startPoint x: 478, startPoint y: 339, endPoint x: 930, endPoint y: 581, distance: 513.5
click at [930, 569] on html "link( href="../../bower_components/polymer/polymer.html" rel="import" ) picture…" at bounding box center [599, 285] width 1199 height 570
drag, startPoint x: 483, startPoint y: 350, endPoint x: 818, endPoint y: 7, distance: 479.5
click at [818, 0] on div "Sophia Matias Encadernações: 20 × 25 editar poucos segundos atrás. Lâminas 4 Fi…" at bounding box center [599, 0] width 1199 height 0
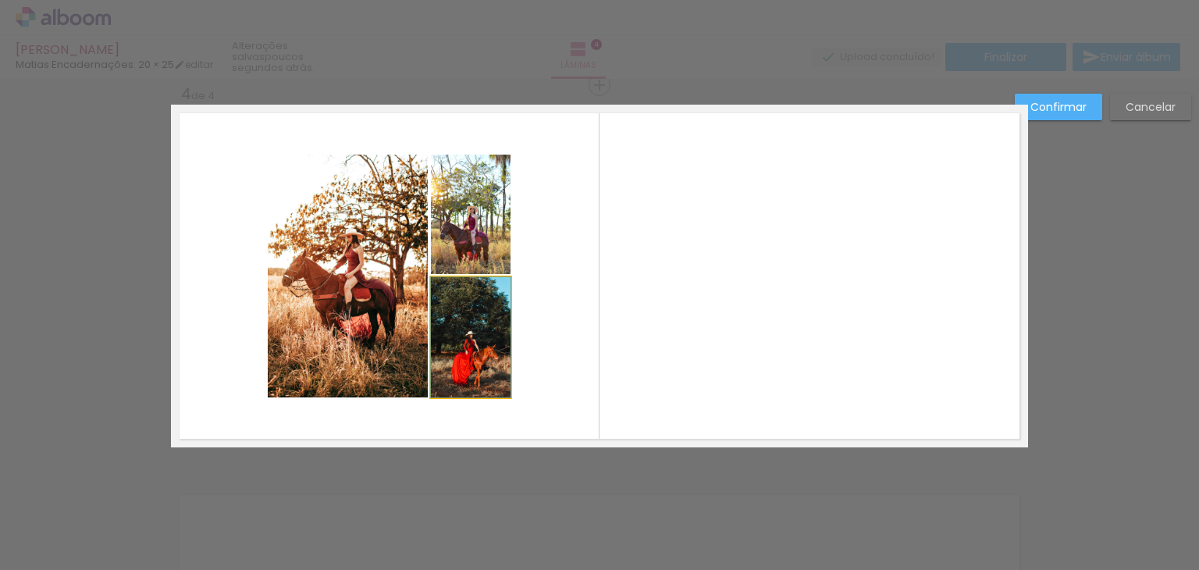
click at [459, 350] on quentale-photo at bounding box center [471, 337] width 80 height 120
click at [0, 0] on slot "Cancelar" at bounding box center [0, 0] width 0 height 0
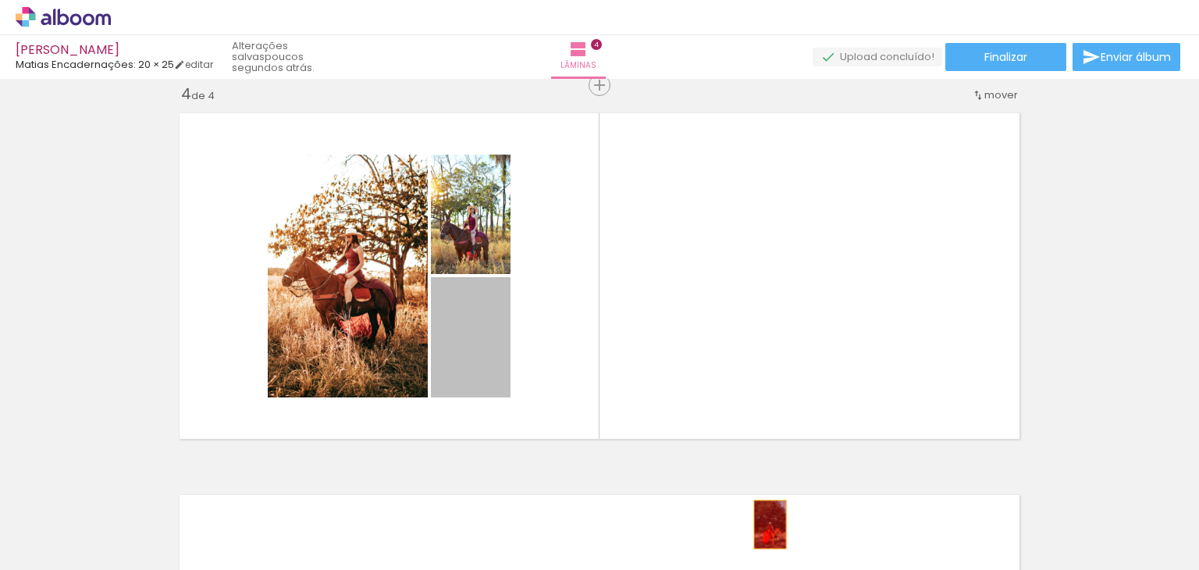
drag, startPoint x: 451, startPoint y: 343, endPoint x: 764, endPoint y: 524, distance: 361.1
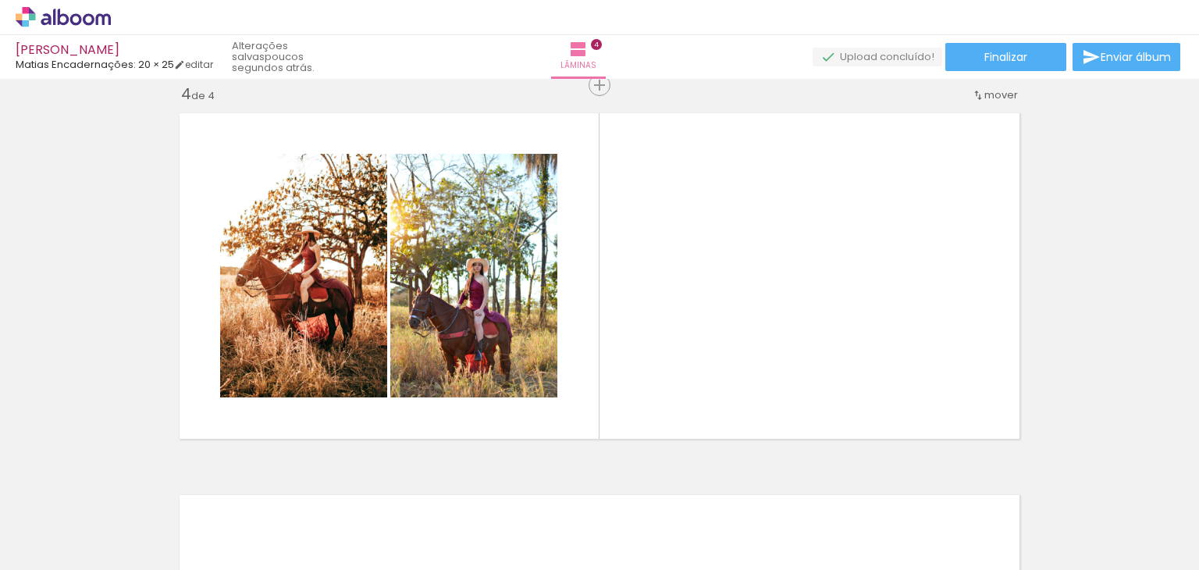
scroll to position [0, 1163]
click at [933, 538] on div at bounding box center [916, 516] width 52 height 77
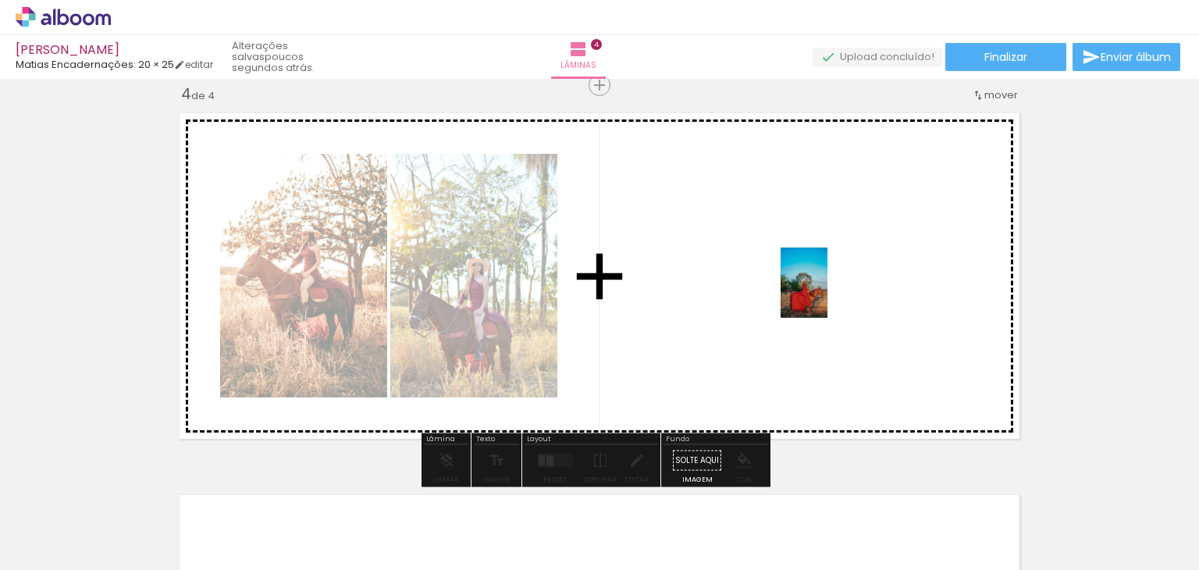
drag, startPoint x: 430, startPoint y: 517, endPoint x: 827, endPoint y: 294, distance: 455.6
click at [827, 294] on quentale-workspace at bounding box center [599, 285] width 1199 height 570
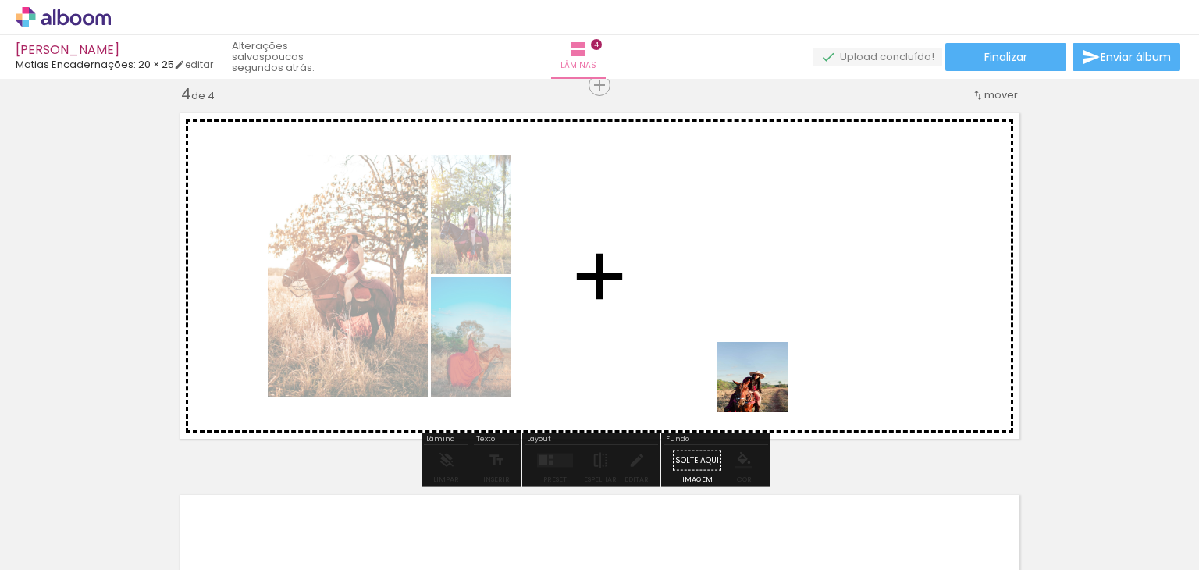
drag, startPoint x: 701, startPoint y: 524, endPoint x: 790, endPoint y: 310, distance: 232.3
click at [790, 310] on quentale-workspace at bounding box center [599, 285] width 1199 height 570
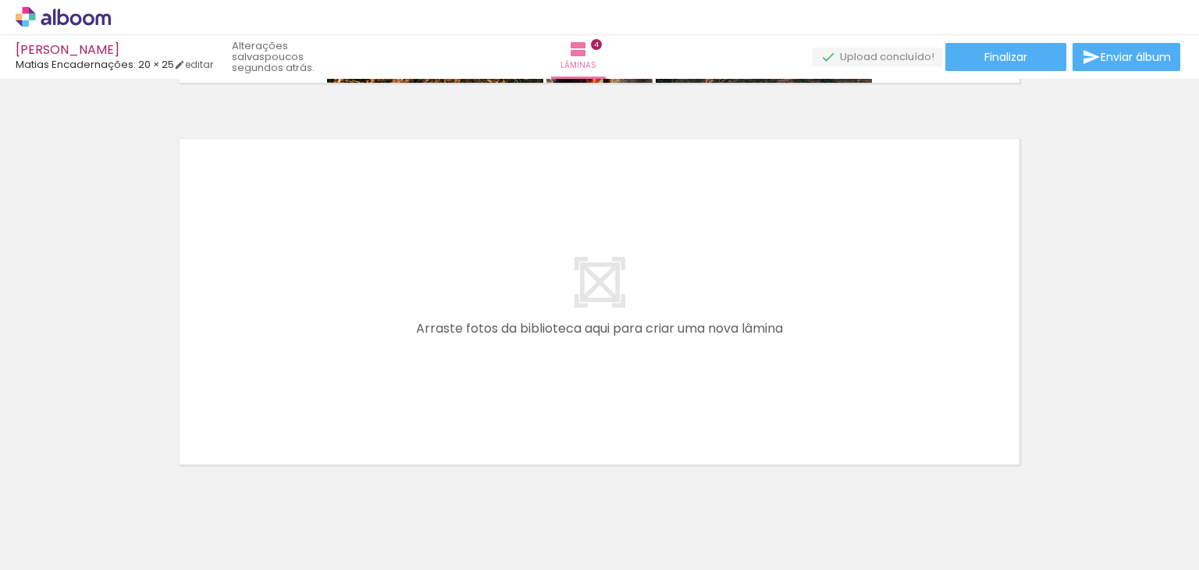
scroll to position [1548, 0]
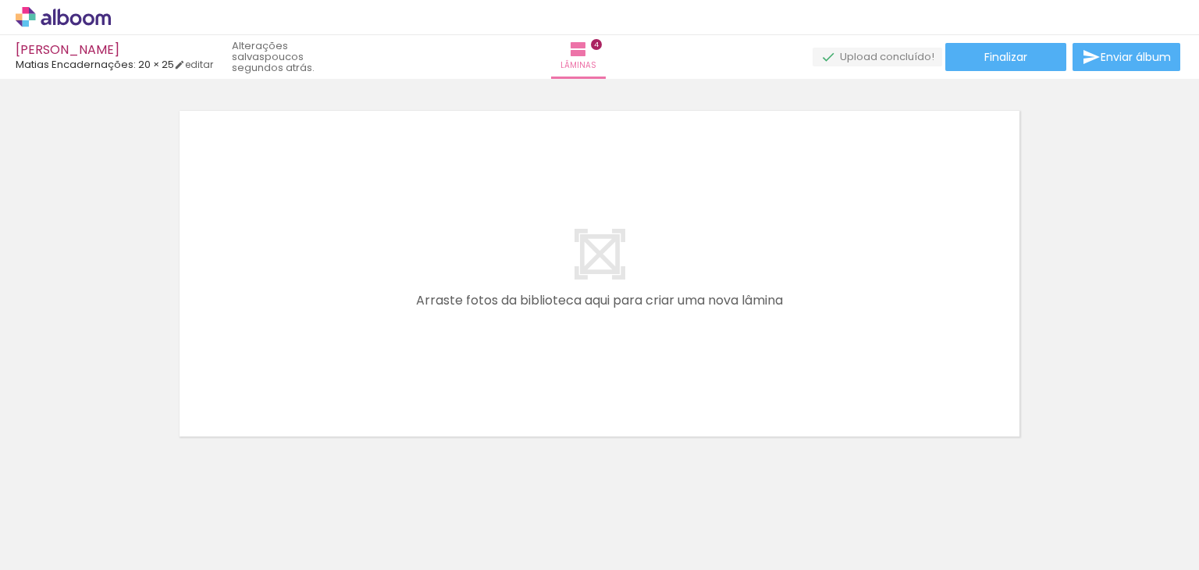
click at [61, 548] on span "Adicionar Fotos" at bounding box center [55, 548] width 47 height 17
click at [0, 0] on input "file" at bounding box center [0, 0] width 0 height 0
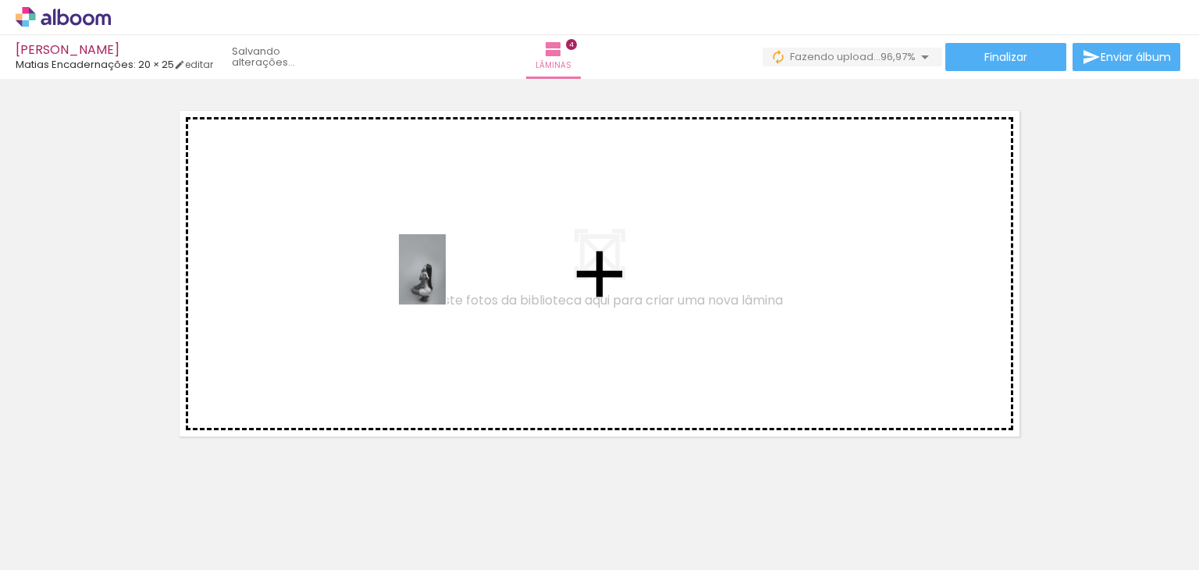
drag, startPoint x: 1149, startPoint y: 538, endPoint x: 444, endPoint y: 277, distance: 751.5
click at [444, 277] on quentale-workspace at bounding box center [599, 285] width 1199 height 570
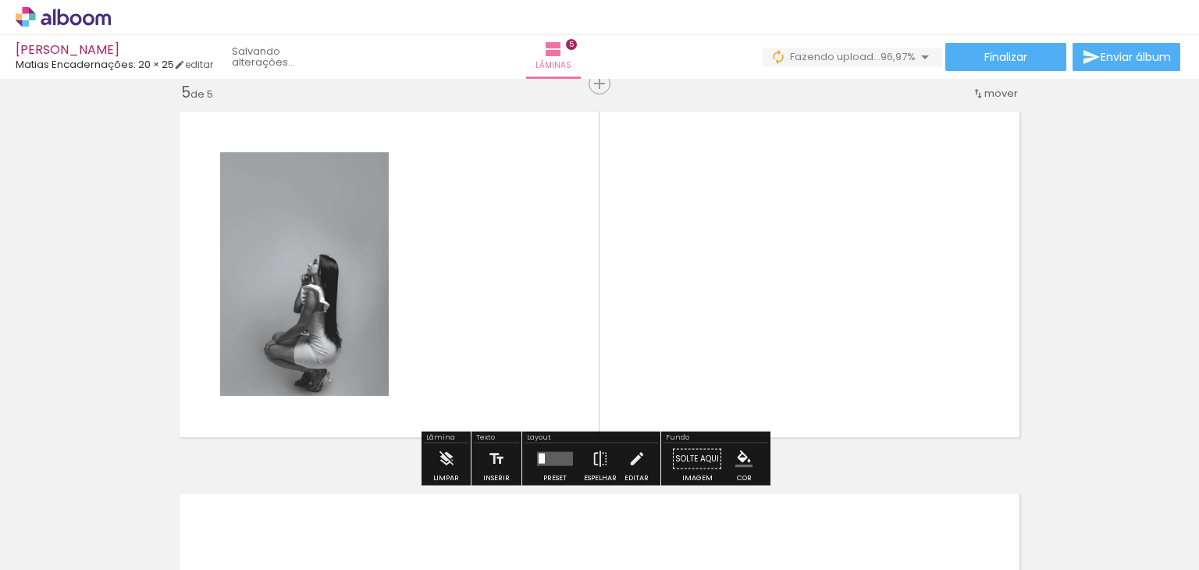
scroll to position [1546, 0]
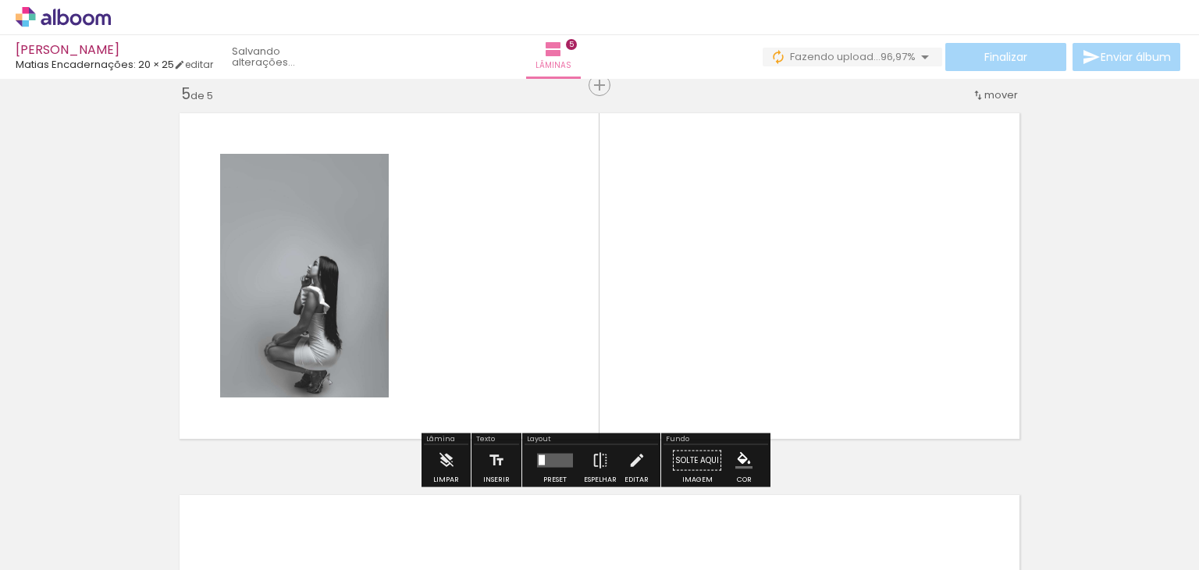
click at [75, 547] on span "Adicionar Fotos" at bounding box center [55, 548] width 47 height 17
click at [0, 0] on input "file" at bounding box center [0, 0] width 0 height 0
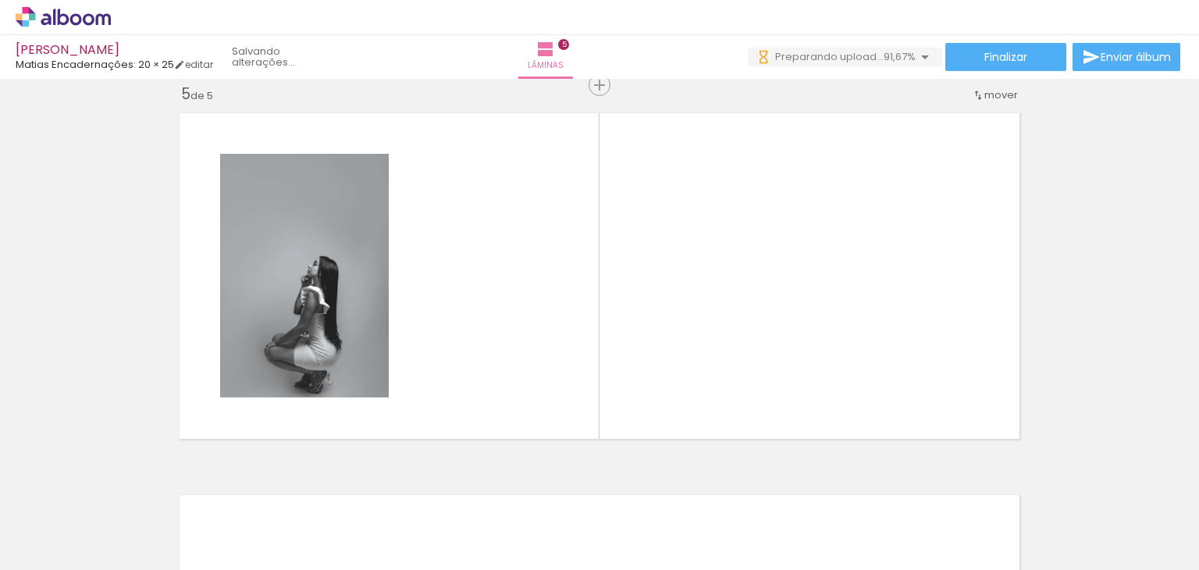
scroll to position [0, 2080]
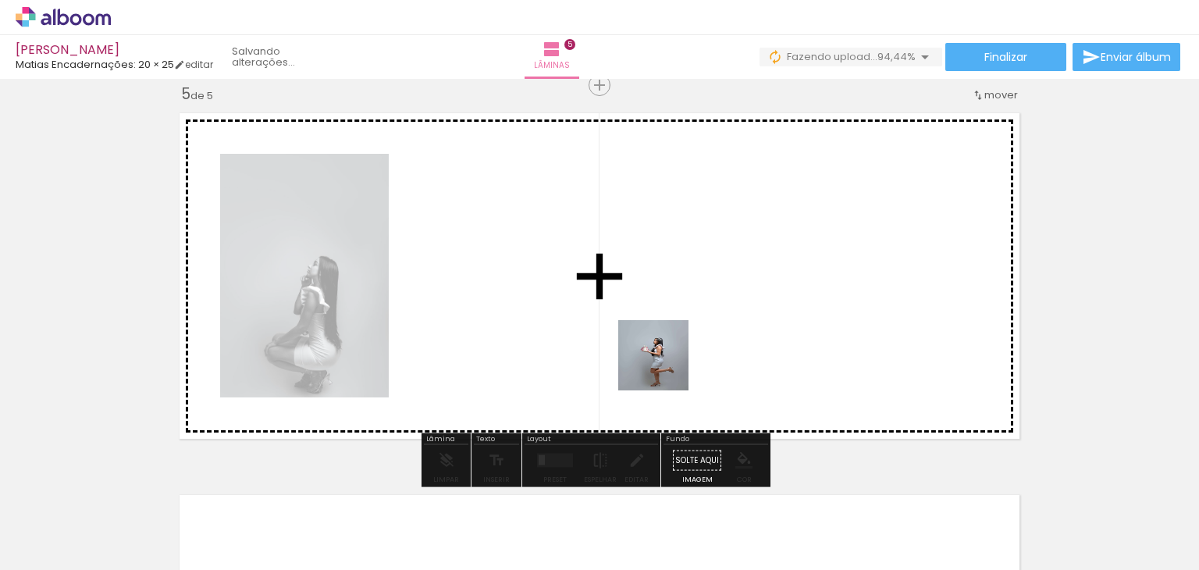
drag, startPoint x: 979, startPoint y: 527, endPoint x: 579, endPoint y: 269, distance: 476.4
click at [579, 269] on quentale-workspace at bounding box center [599, 285] width 1199 height 570
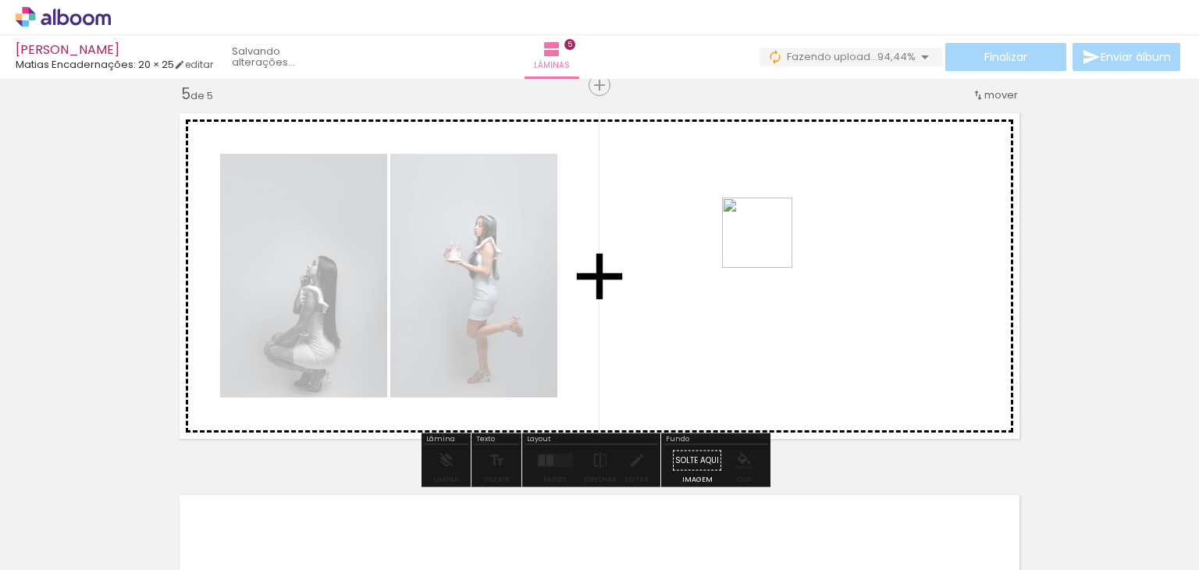
drag, startPoint x: 1055, startPoint y: 529, endPoint x: 767, endPoint y: 240, distance: 408.3
click at [767, 240] on quentale-workspace at bounding box center [599, 285] width 1199 height 570
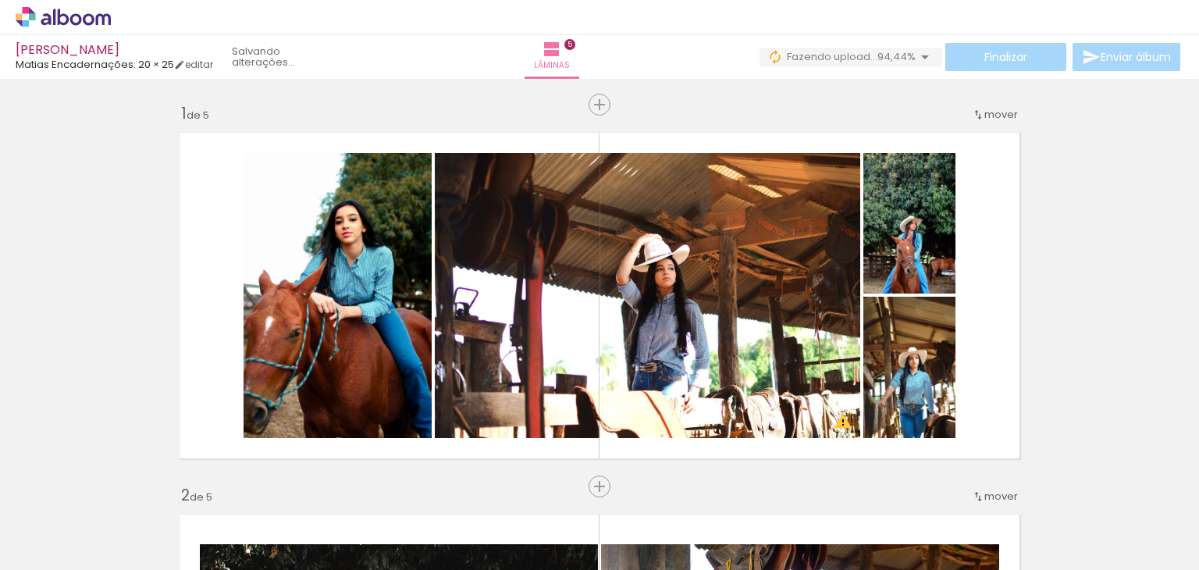
scroll to position [0, 2080]
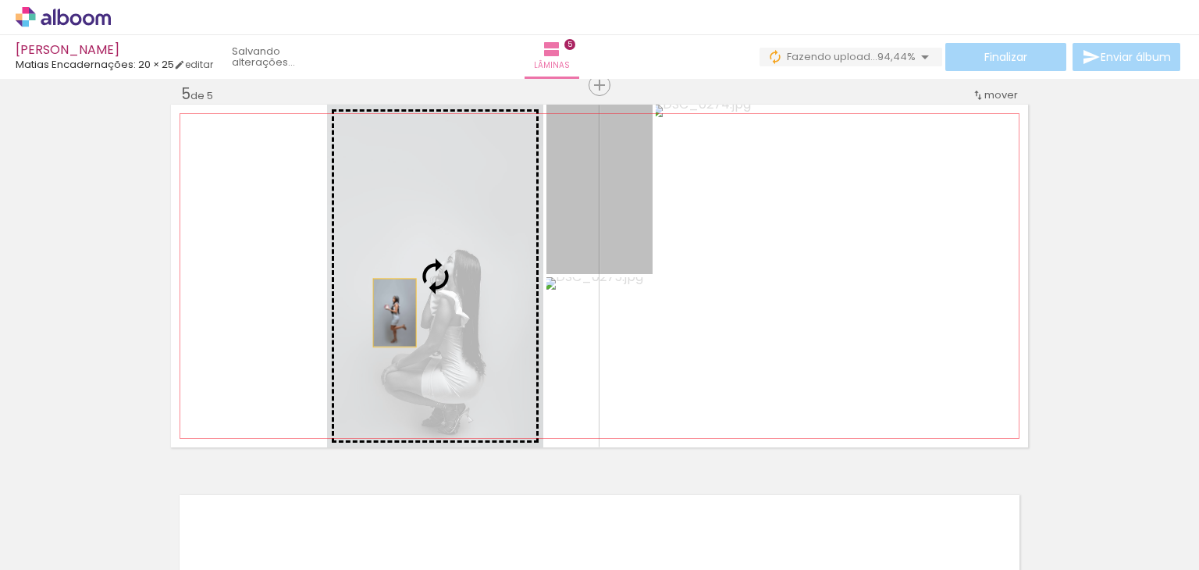
drag, startPoint x: 573, startPoint y: 221, endPoint x: 387, endPoint y: 310, distance: 205.9
click at [0, 0] on slot at bounding box center [0, 0] width 0 height 0
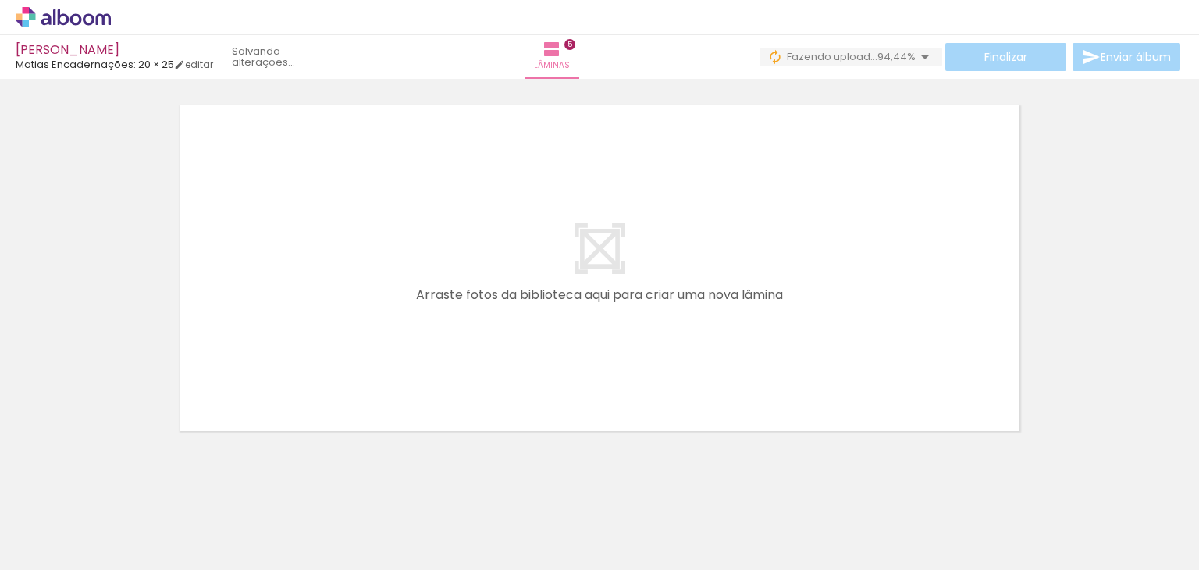
scroll to position [1957, 0]
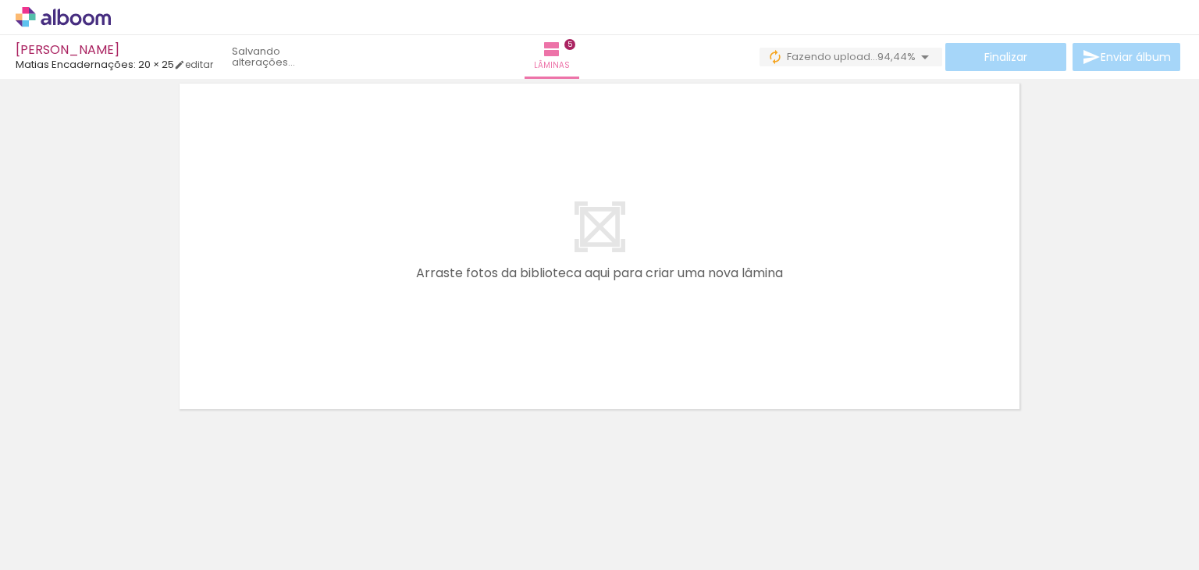
click at [53, 549] on span "Adicionar Fotos" at bounding box center [55, 548] width 47 height 17
click at [0, 0] on input "file" at bounding box center [0, 0] width 0 height 0
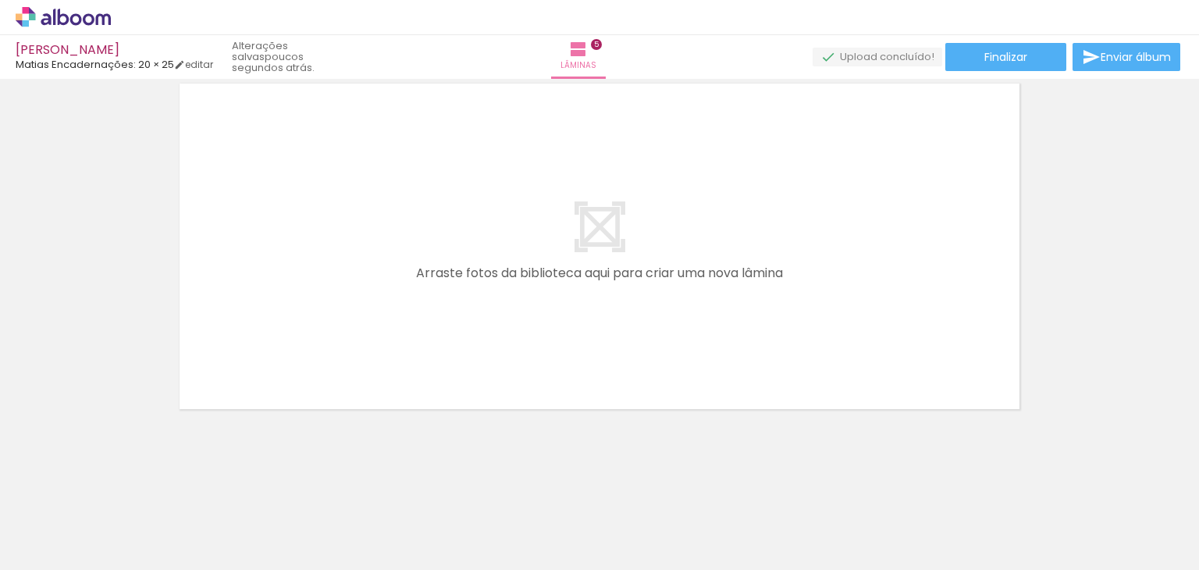
click at [73, 540] on span "Adicionar Fotos" at bounding box center [55, 548] width 47 height 17
click at [0, 0] on input "file" at bounding box center [0, 0] width 0 height 0
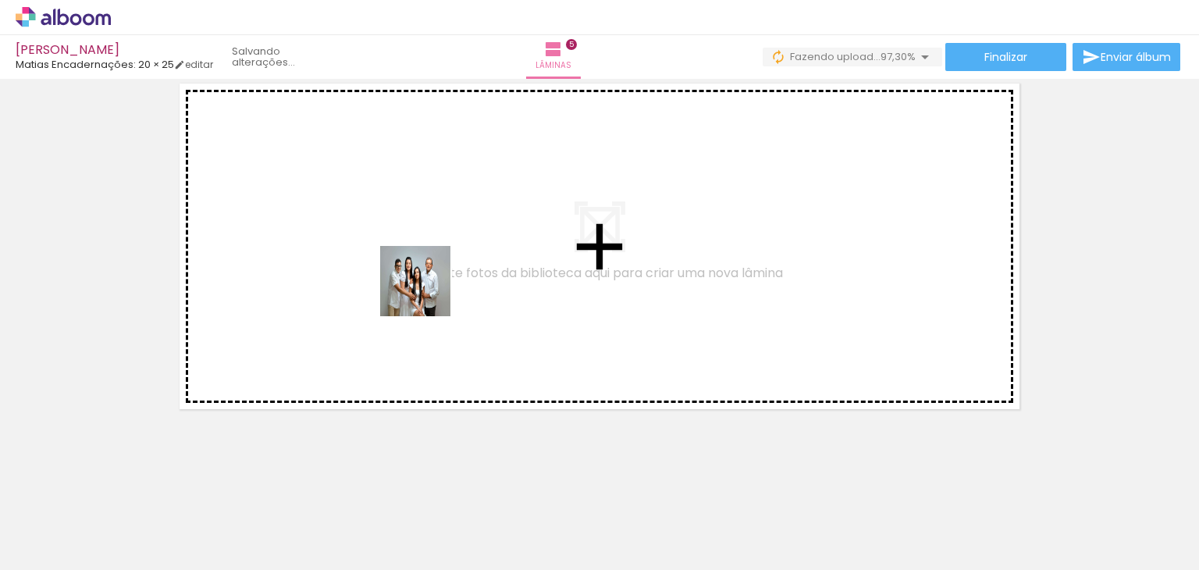
drag, startPoint x: 1136, startPoint y: 531, endPoint x: 357, endPoint y: 240, distance: 831.1
click at [357, 240] on quentale-workspace at bounding box center [599, 285] width 1199 height 570
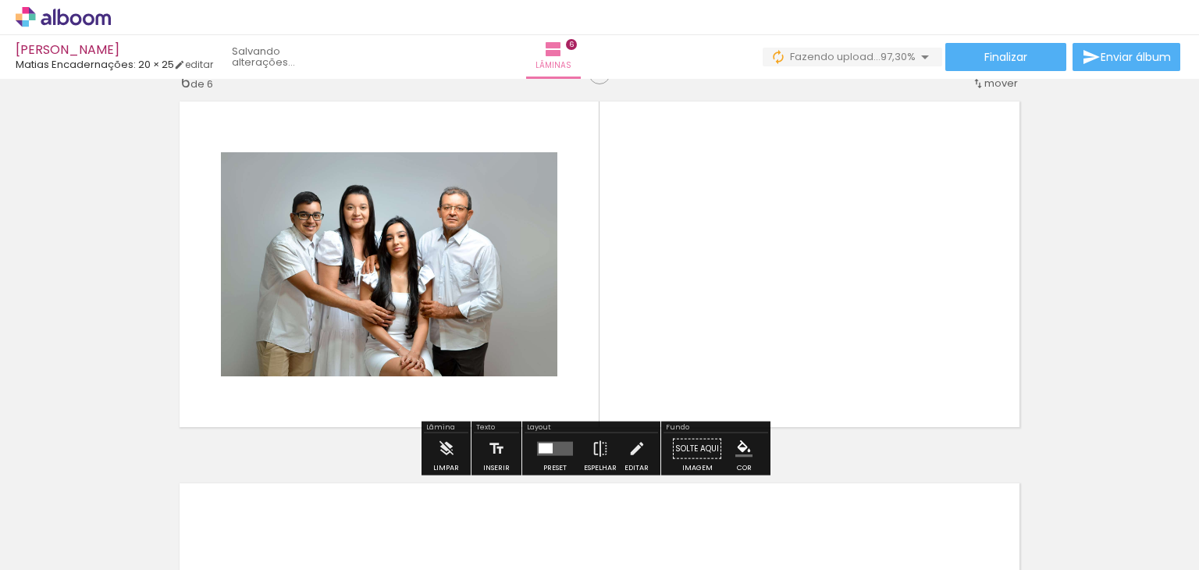
scroll to position [1927, 0]
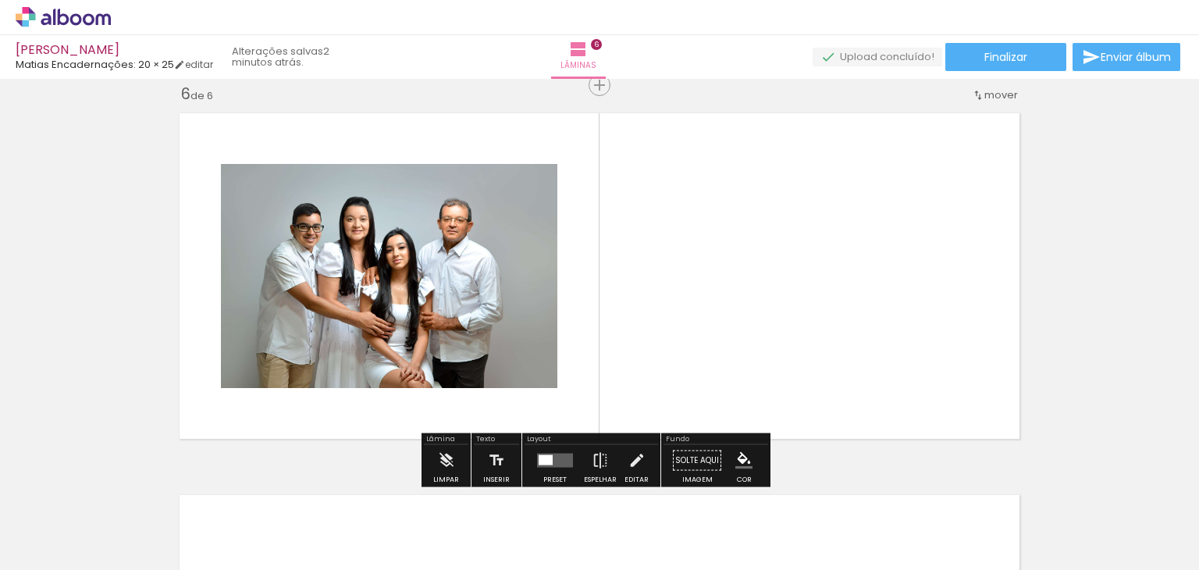
click at [62, 544] on span "Adicionar Fotos" at bounding box center [55, 548] width 47 height 17
click at [0, 0] on input "file" at bounding box center [0, 0] width 0 height 0
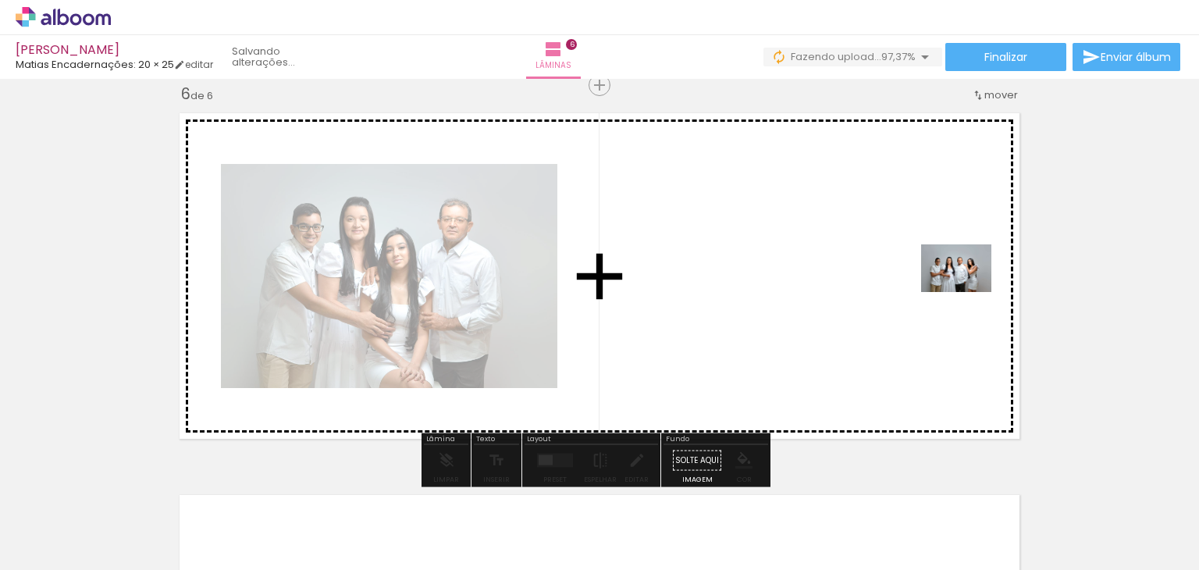
drag, startPoint x: 1142, startPoint y: 533, endPoint x: 968, endPoint y: 291, distance: 298.4
click at [968, 291] on quentale-workspace at bounding box center [599, 285] width 1199 height 570
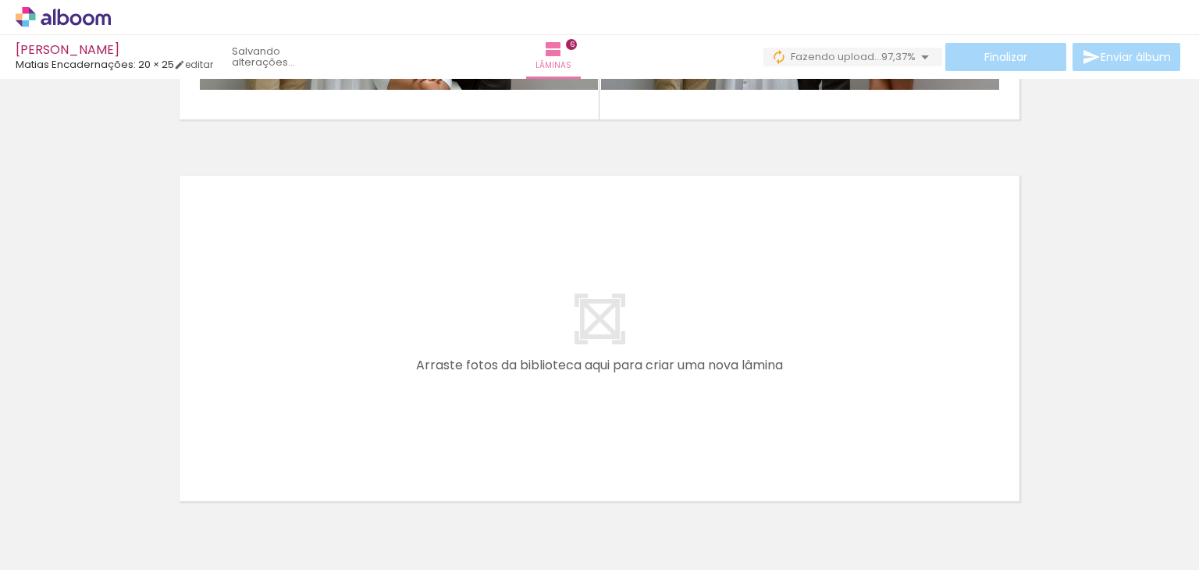
scroll to position [2339, 0]
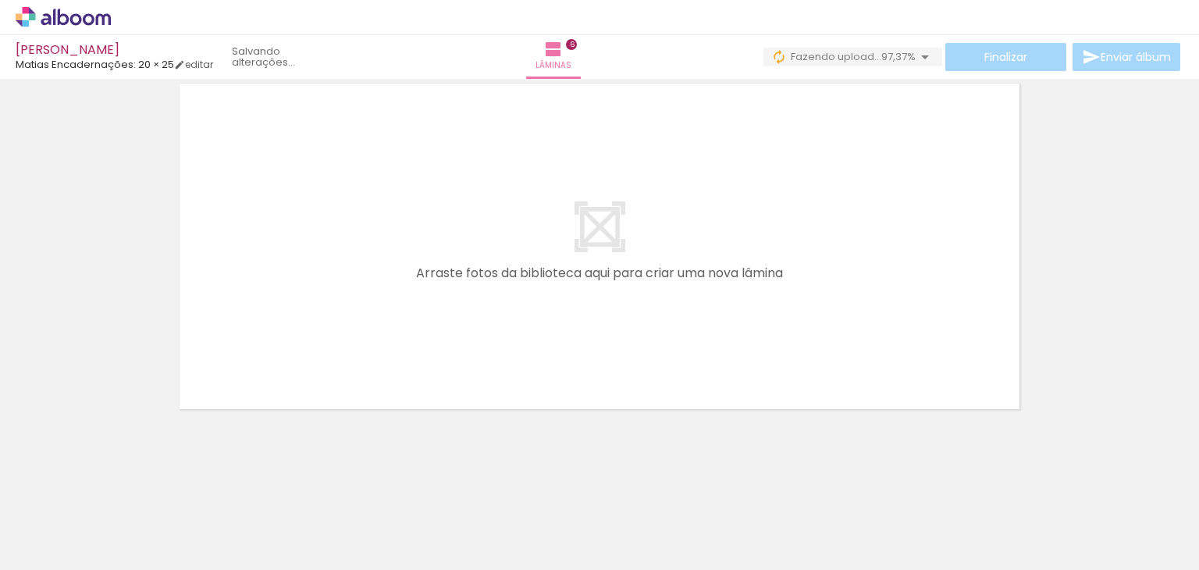
click at [41, 546] on span "Adicionar Fotos" at bounding box center [55, 548] width 47 height 17
click at [0, 0] on input "file" at bounding box center [0, 0] width 0 height 0
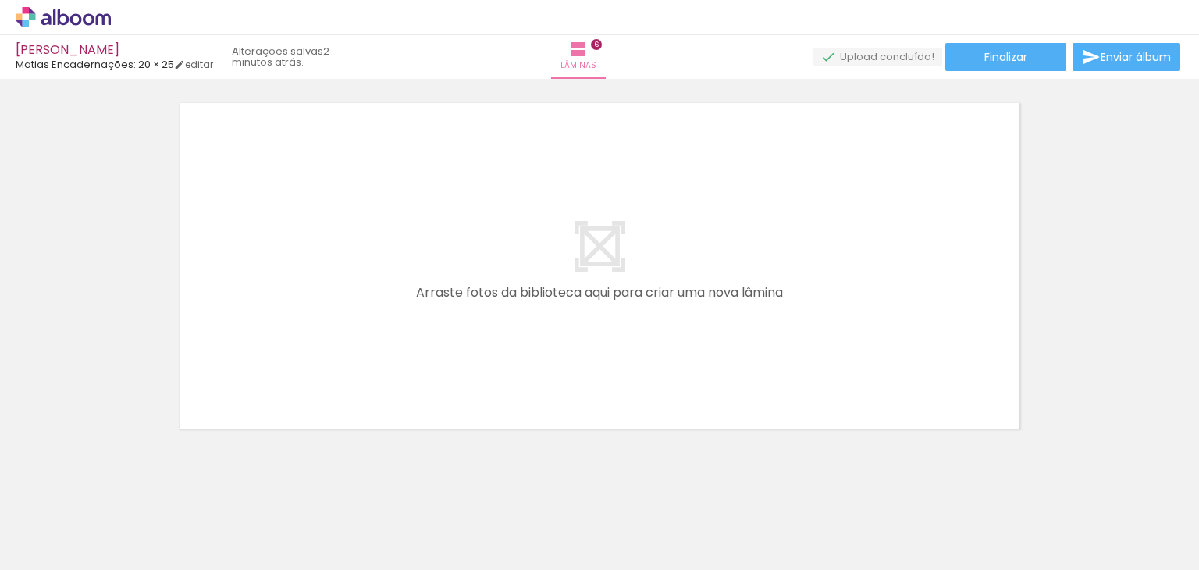
scroll to position [2324, 0]
click at [64, 542] on span "Adicionar Fotos" at bounding box center [55, 548] width 47 height 17
click at [0, 0] on input "file" at bounding box center [0, 0] width 0 height 0
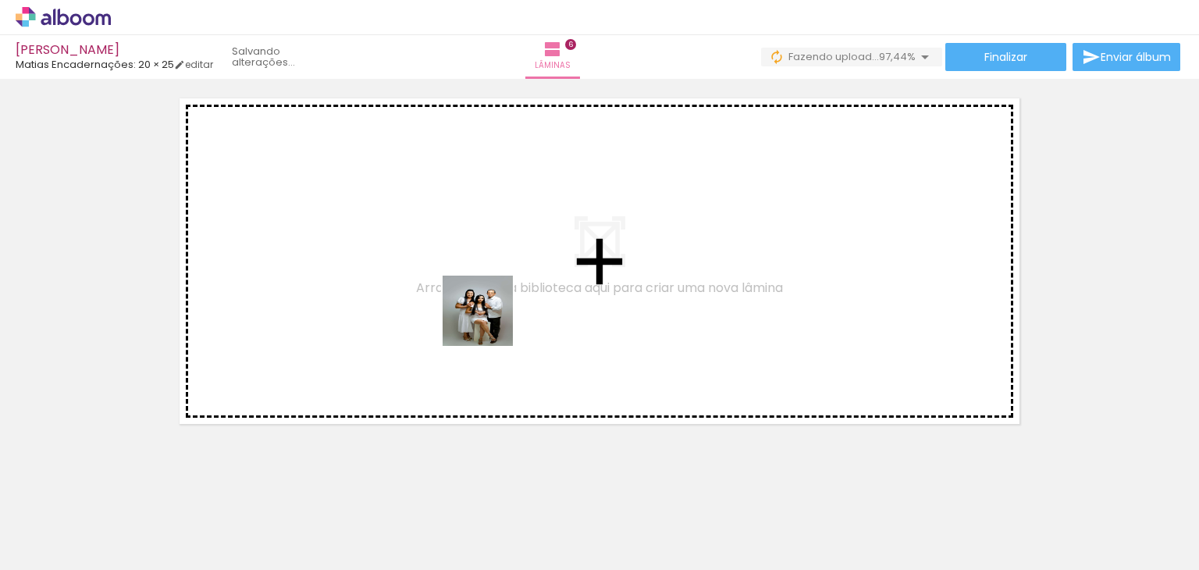
drag, startPoint x: 1138, startPoint y: 525, endPoint x: 356, endPoint y: 246, distance: 830.3
click at [356, 246] on quentale-workspace at bounding box center [599, 285] width 1199 height 570
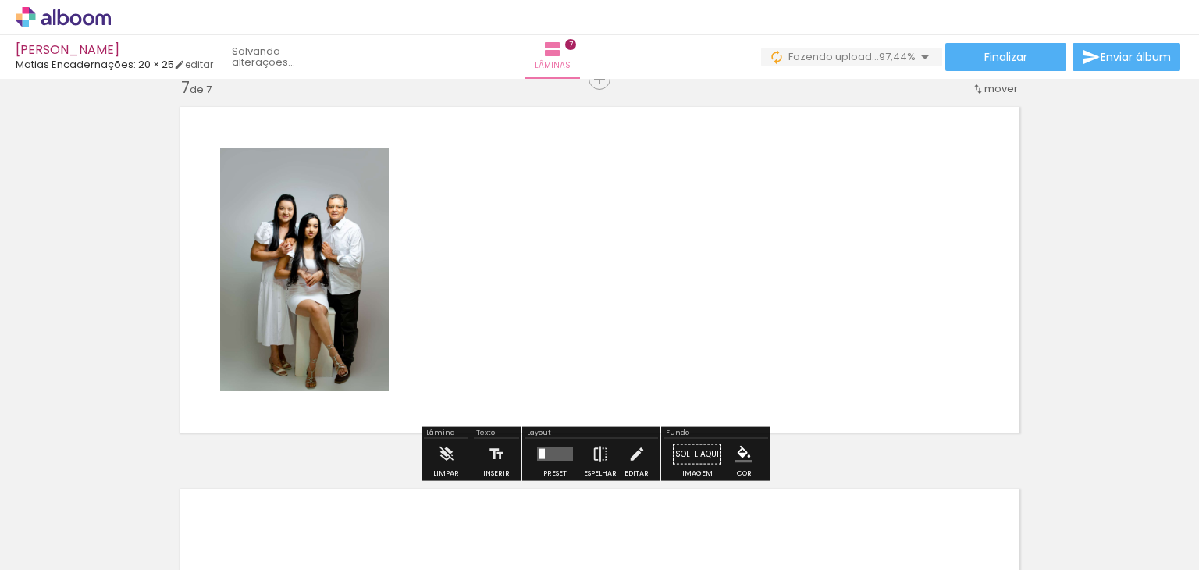
scroll to position [2310, 0]
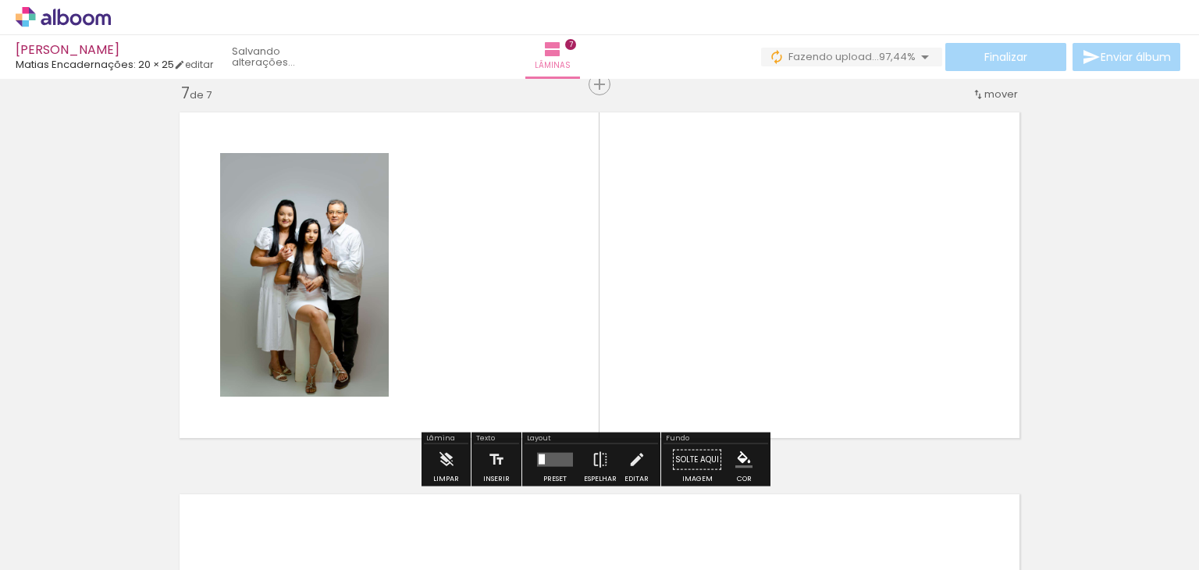
click at [61, 544] on span "Adicionar Fotos" at bounding box center [55, 548] width 47 height 17
click at [0, 0] on input "file" at bounding box center [0, 0] width 0 height 0
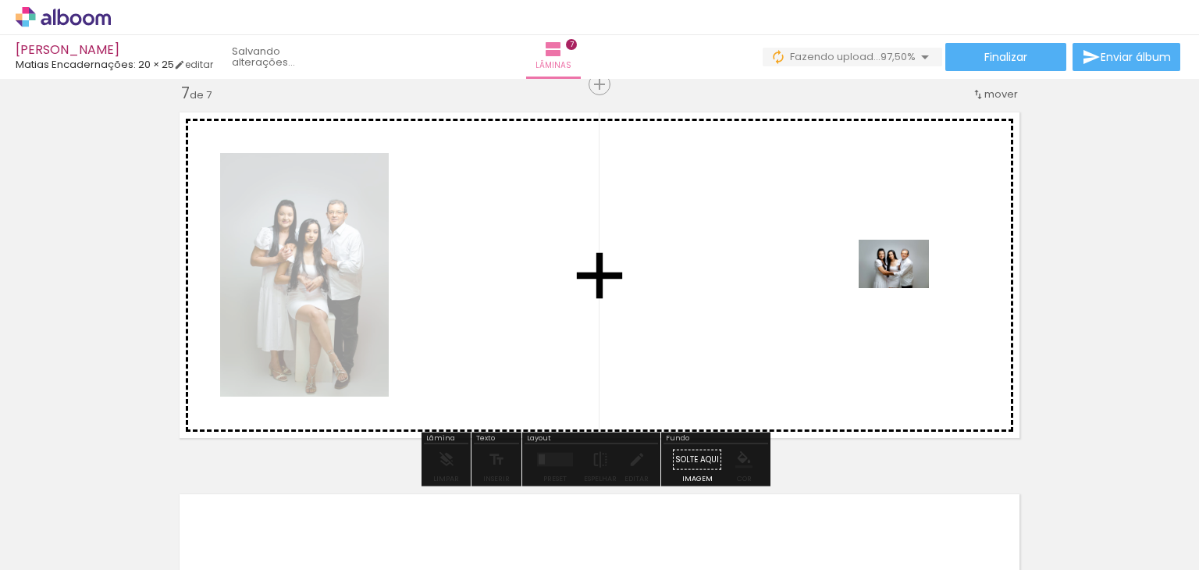
drag, startPoint x: 1173, startPoint y: 527, endPoint x: 904, endPoint y: 285, distance: 361.9
click at [904, 285] on quentale-workspace at bounding box center [599, 285] width 1199 height 570
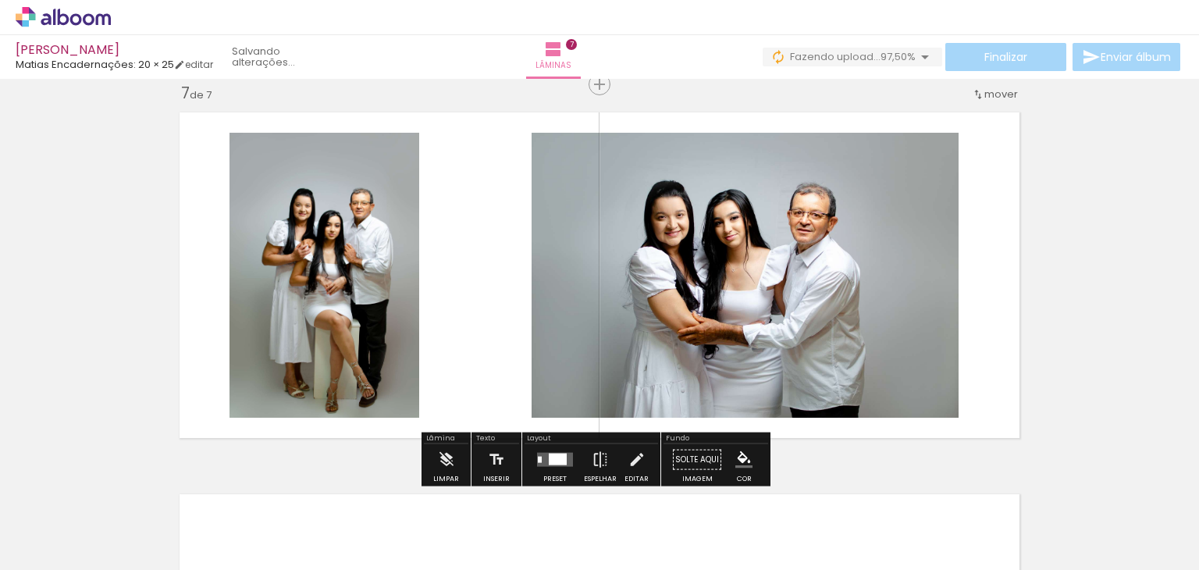
click at [56, 545] on span "Adicionar Fotos" at bounding box center [55, 548] width 47 height 17
click at [0, 0] on input "file" at bounding box center [0, 0] width 0 height 0
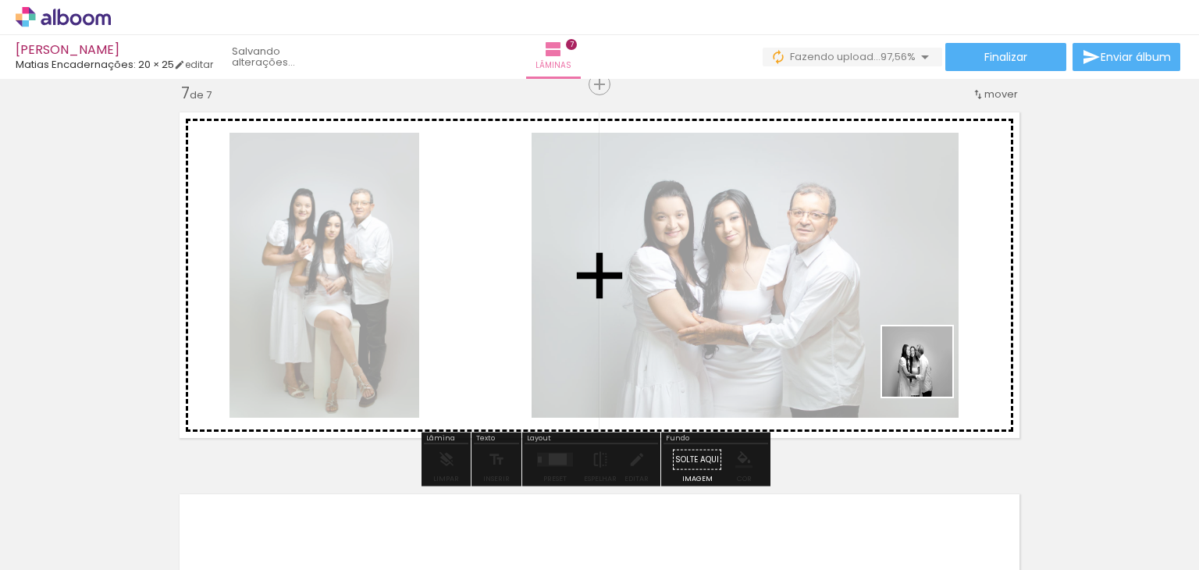
drag, startPoint x: 1156, startPoint y: 528, endPoint x: 908, endPoint y: 341, distance: 310.3
click at [908, 341] on quentale-workspace at bounding box center [599, 285] width 1199 height 570
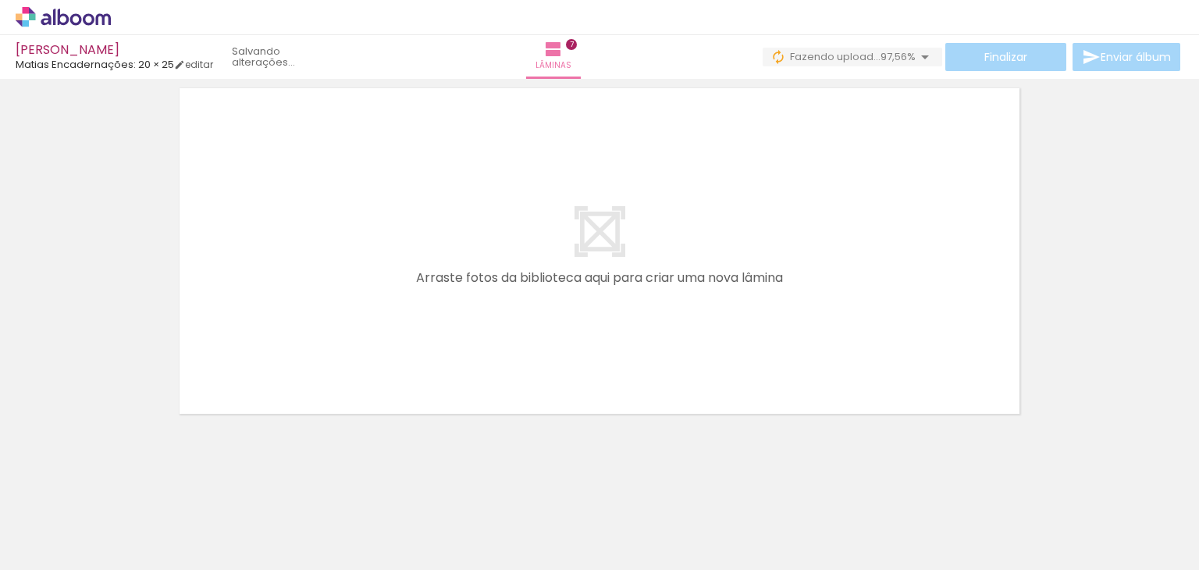
scroll to position [2720, 0]
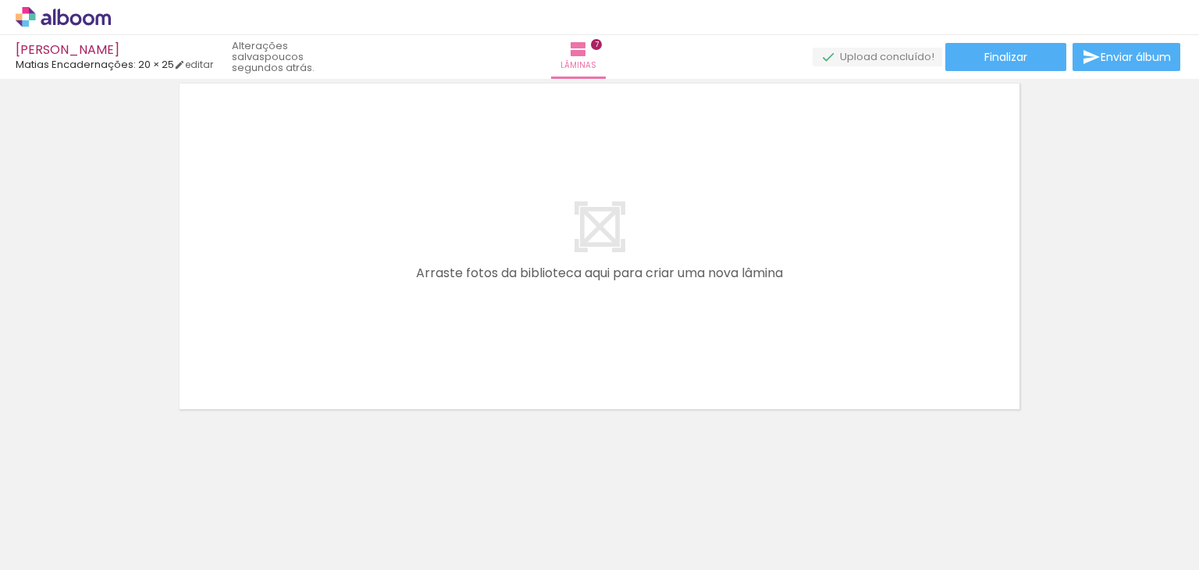
click at [52, 540] on span "Adicionar Fotos" at bounding box center [55, 548] width 47 height 17
click at [0, 0] on input "file" at bounding box center [0, 0] width 0 height 0
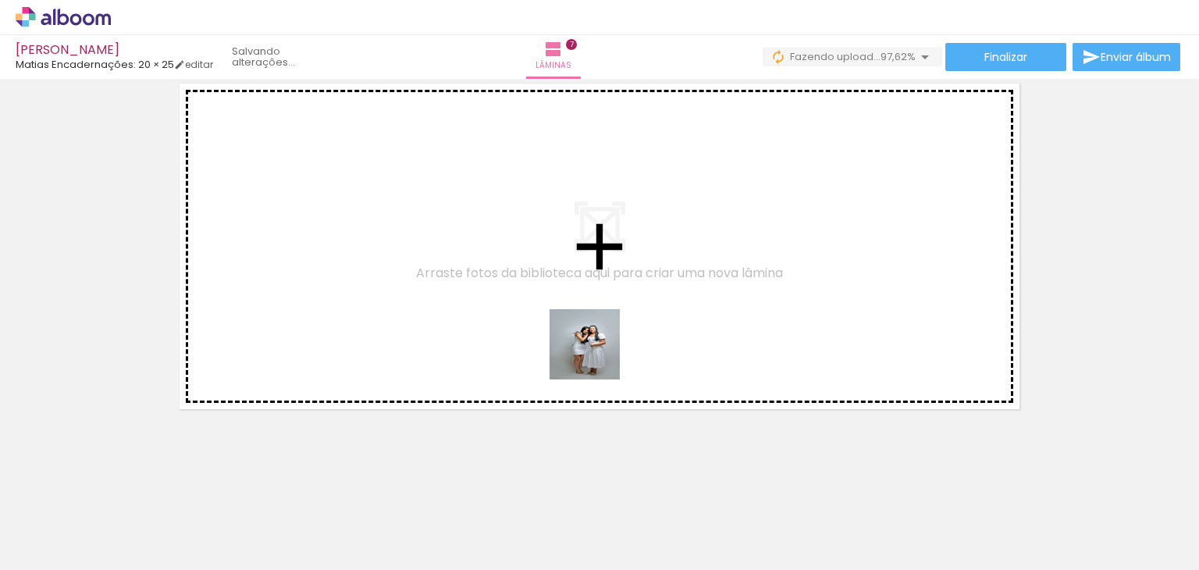
drag, startPoint x: 1139, startPoint y: 523, endPoint x: 375, endPoint y: 264, distance: 807.4
click at [375, 264] on quentale-workspace at bounding box center [599, 285] width 1199 height 570
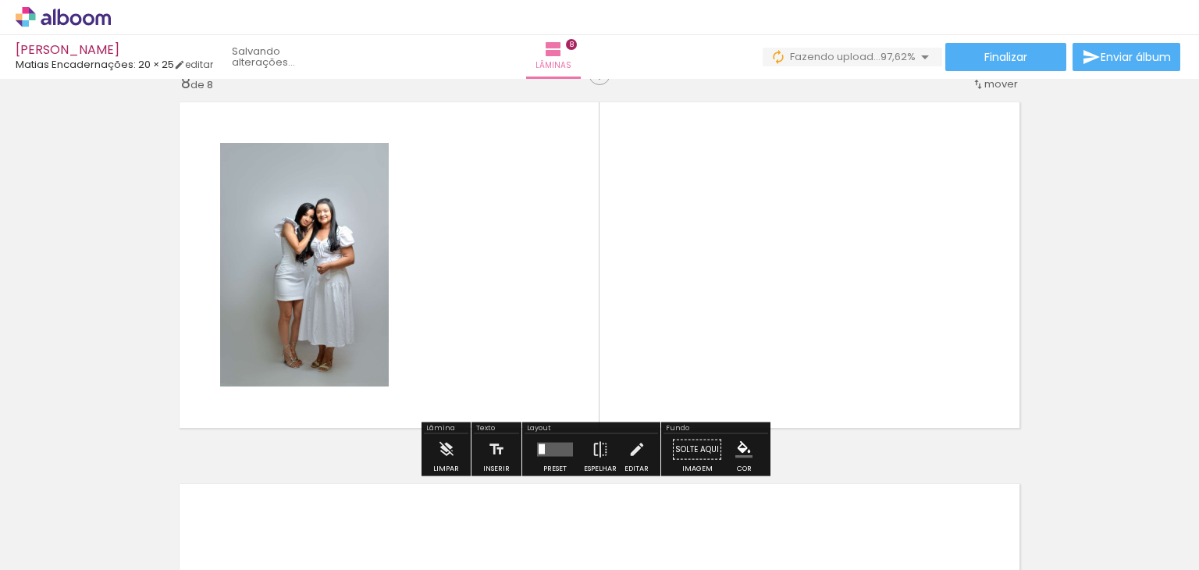
scroll to position [2691, 0]
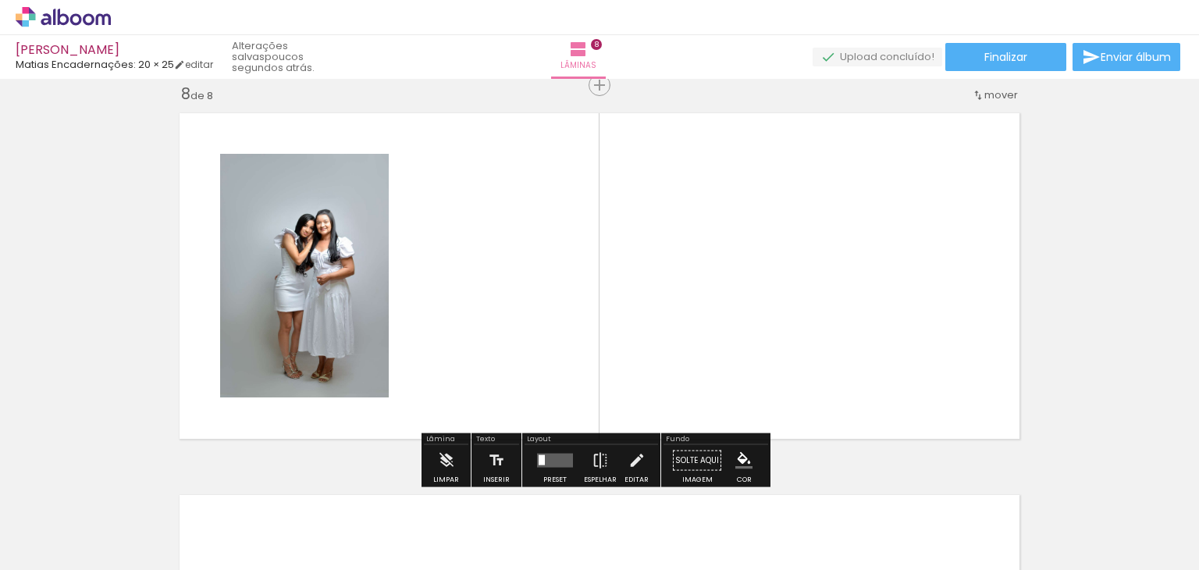
click at [43, 556] on span "Adicionar Fotos" at bounding box center [55, 548] width 47 height 17
click at [0, 0] on input "file" at bounding box center [0, 0] width 0 height 0
click at [16, 549] on iron-icon at bounding box center [22, 548] width 19 height 19
click at [0, 0] on input "file" at bounding box center [0, 0] width 0 height 0
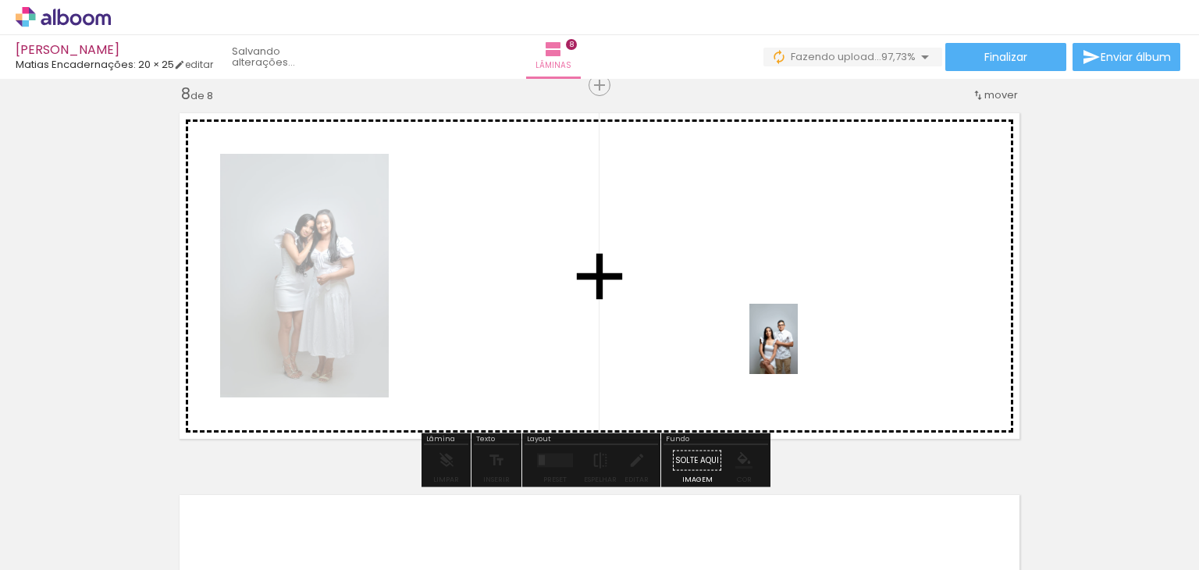
drag, startPoint x: 1142, startPoint y: 527, endPoint x: 796, endPoint y: 350, distance: 389.1
click at [796, 350] on quentale-workspace at bounding box center [599, 285] width 1199 height 570
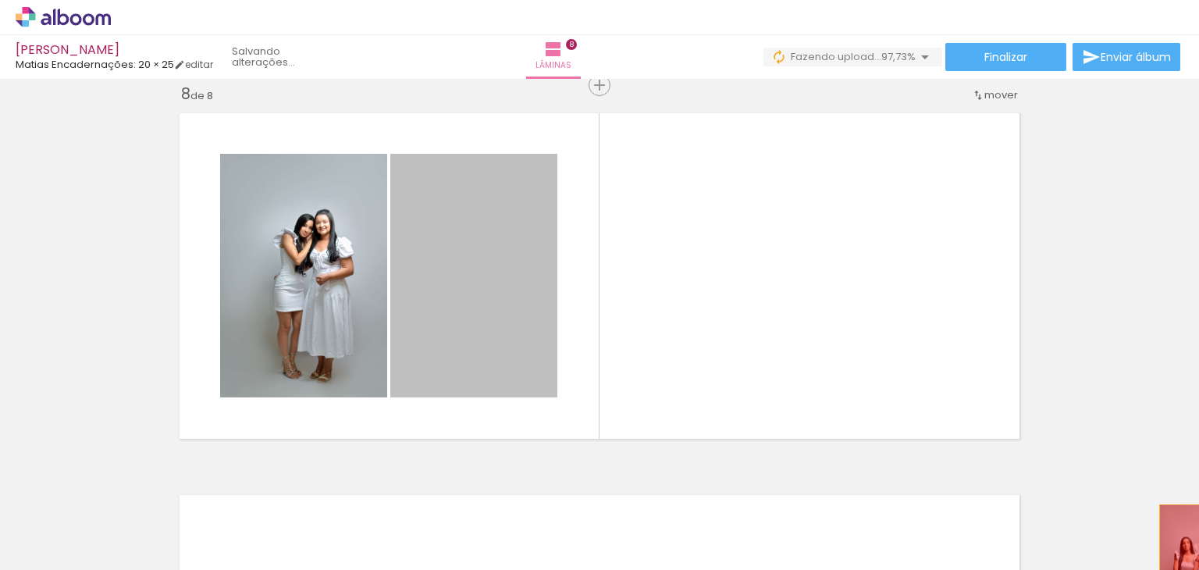
drag, startPoint x: 483, startPoint y: 292, endPoint x: 1186, endPoint y: 553, distance: 750.1
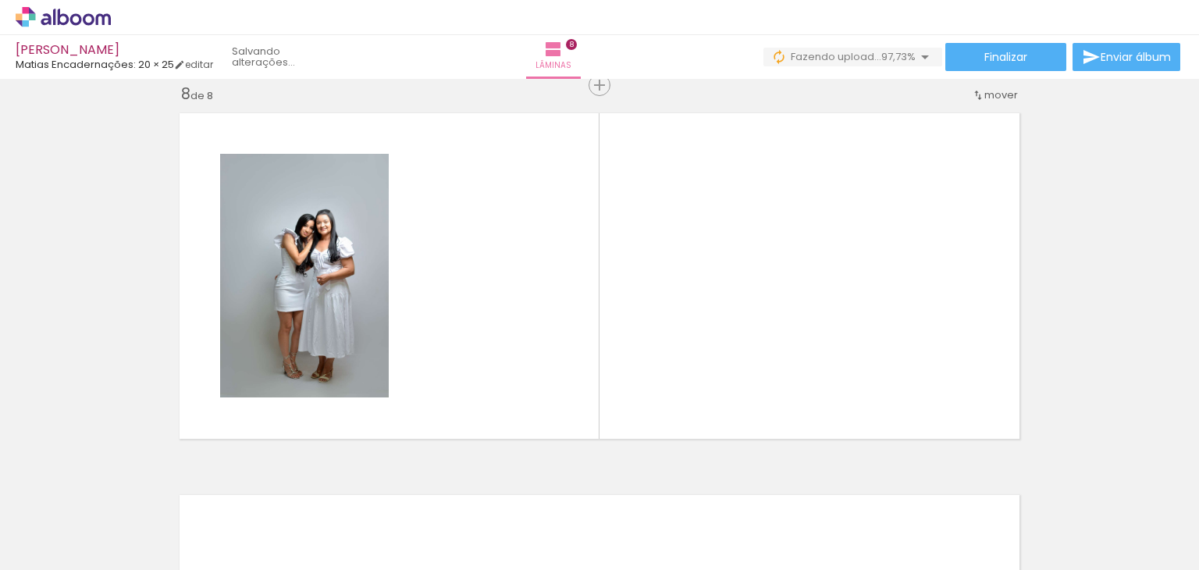
scroll to position [0, 2779]
drag, startPoint x: 1164, startPoint y: 528, endPoint x: 719, endPoint y: 326, distance: 489.3
click at [766, 353] on quentale-workspace at bounding box center [599, 285] width 1199 height 570
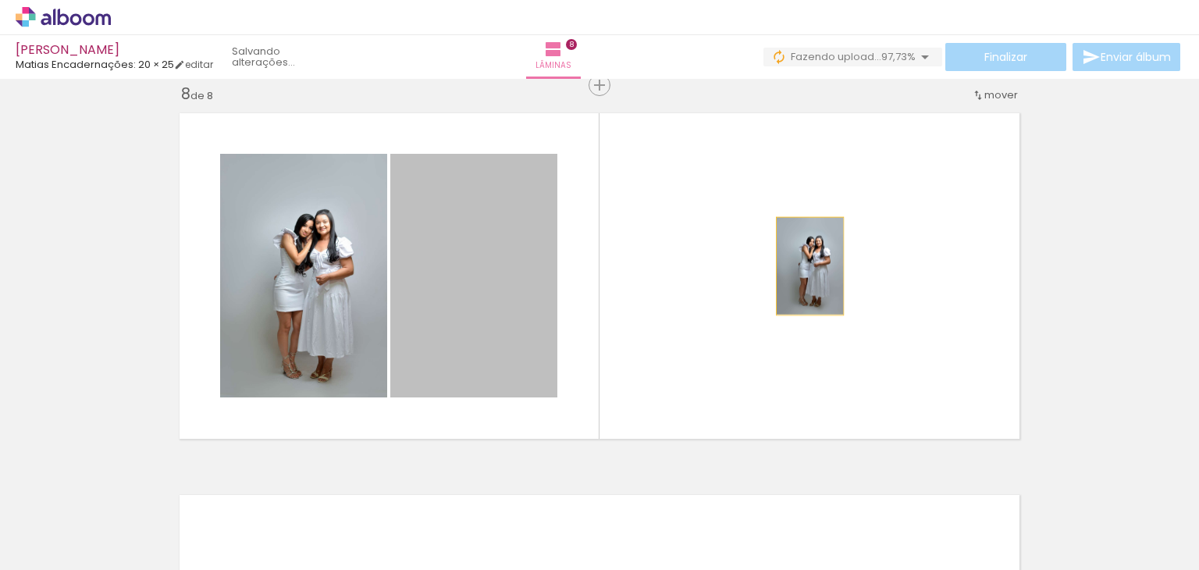
drag, startPoint x: 464, startPoint y: 265, endPoint x: 804, endPoint y: 265, distance: 339.4
click at [804, 265] on quentale-layouter at bounding box center [599, 276] width 857 height 343
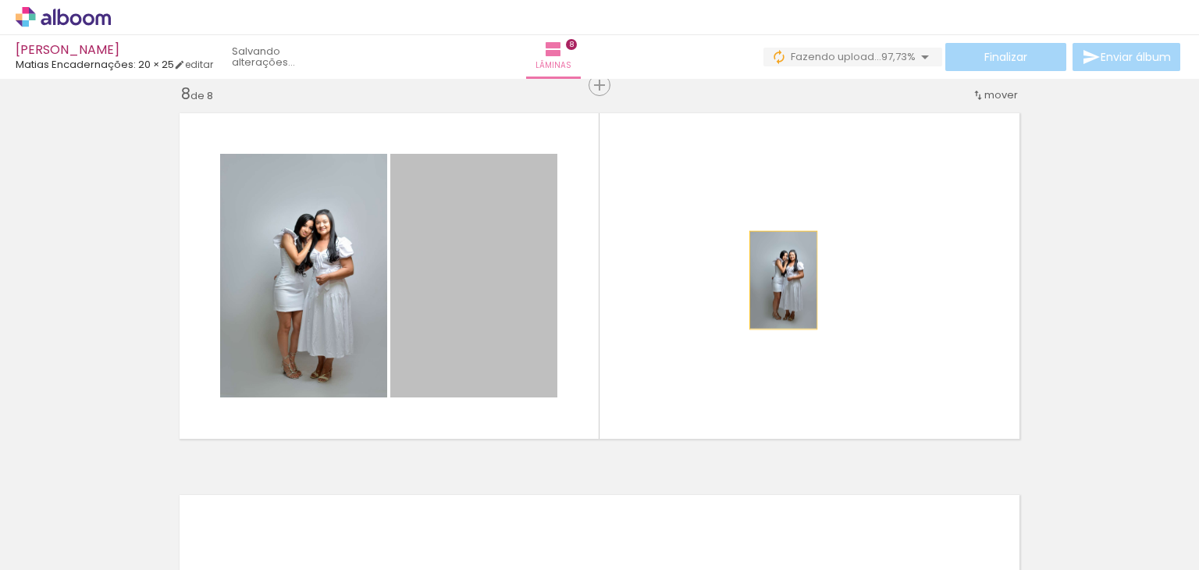
drag, startPoint x: 460, startPoint y: 286, endPoint x: 777, endPoint y: 278, distance: 317.7
click at [777, 278] on quentale-layouter at bounding box center [599, 276] width 857 height 343
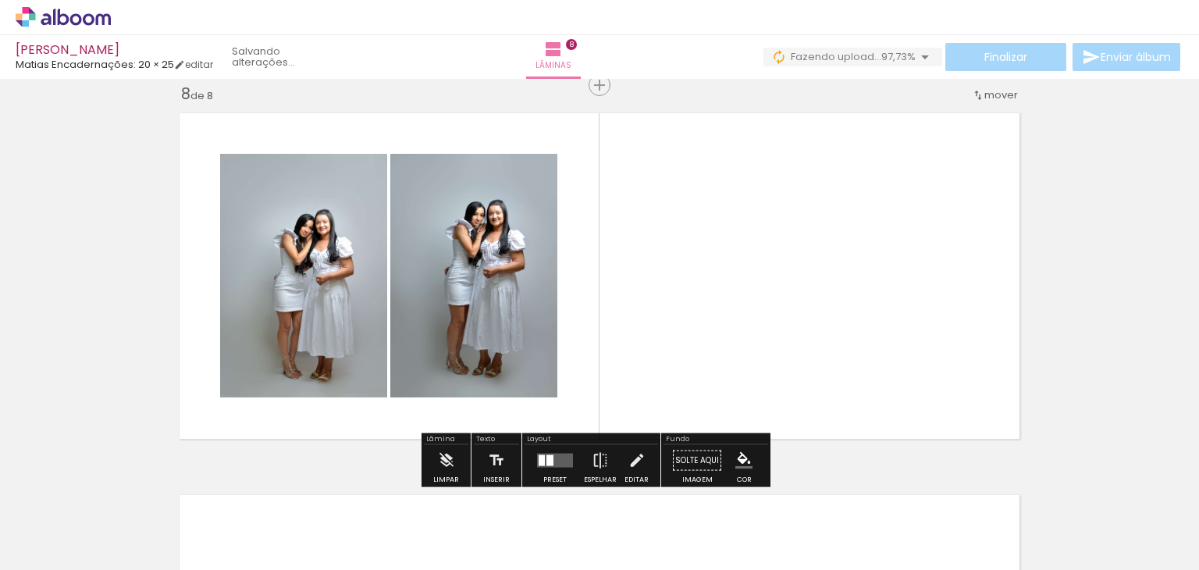
scroll to position [0, 2779]
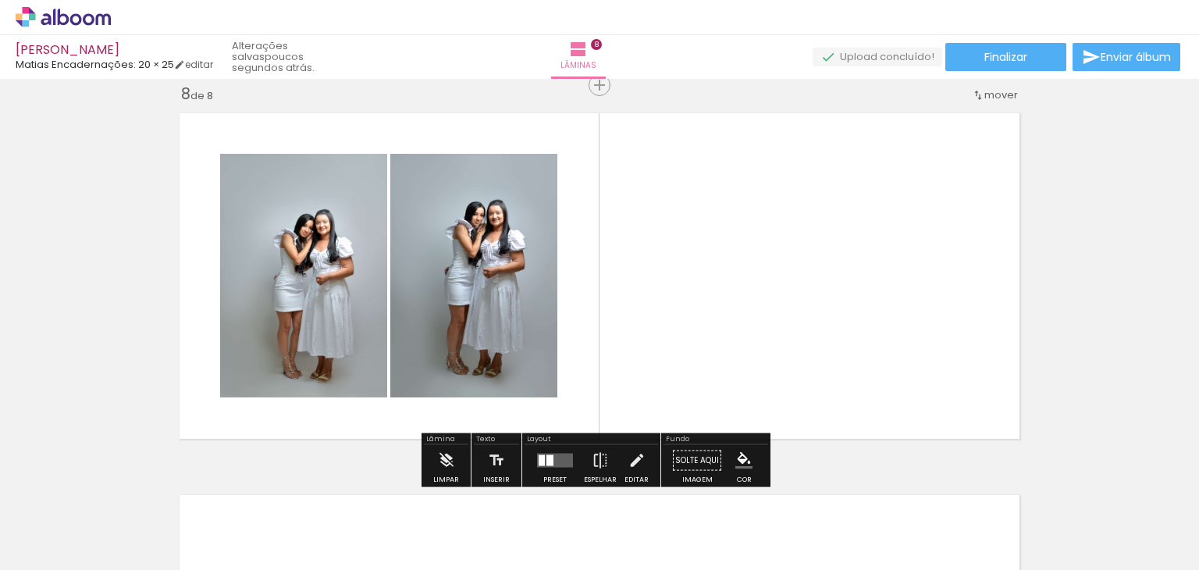
click at [61, 541] on span "Adicionar Fotos" at bounding box center [55, 548] width 47 height 17
click at [0, 0] on input "file" at bounding box center [0, 0] width 0 height 0
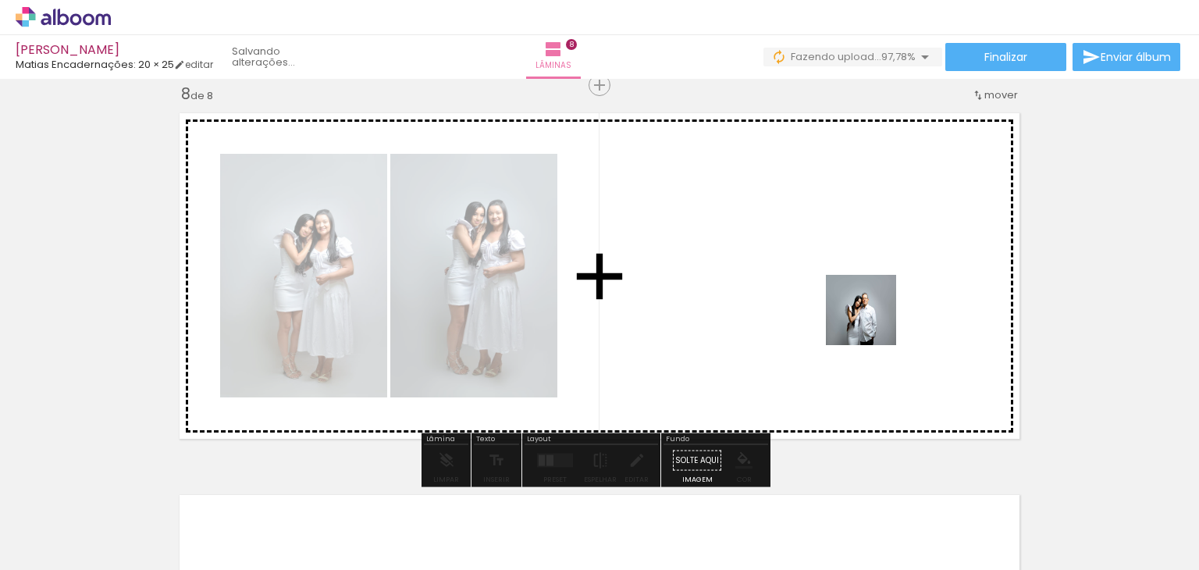
drag, startPoint x: 1142, startPoint y: 525, endPoint x: 852, endPoint y: 289, distance: 374.4
click at [852, 289] on quentale-workspace at bounding box center [599, 285] width 1199 height 570
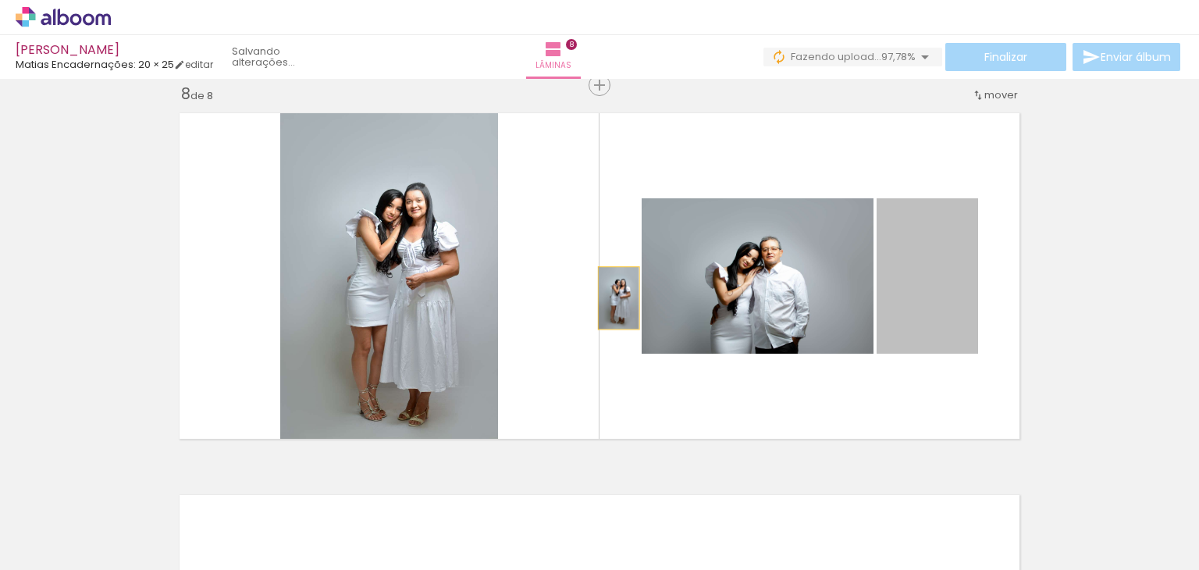
drag, startPoint x: 923, startPoint y: 297, endPoint x: 578, endPoint y: 279, distance: 345.3
click at [578, 279] on quentale-layouter at bounding box center [599, 276] width 857 height 343
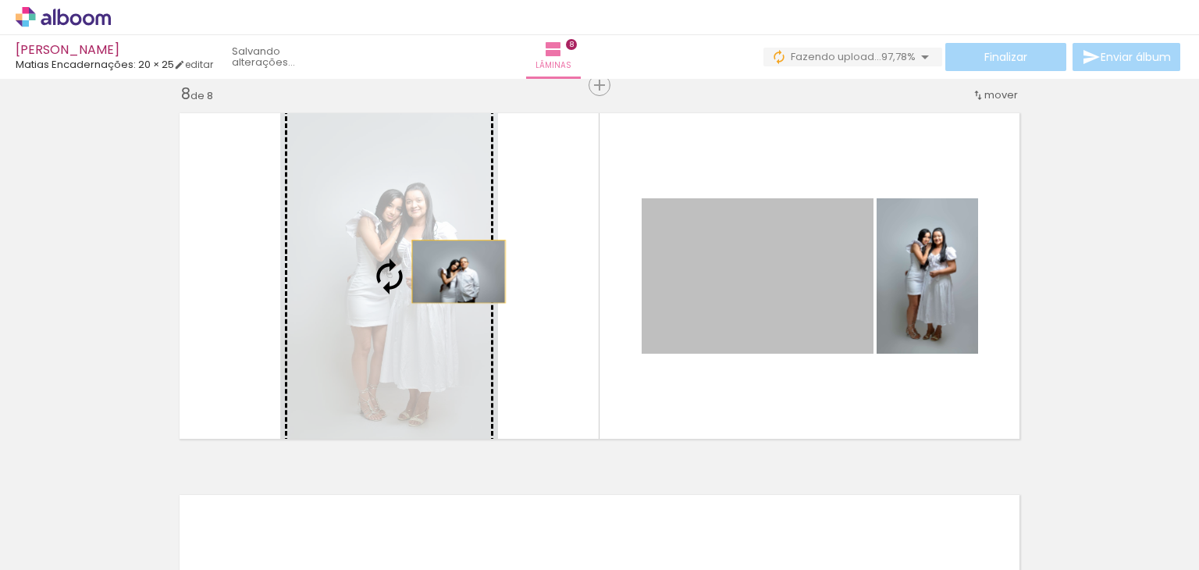
drag, startPoint x: 758, startPoint y: 268, endPoint x: 441, endPoint y: 268, distance: 316.8
click at [0, 0] on slot at bounding box center [0, 0] width 0 height 0
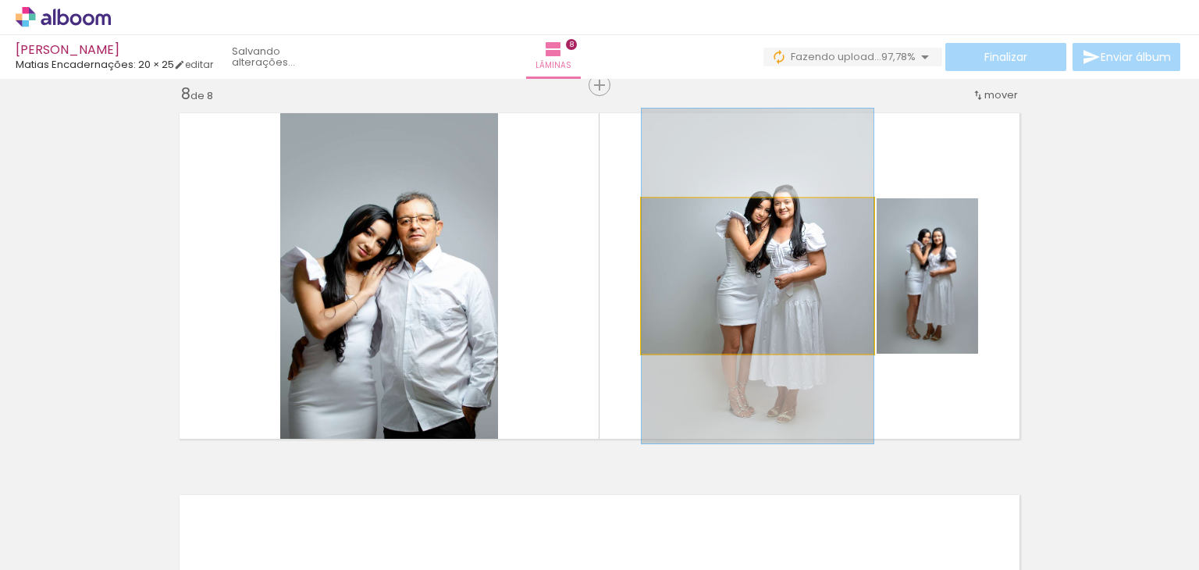
drag, startPoint x: 776, startPoint y: 279, endPoint x: 409, endPoint y: 250, distance: 368.6
click at [0, 0] on slot at bounding box center [0, 0] width 0 height 0
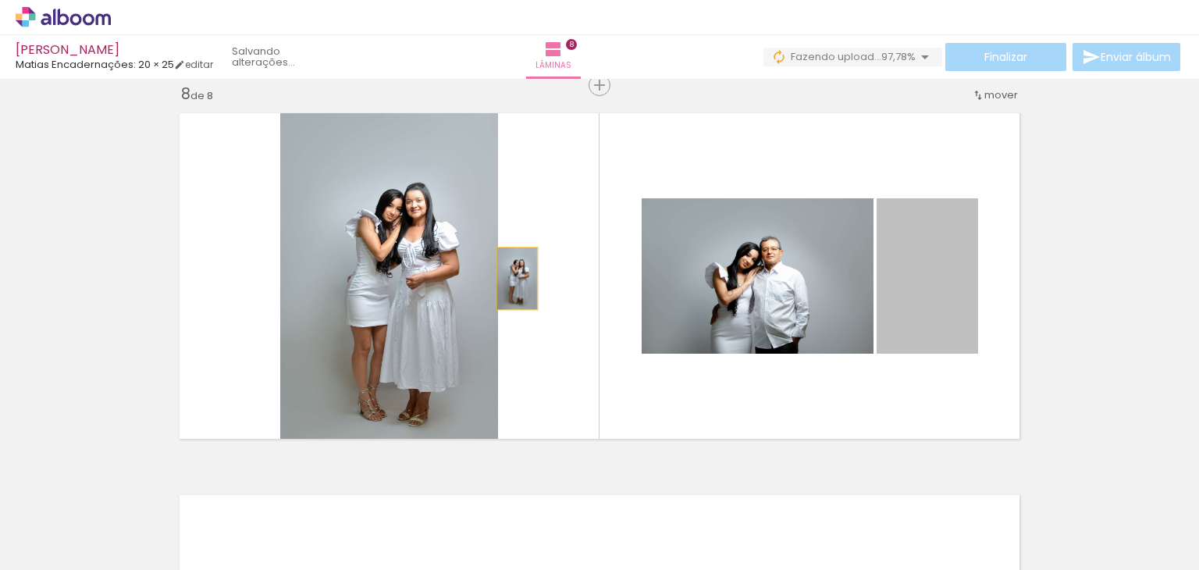
drag, startPoint x: 921, startPoint y: 307, endPoint x: 501, endPoint y: 249, distance: 423.8
click at [501, 249] on quentale-layouter at bounding box center [599, 276] width 857 height 343
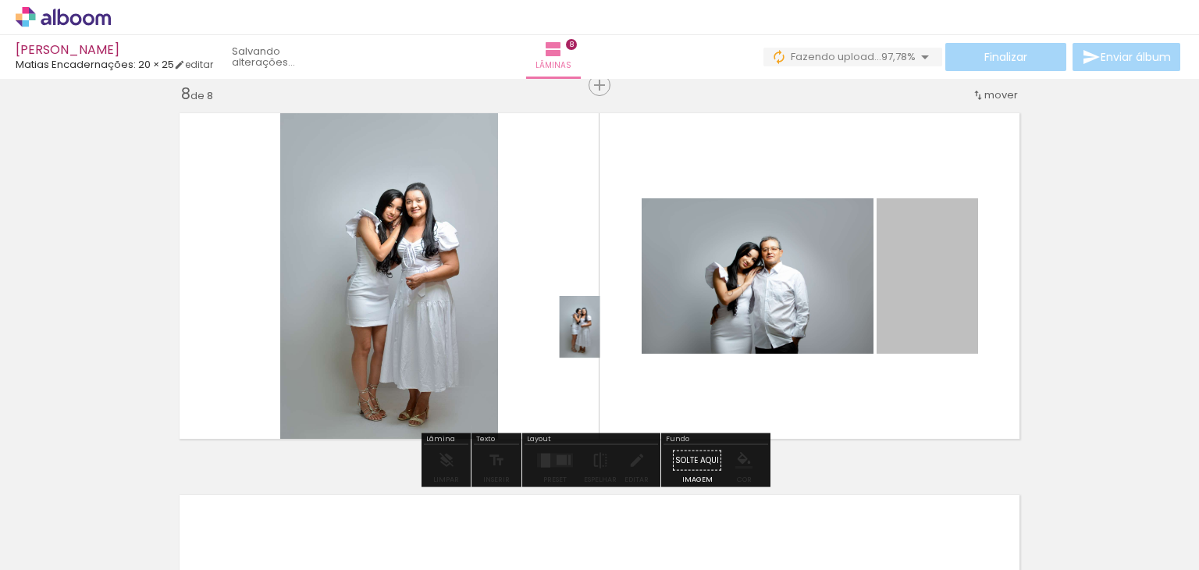
drag, startPoint x: 918, startPoint y: 289, endPoint x: 563, endPoint y: 261, distance: 355.3
click at [563, 261] on quentale-layouter at bounding box center [599, 276] width 857 height 343
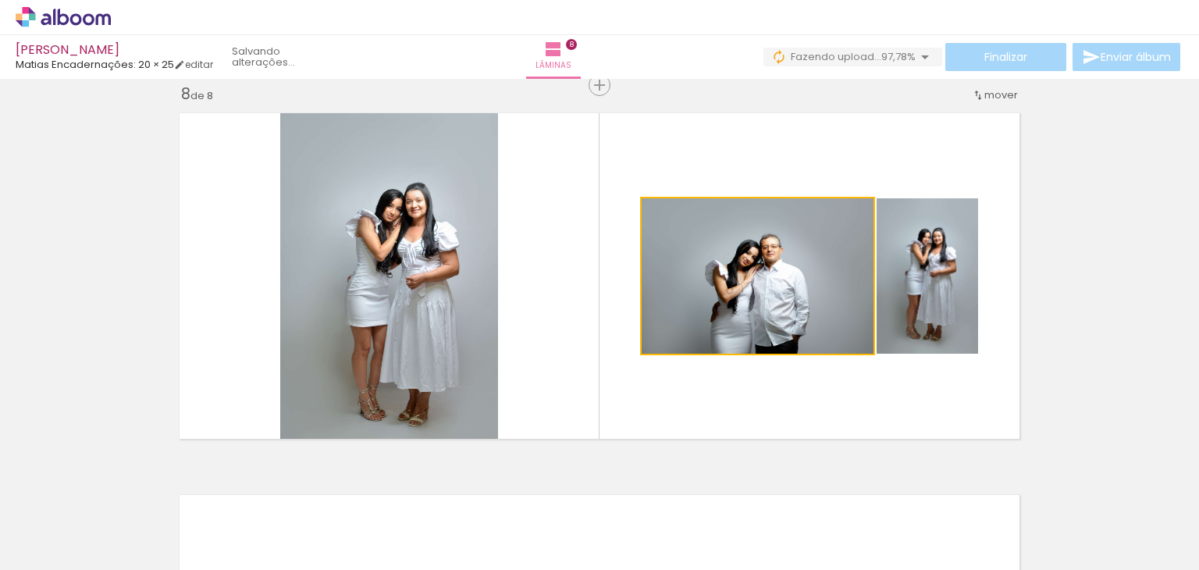
drag, startPoint x: 737, startPoint y: 278, endPoint x: 362, endPoint y: 207, distance: 381.2
click at [0, 0] on slot at bounding box center [0, 0] width 0 height 0
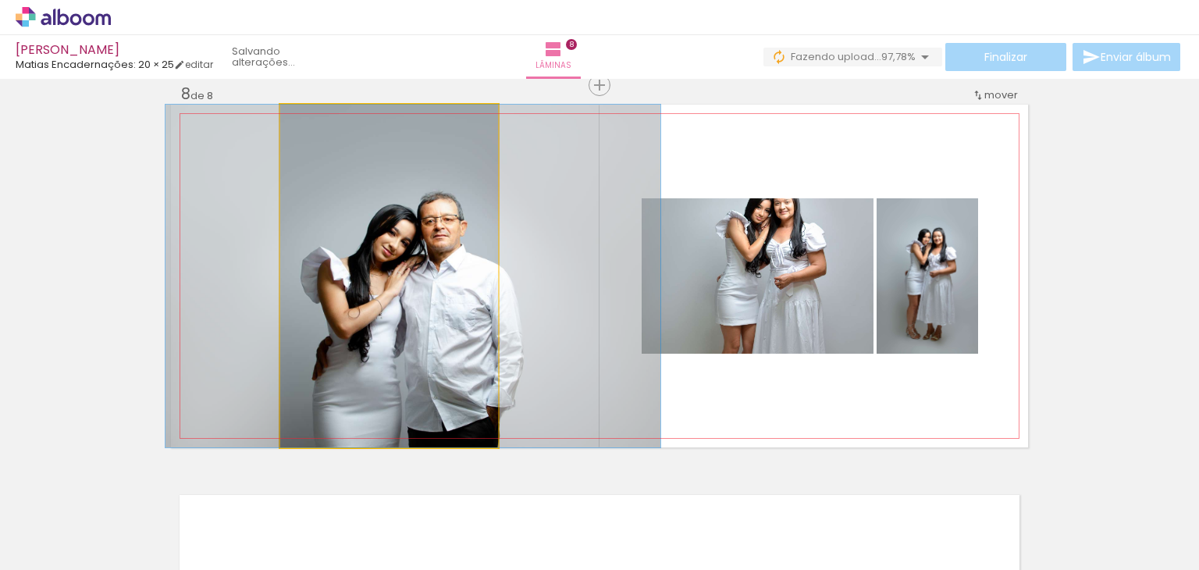
drag, startPoint x: 397, startPoint y: 302, endPoint x: 421, endPoint y: 298, distance: 24.5
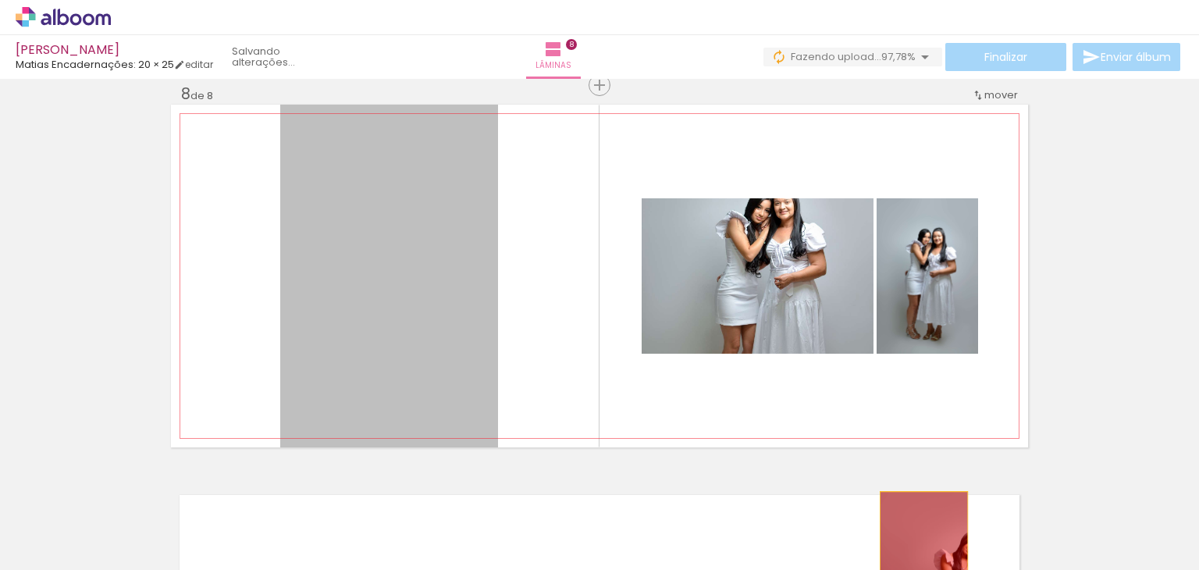
drag, startPoint x: 375, startPoint y: 264, endPoint x: 986, endPoint y: 575, distance: 686.4
click at [986, 569] on html "link( href="../../bower_components/polymer/polymer.html" rel="import" ) picture…" at bounding box center [599, 285] width 1199 height 570
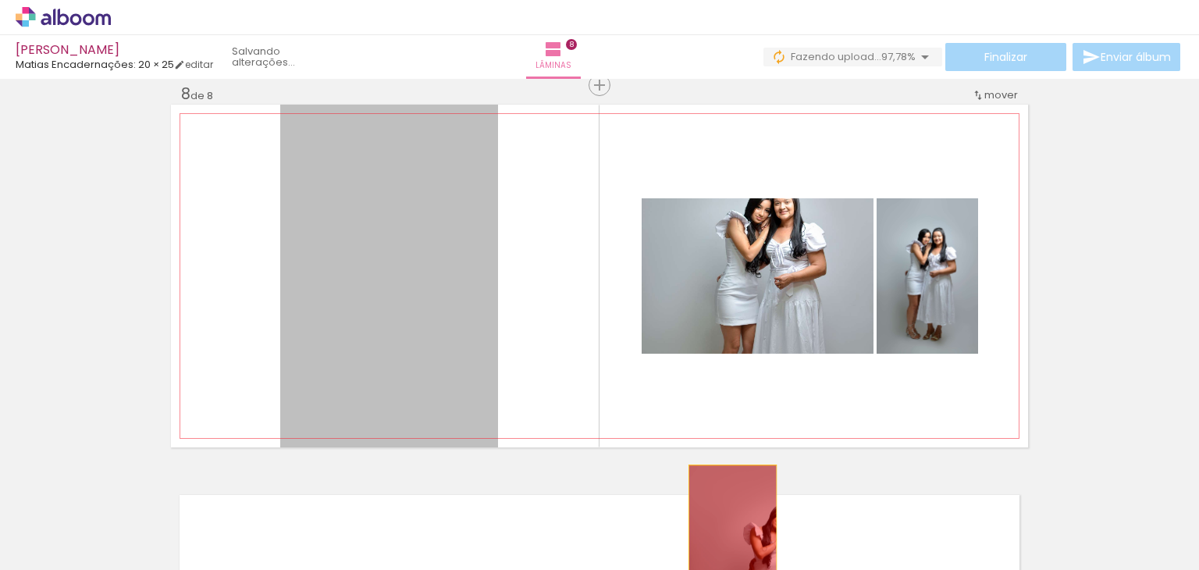
drag, startPoint x: 460, startPoint y: 250, endPoint x: 727, endPoint y: 534, distance: 389.7
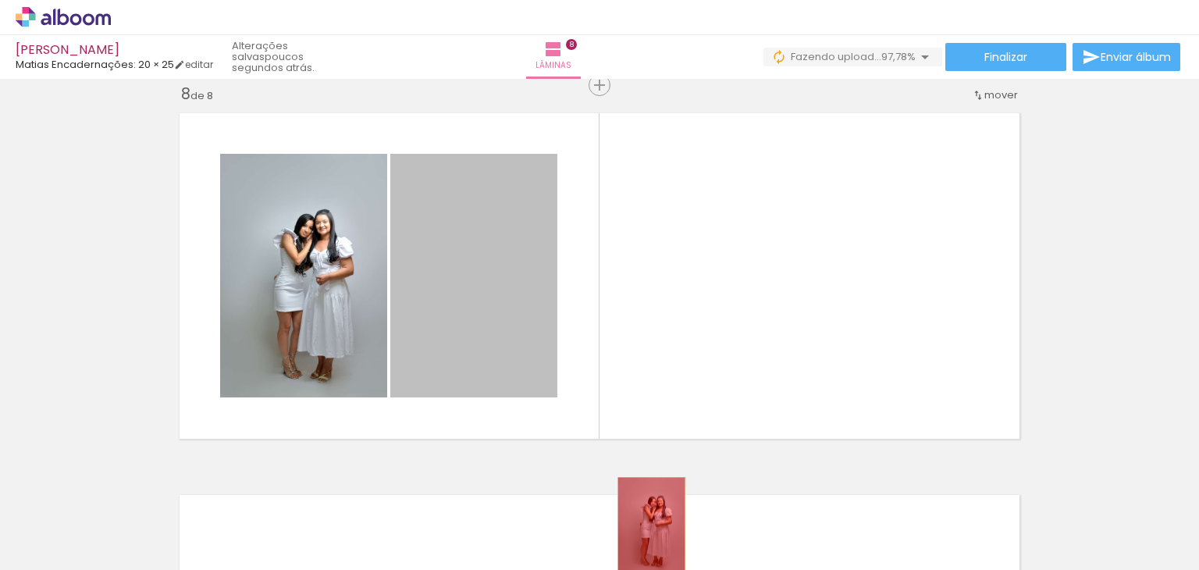
drag, startPoint x: 460, startPoint y: 247, endPoint x: 646, endPoint y: 528, distance: 336.8
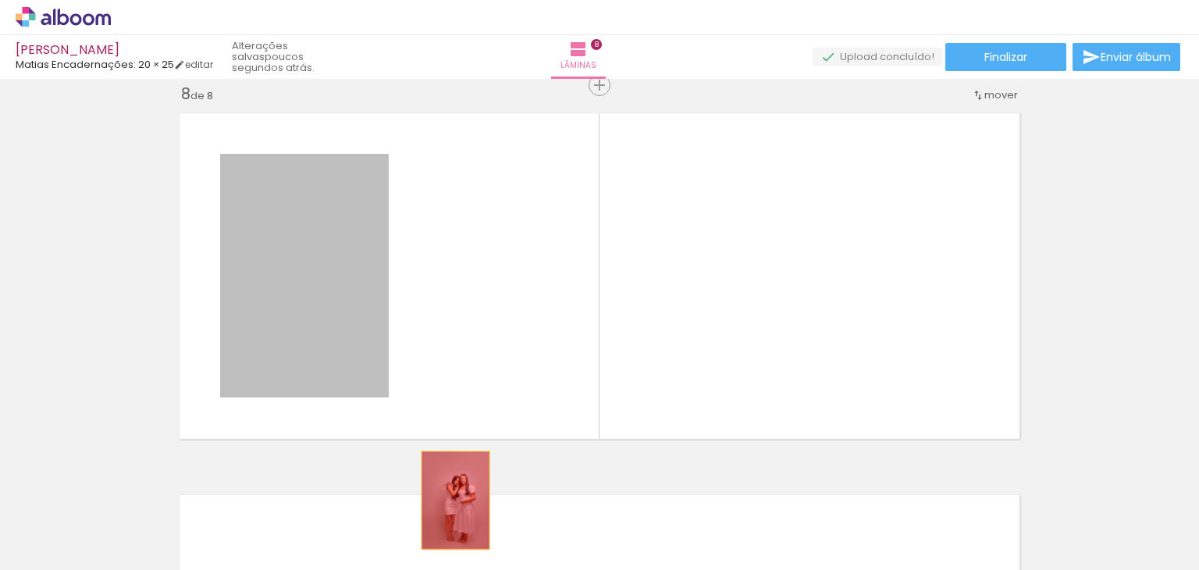
drag, startPoint x: 329, startPoint y: 266, endPoint x: 471, endPoint y: 528, distance: 297.8
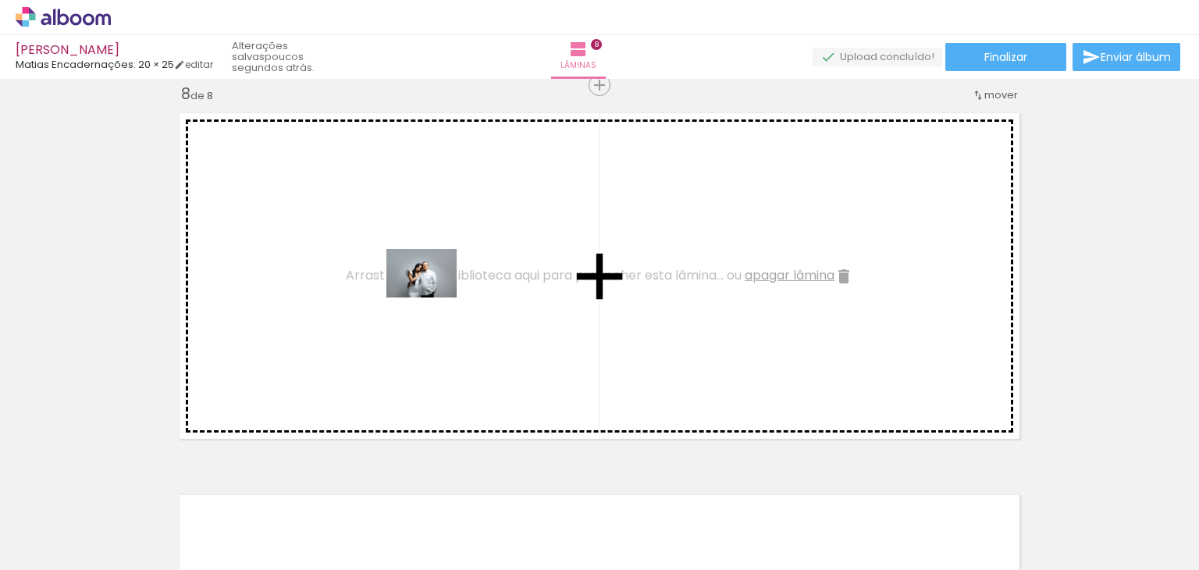
drag, startPoint x: 1136, startPoint y: 504, endPoint x: 422, endPoint y: 285, distance: 746.9
click at [422, 285] on quentale-workspace at bounding box center [599, 285] width 1199 height 570
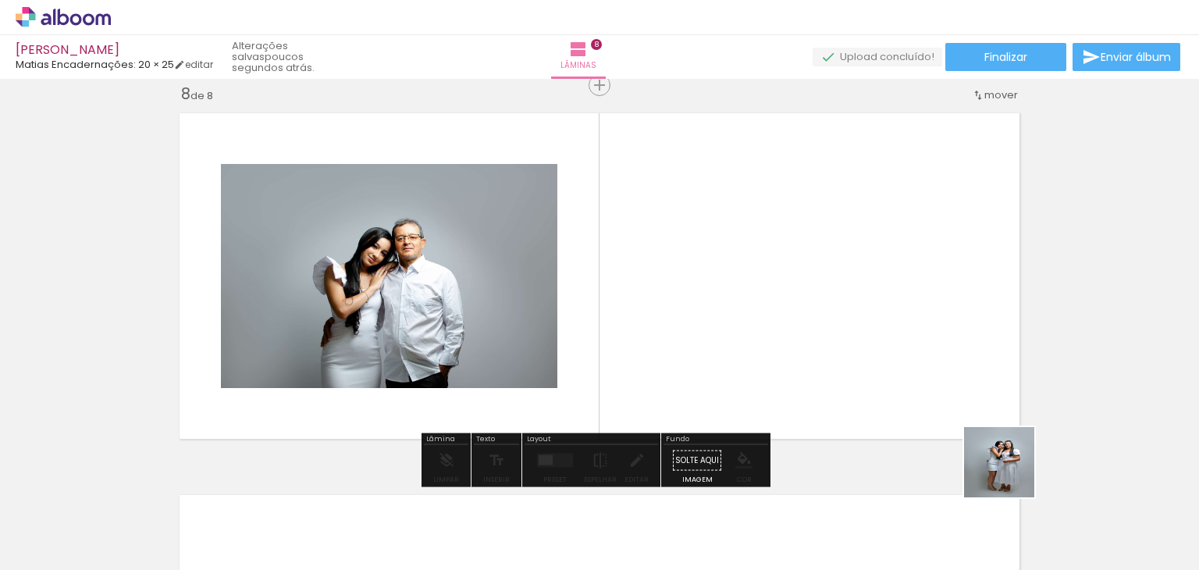
drag, startPoint x: 1046, startPoint y: 527, endPoint x: 899, endPoint y: 293, distance: 276.3
click at [899, 293] on quentale-workspace at bounding box center [599, 285] width 1199 height 570
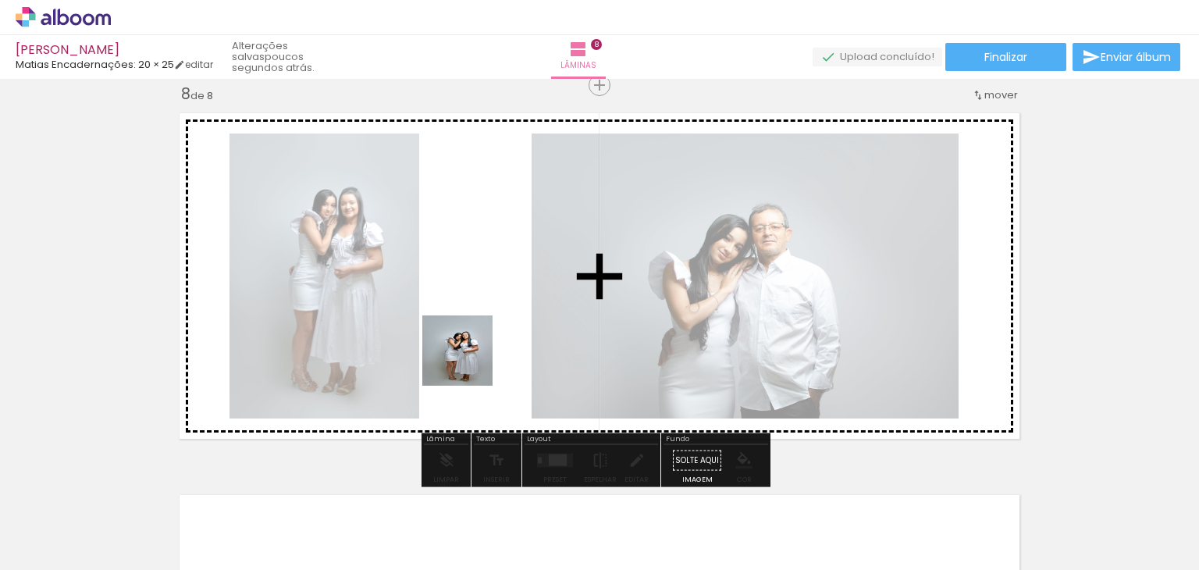
drag, startPoint x: 886, startPoint y: 521, endPoint x: 433, endPoint y: 303, distance: 503.3
click at [433, 303] on quentale-workspace at bounding box center [599, 285] width 1199 height 570
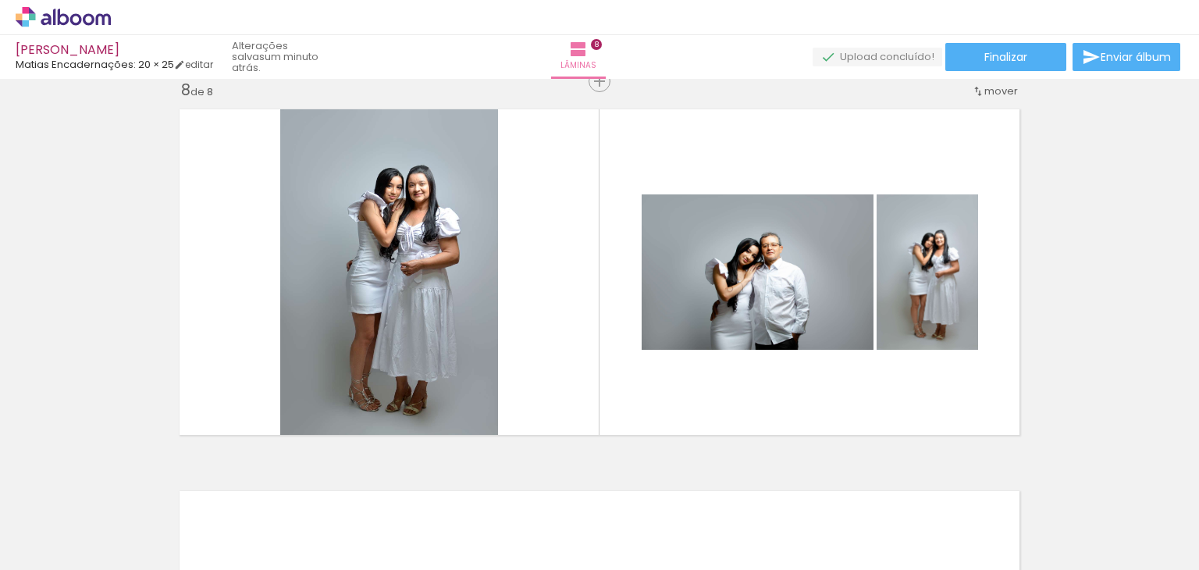
scroll to position [2719, 0]
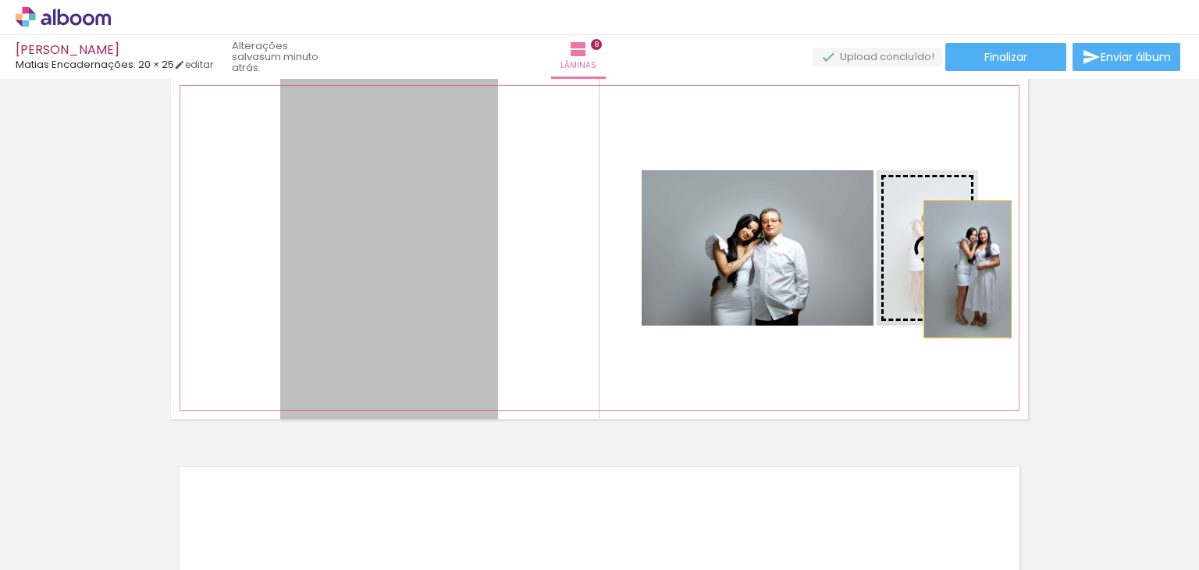
drag, startPoint x: 403, startPoint y: 233, endPoint x: 961, endPoint y: 268, distance: 559.0
click at [0, 0] on slot at bounding box center [0, 0] width 0 height 0
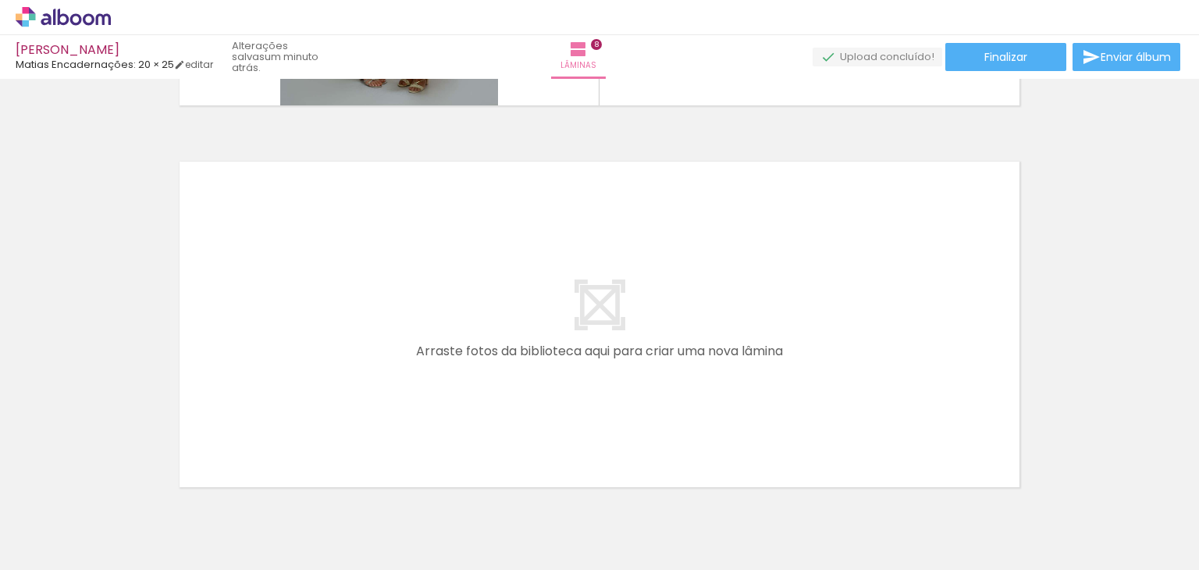
scroll to position [3102, 0]
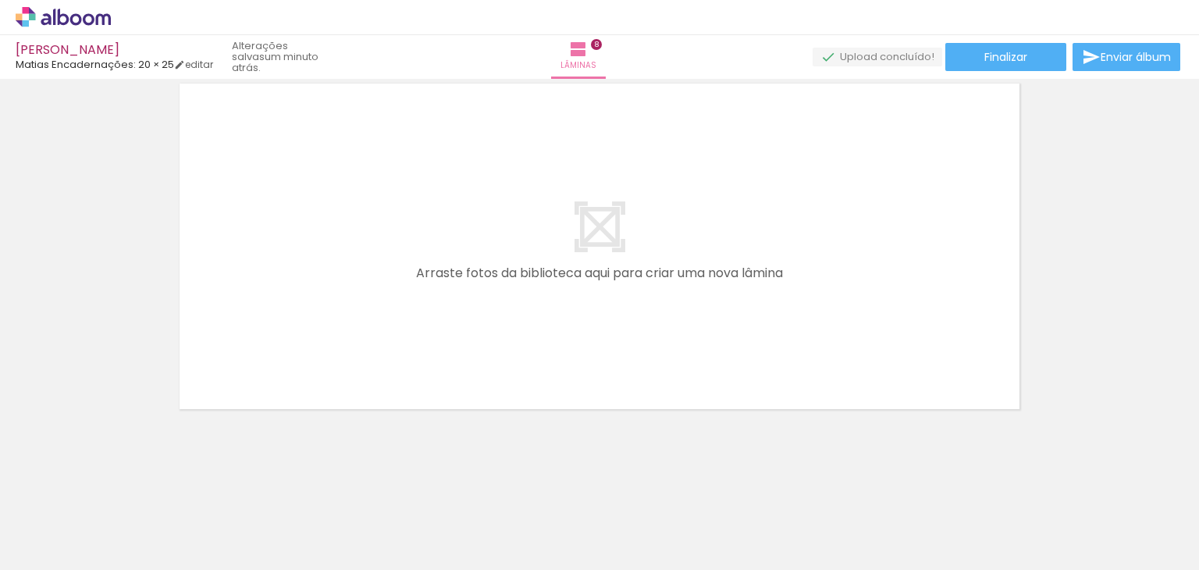
click at [41, 540] on span "Adicionar Fotos" at bounding box center [55, 548] width 47 height 17
click at [0, 0] on input "file" at bounding box center [0, 0] width 0 height 0
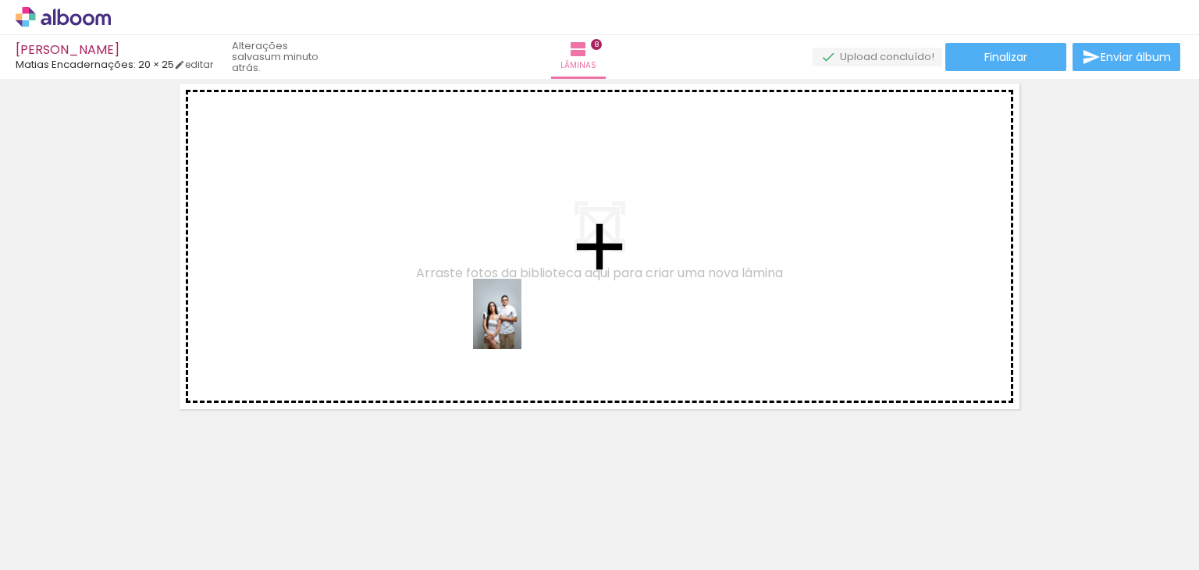
drag, startPoint x: 971, startPoint y: 516, endPoint x: 400, endPoint y: 226, distance: 641.4
click at [400, 226] on quentale-workspace at bounding box center [599, 285] width 1199 height 570
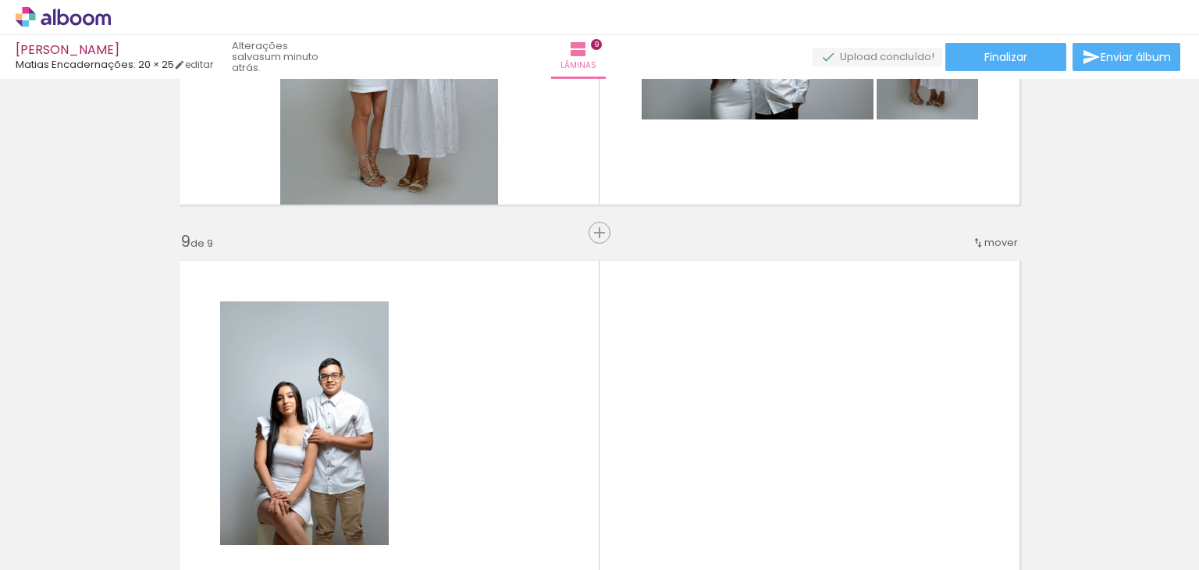
scroll to position [2968, 0]
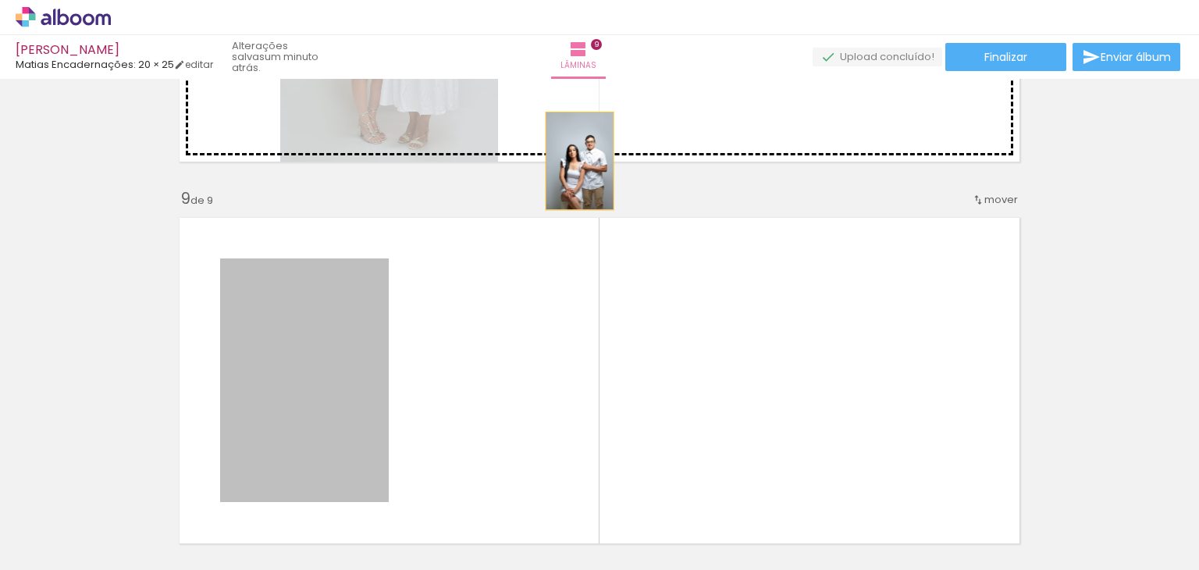
drag, startPoint x: 304, startPoint y: 371, endPoint x: 602, endPoint y: 133, distance: 382.0
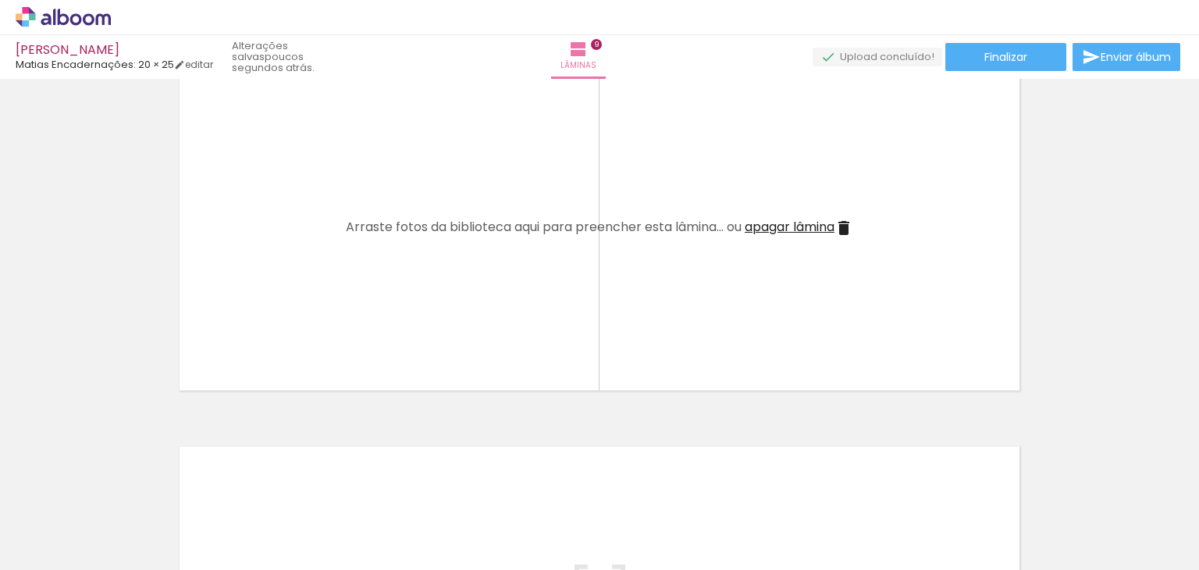
scroll to position [3126, 0]
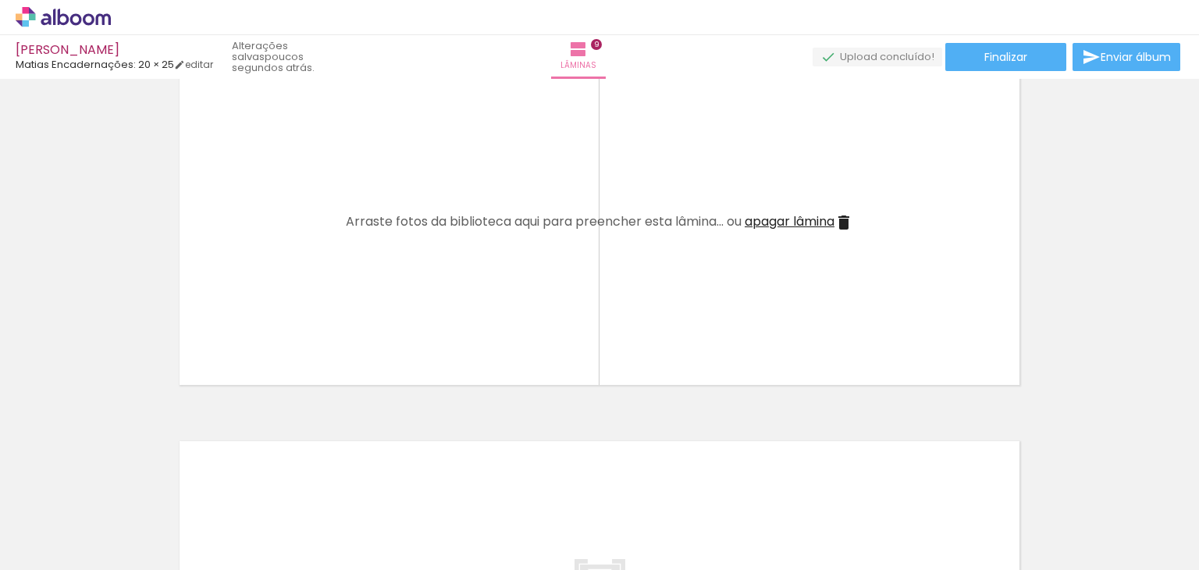
click at [50, 545] on span "Adicionar Fotos" at bounding box center [55, 548] width 47 height 17
click at [0, 0] on input "file" at bounding box center [0, 0] width 0 height 0
drag, startPoint x: 1058, startPoint y: 531, endPoint x: 519, endPoint y: 309, distance: 583.0
click at [519, 309] on quentale-workspace at bounding box center [599, 285] width 1199 height 570
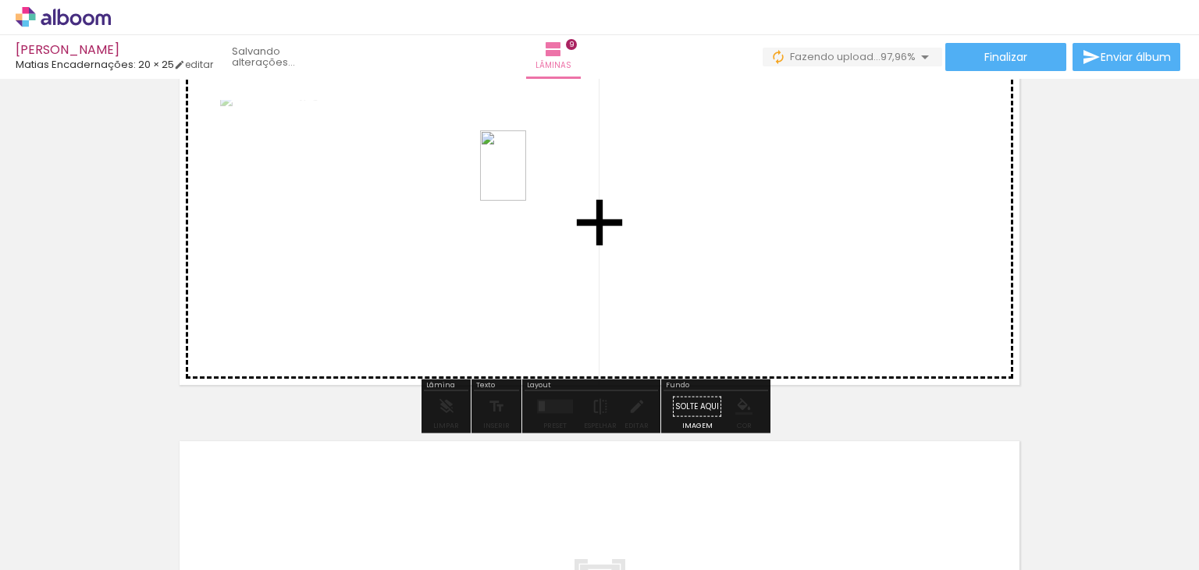
drag, startPoint x: 1140, startPoint y: 513, endPoint x: 446, endPoint y: 135, distance: 789.8
click at [446, 135] on quentale-workspace at bounding box center [599, 285] width 1199 height 570
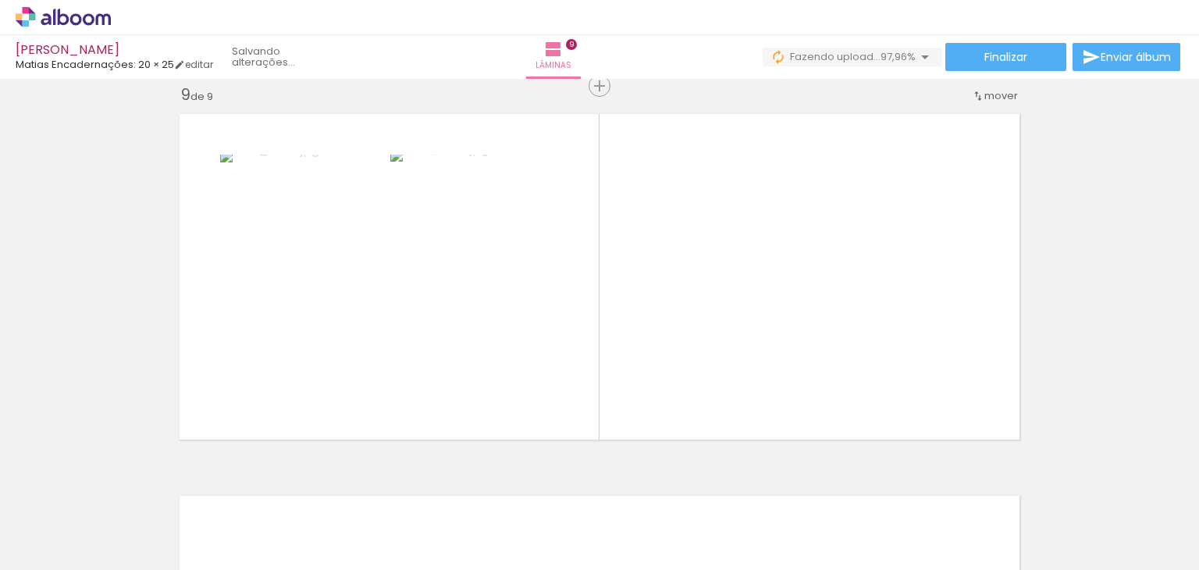
scroll to position [3065, 0]
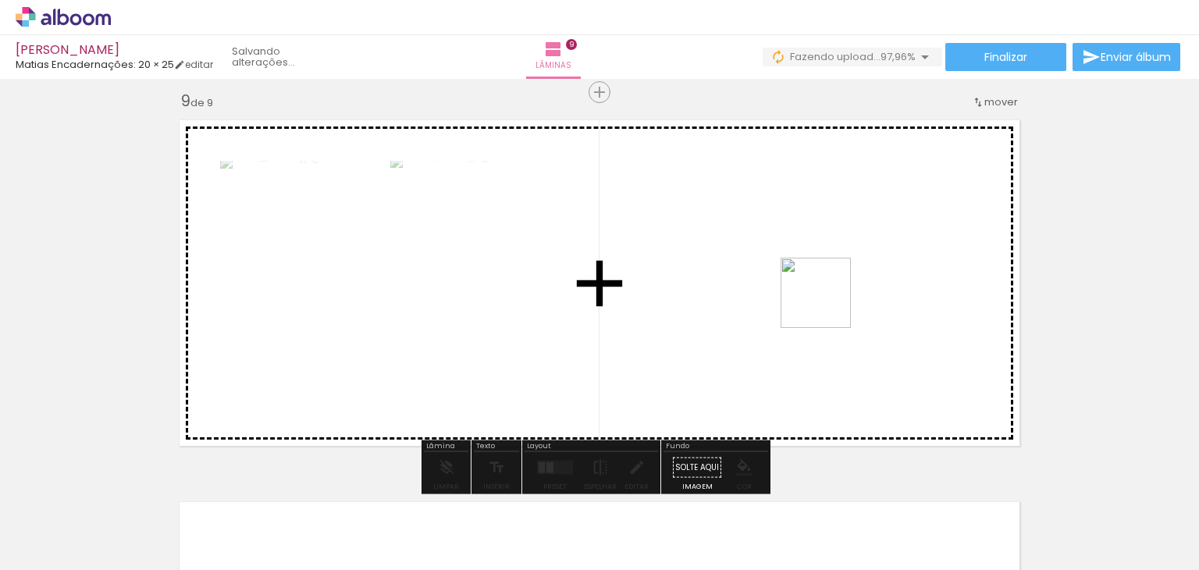
drag, startPoint x: 971, startPoint y: 532, endPoint x: 827, endPoint y: 304, distance: 269.3
click at [827, 304] on quentale-workspace at bounding box center [599, 285] width 1199 height 570
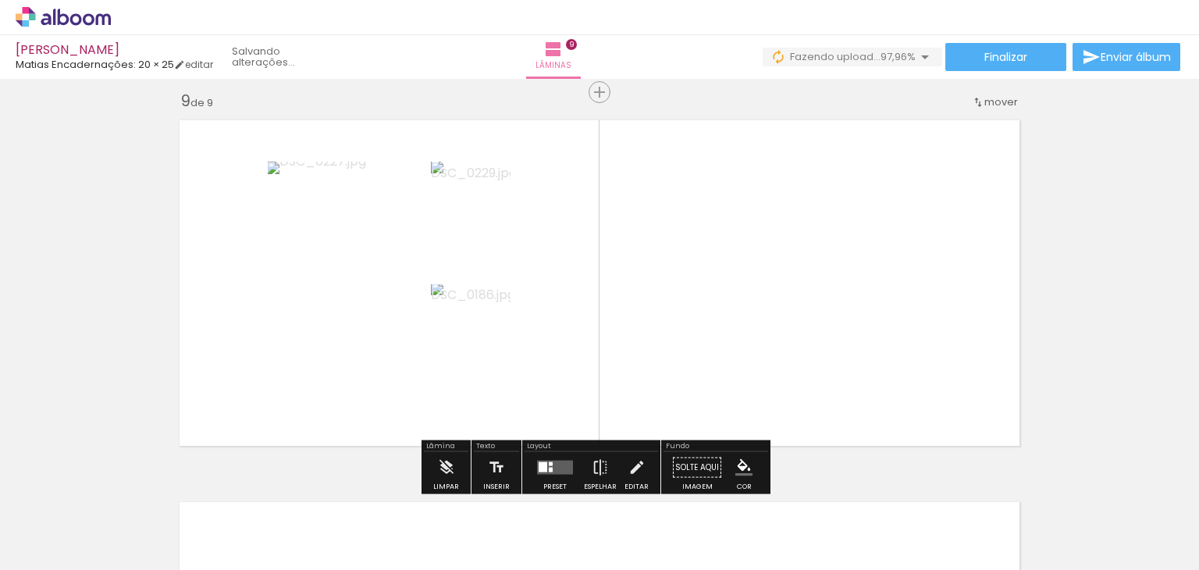
drag, startPoint x: 874, startPoint y: 527, endPoint x: 886, endPoint y: 312, distance: 215.7
click at [886, 312] on quentale-workspace at bounding box center [599, 285] width 1199 height 570
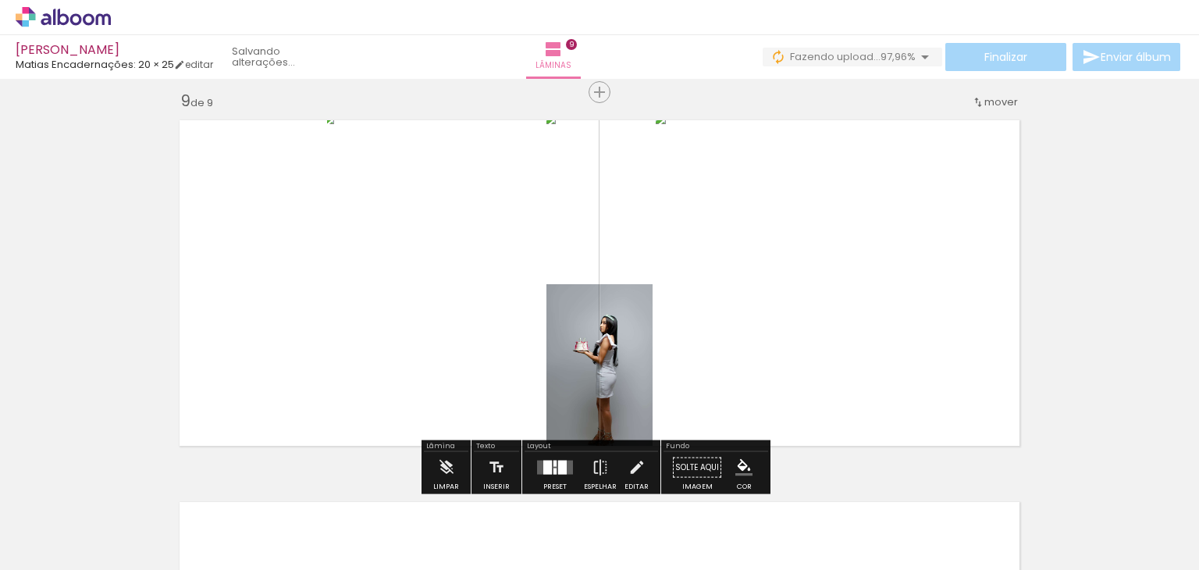
click at [768, 269] on quentale-photo at bounding box center [763, 283] width 216 height 343
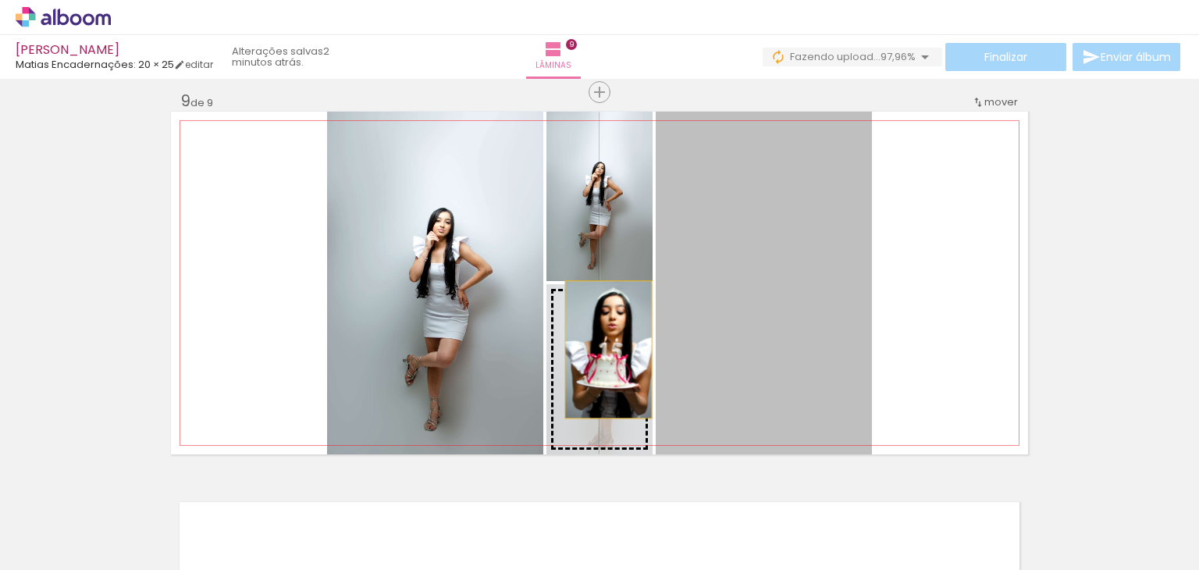
drag, startPoint x: 744, startPoint y: 307, endPoint x: 602, endPoint y: 349, distance: 148.1
click at [0, 0] on slot at bounding box center [0, 0] width 0 height 0
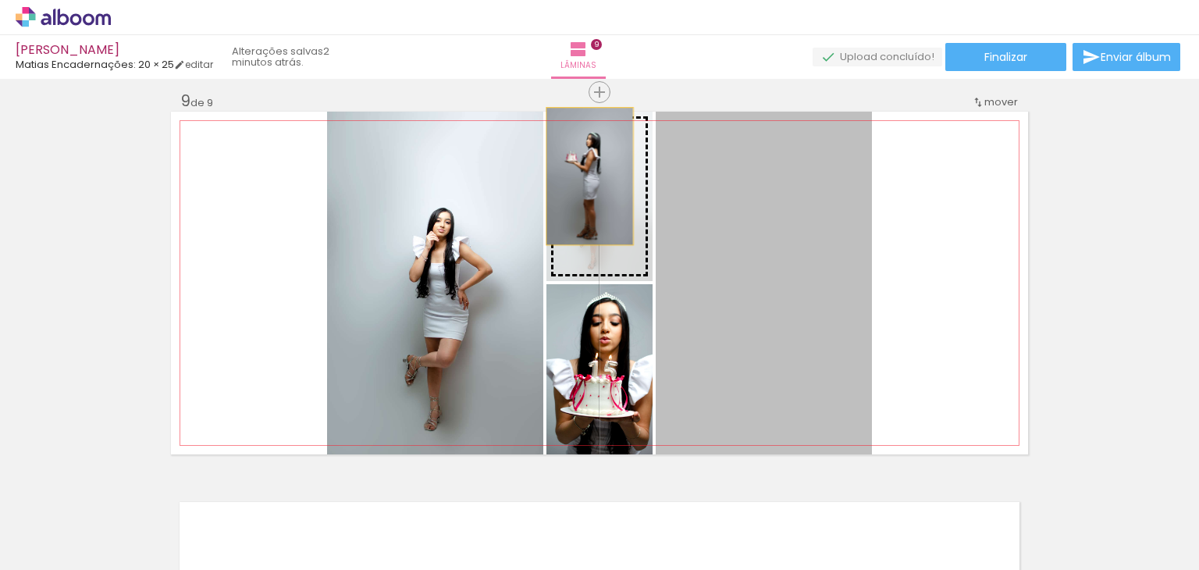
drag, startPoint x: 785, startPoint y: 255, endPoint x: 574, endPoint y: 172, distance: 226.3
click at [0, 0] on slot at bounding box center [0, 0] width 0 height 0
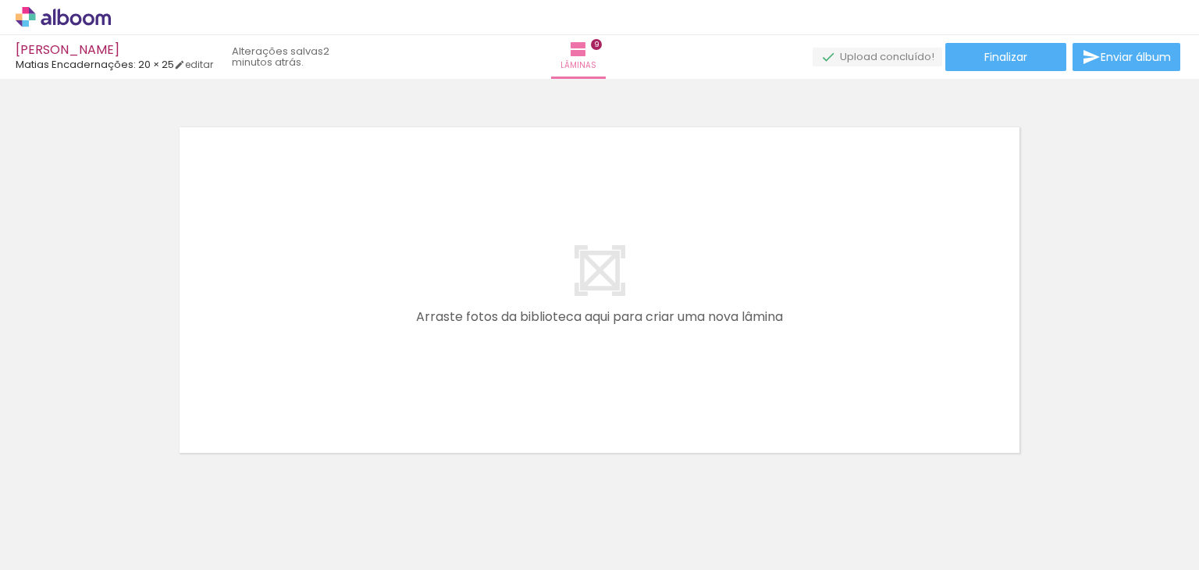
scroll to position [3451, 0]
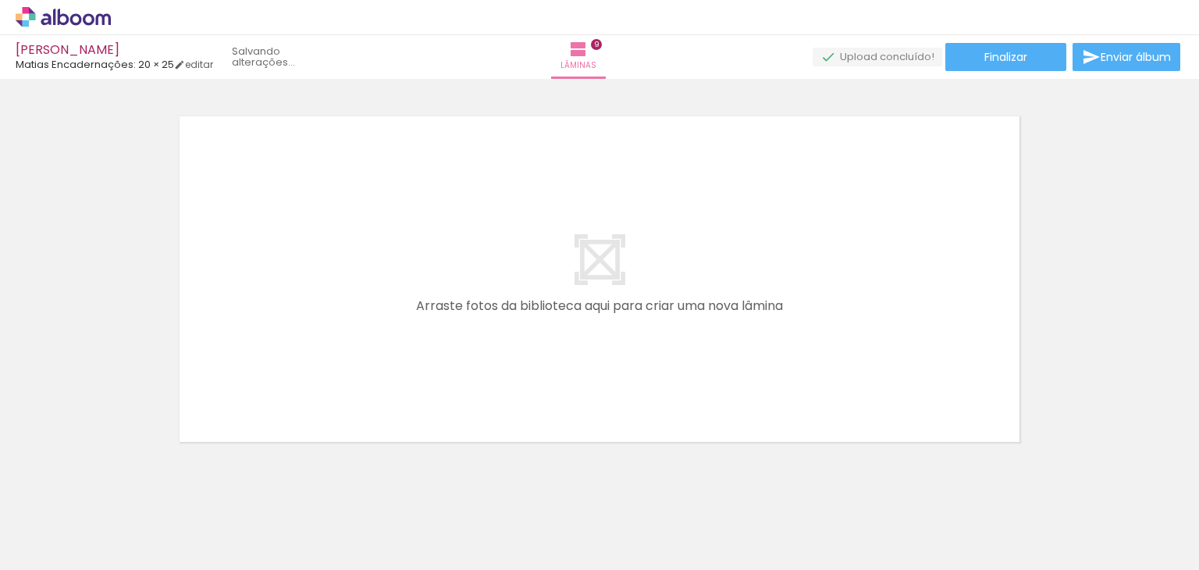
scroll to position [0, 3303]
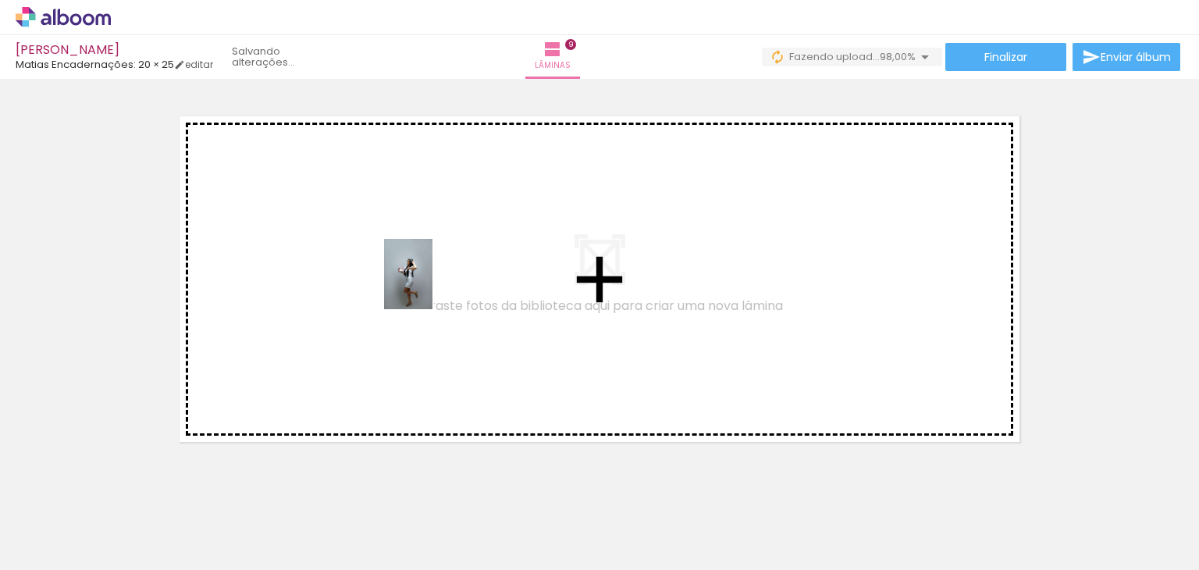
drag, startPoint x: 1131, startPoint y: 525, endPoint x: 400, endPoint y: 261, distance: 777.5
click at [400, 261] on quentale-workspace at bounding box center [599, 285] width 1199 height 570
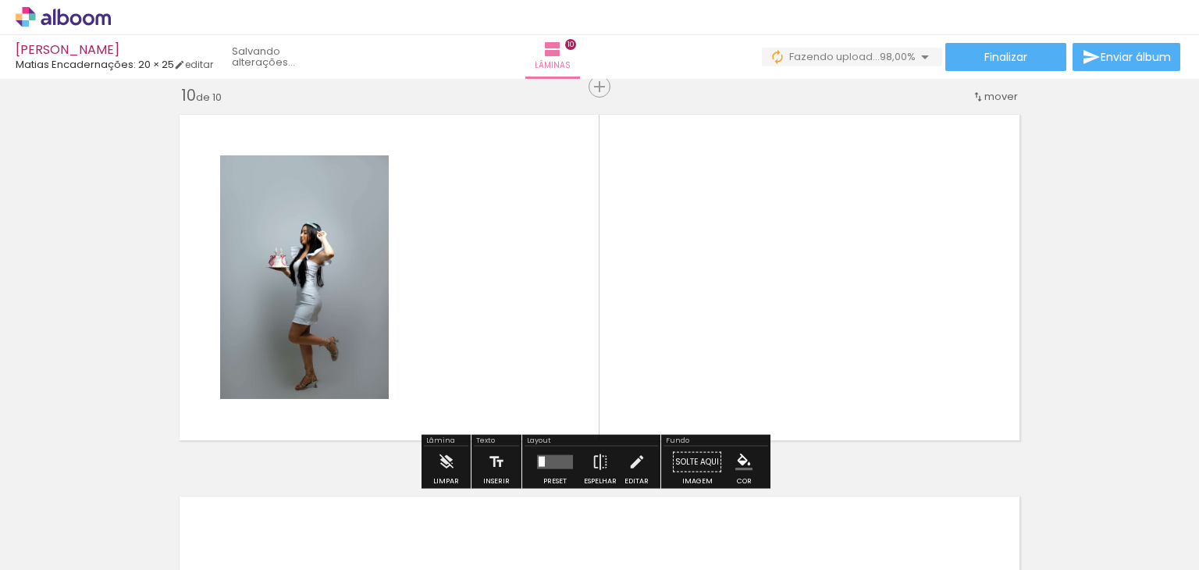
scroll to position [3454, 0]
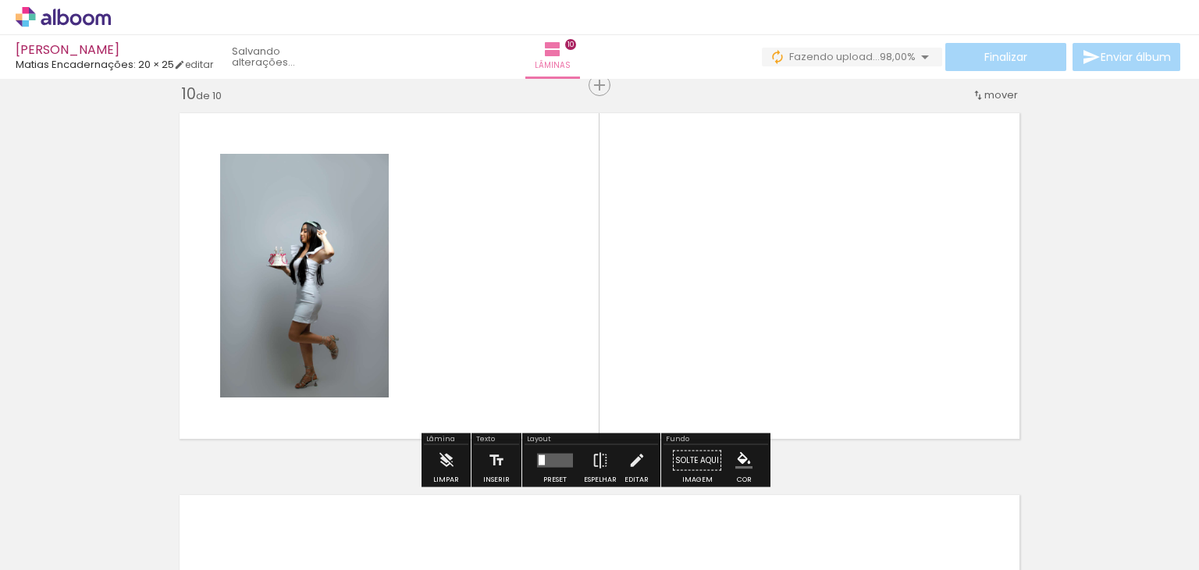
click at [58, 547] on span "Adicionar Fotos" at bounding box center [55, 548] width 47 height 17
click at [0, 0] on input "file" at bounding box center [0, 0] width 0 height 0
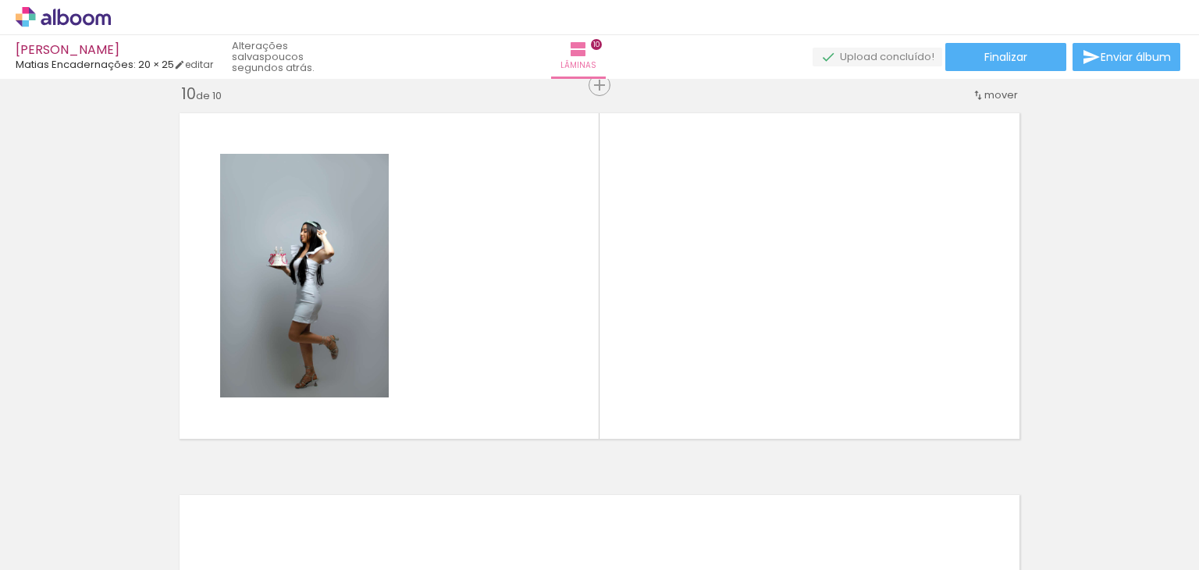
scroll to position [0, 375]
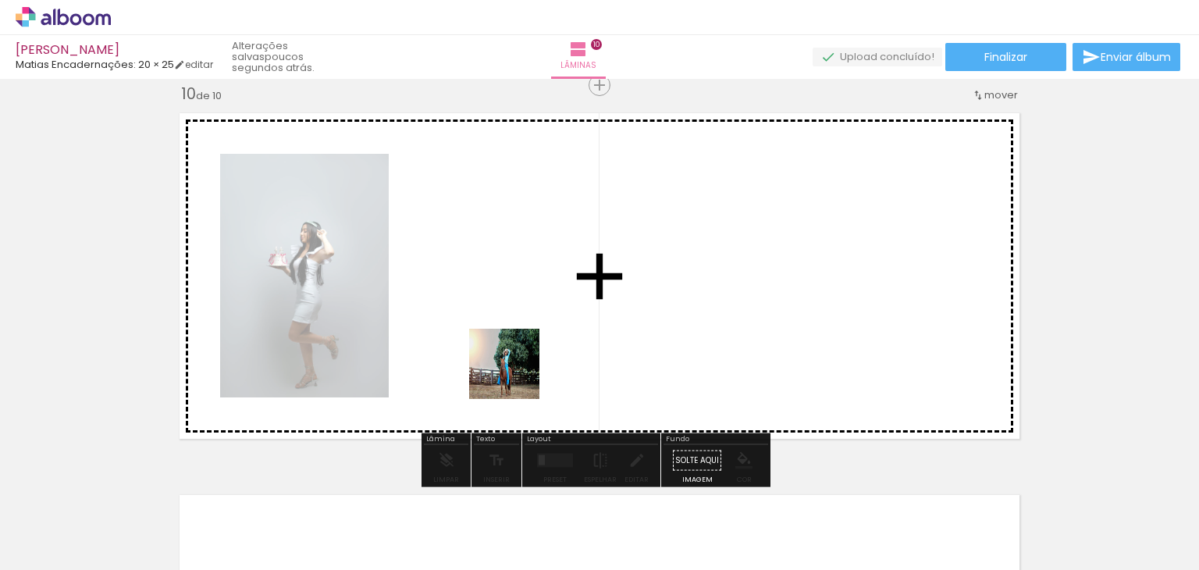
drag, startPoint x: 315, startPoint y: 517, endPoint x: 546, endPoint y: 343, distance: 289.2
click at [546, 343] on quentale-workspace at bounding box center [599, 285] width 1199 height 570
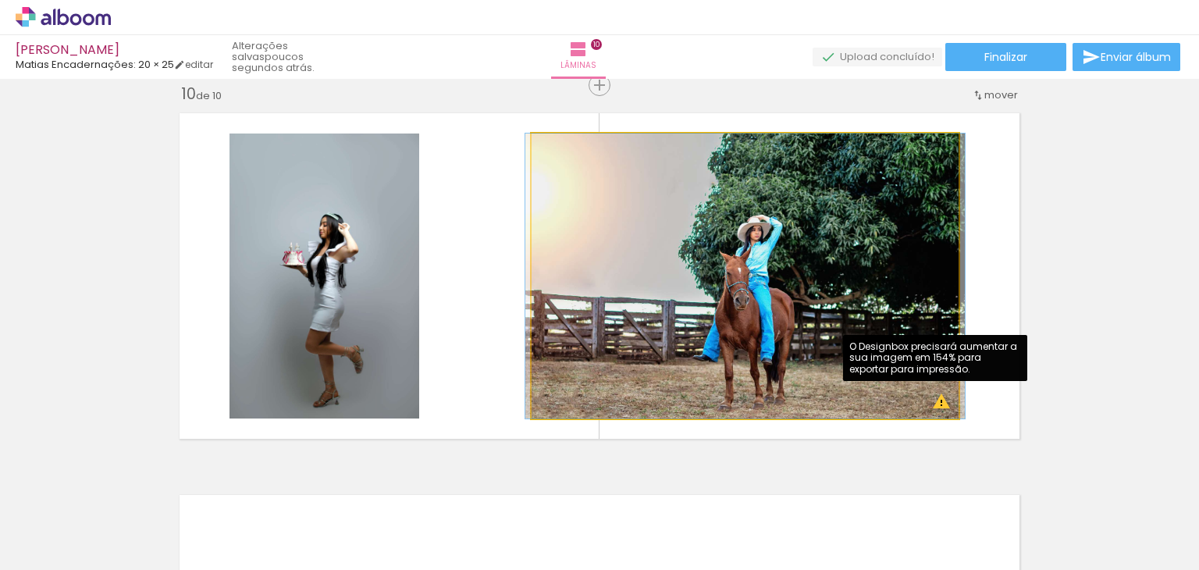
click at [936, 400] on quentale-photo at bounding box center [744, 275] width 427 height 285
click at [940, 406] on quentale-photo at bounding box center [744, 275] width 427 height 285
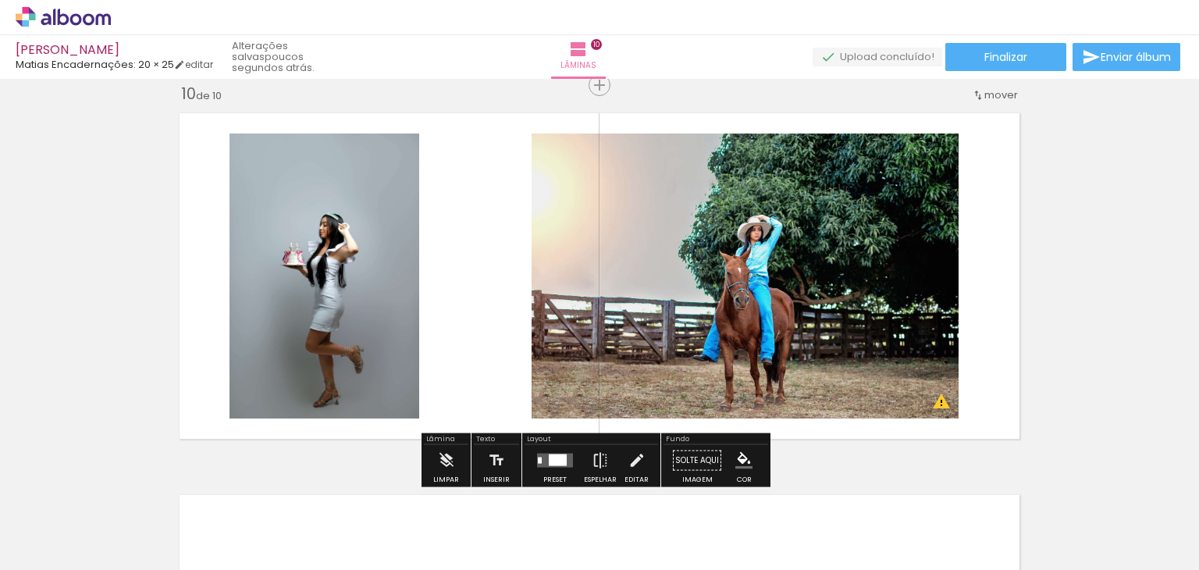
click at [326, 243] on quentale-photo at bounding box center [324, 275] width 190 height 285
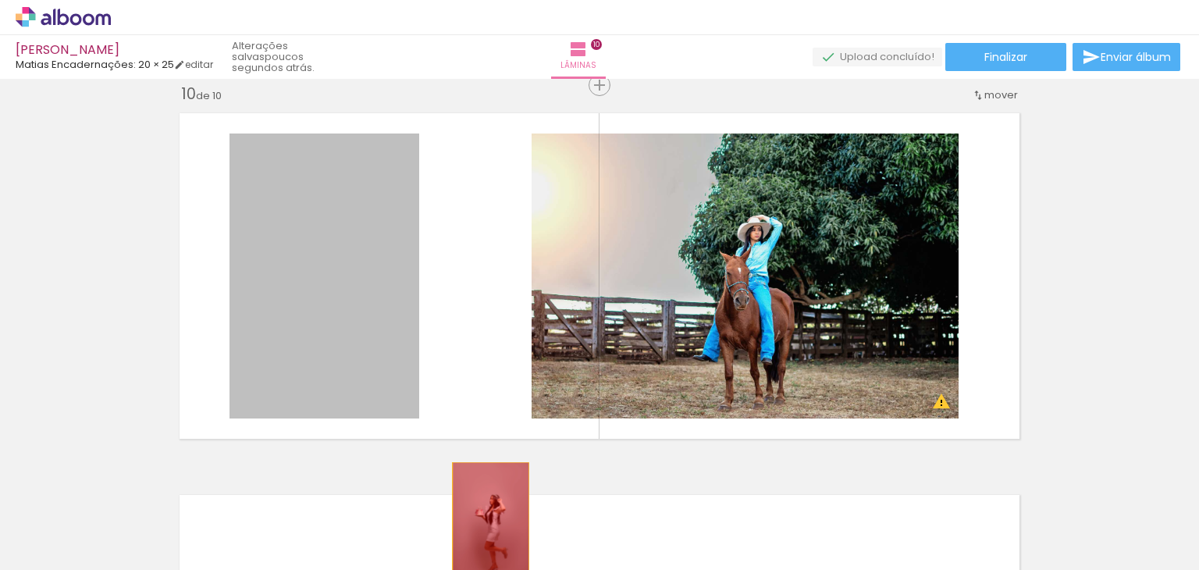
drag, startPoint x: 297, startPoint y: 232, endPoint x: 487, endPoint y: 522, distance: 346.7
click at [487, 522] on quentale-workspace at bounding box center [599, 285] width 1199 height 570
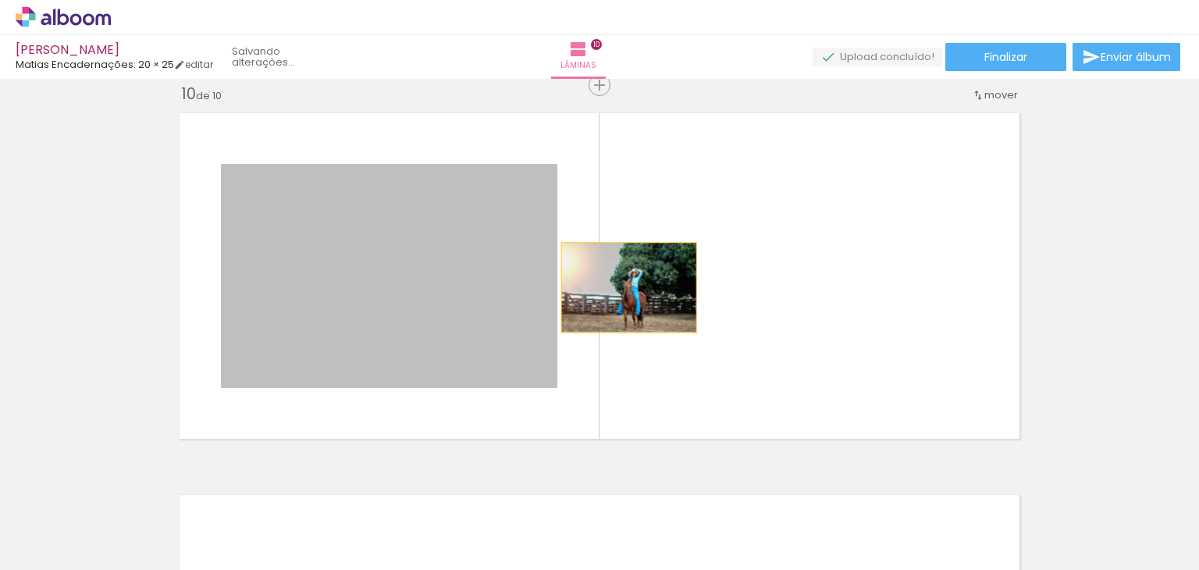
drag, startPoint x: 513, startPoint y: 288, endPoint x: 633, endPoint y: 281, distance: 119.6
click at [633, 281] on quentale-layouter at bounding box center [599, 276] width 857 height 343
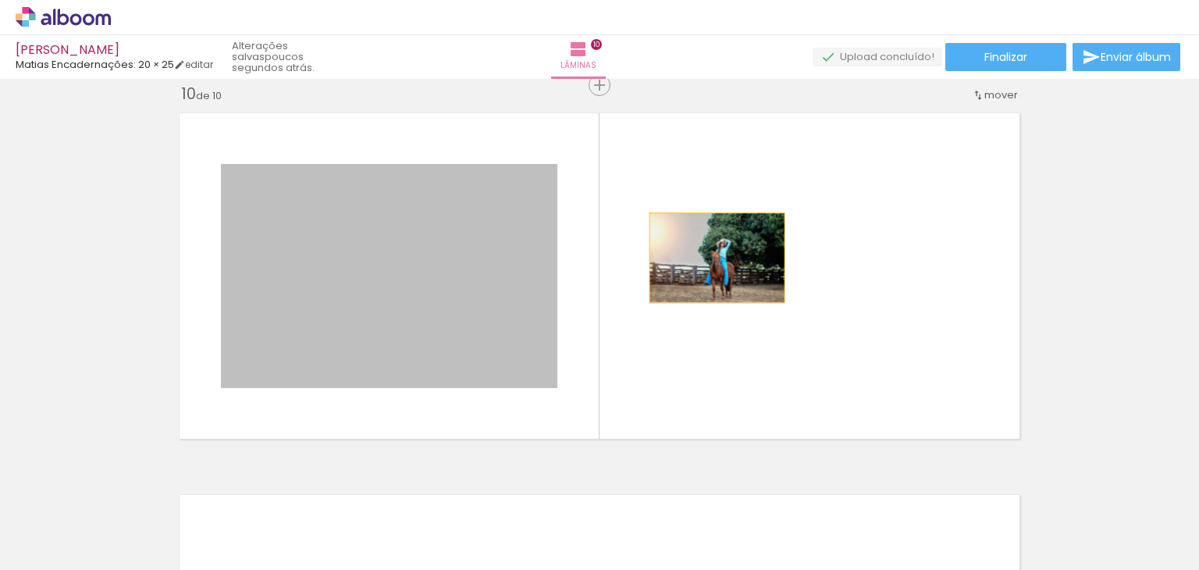
drag, startPoint x: 517, startPoint y: 250, endPoint x: 711, endPoint y: 258, distance: 194.4
click at [711, 258] on quentale-layouter at bounding box center [599, 276] width 857 height 343
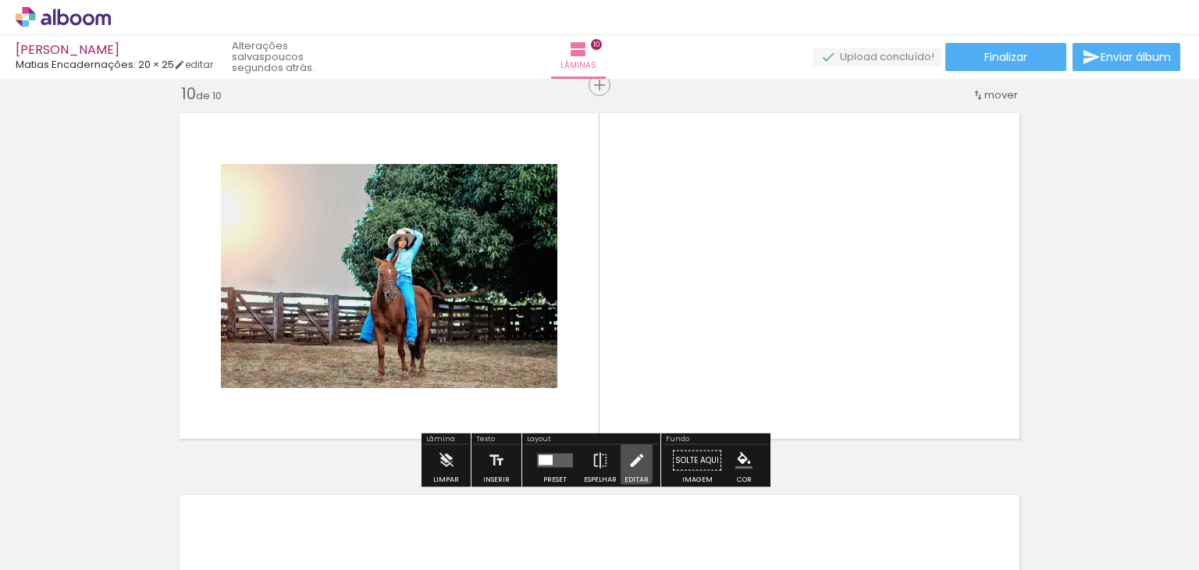
click at [628, 456] on iron-icon at bounding box center [636, 460] width 17 height 31
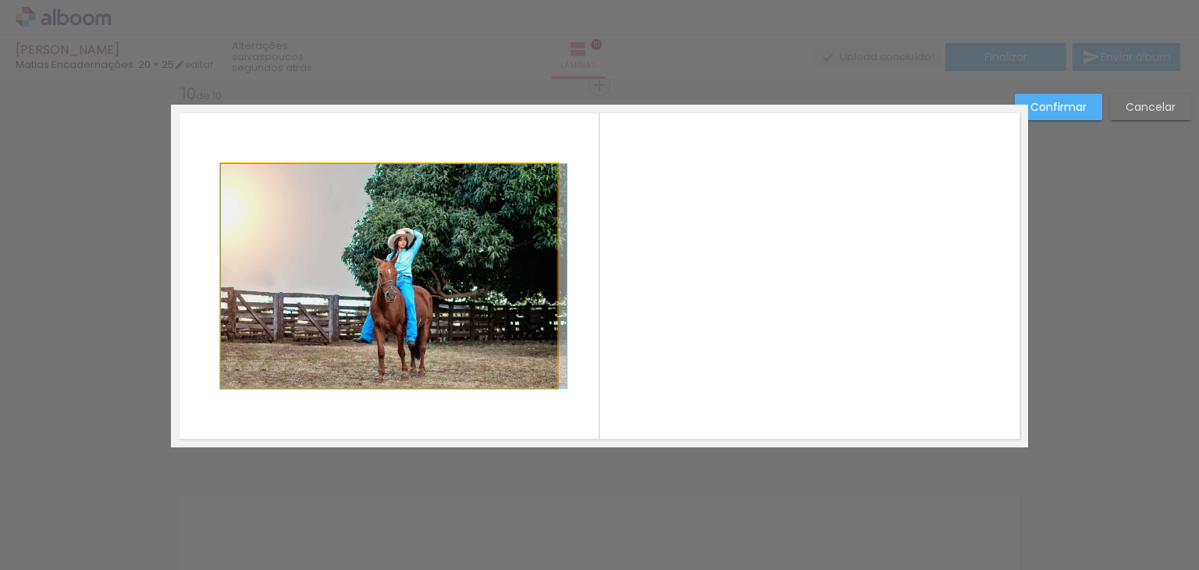
click at [485, 293] on quentale-photo at bounding box center [389, 276] width 336 height 224
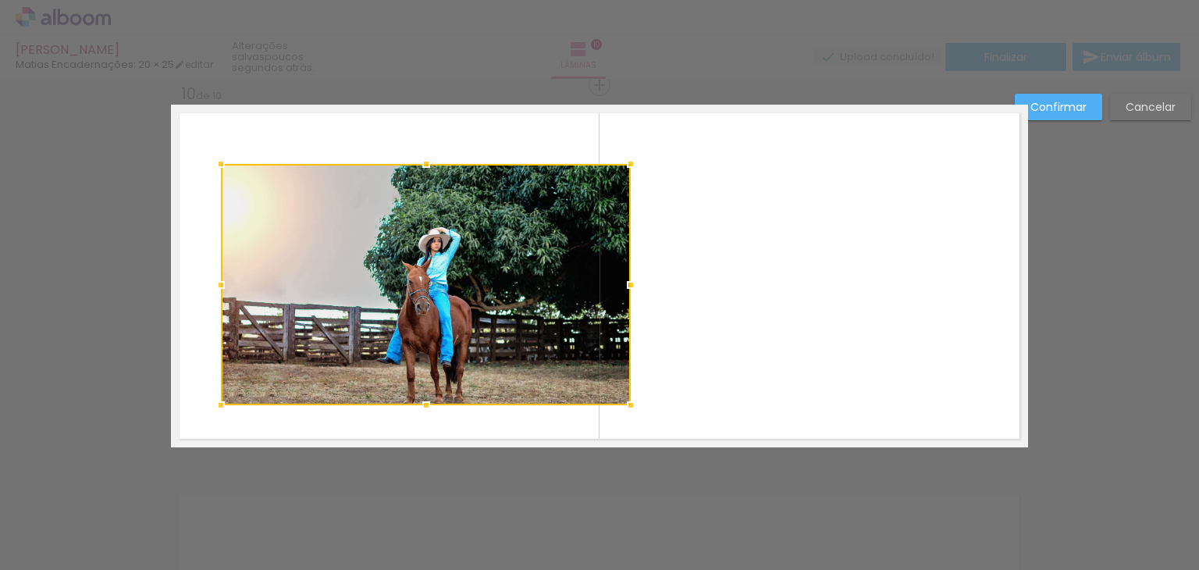
drag, startPoint x: 555, startPoint y: 388, endPoint x: 627, endPoint y: 405, distance: 73.8
click at [627, 405] on div at bounding box center [630, 404] width 31 height 31
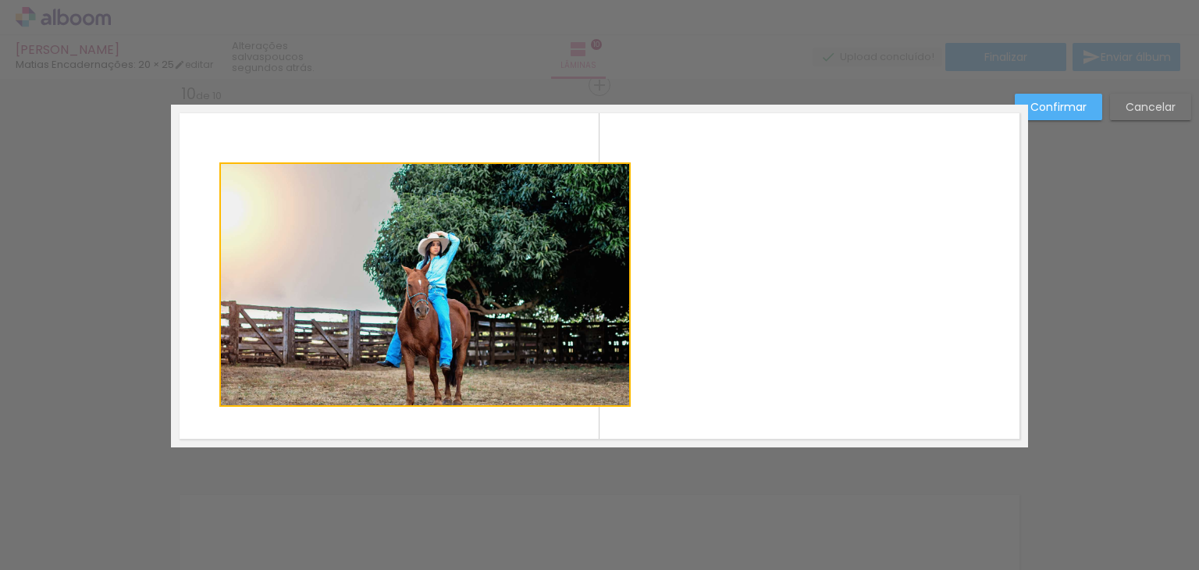
drag, startPoint x: 541, startPoint y: 263, endPoint x: 645, endPoint y: 261, distance: 104.6
click at [645, 261] on quentale-layouter at bounding box center [599, 276] width 857 height 343
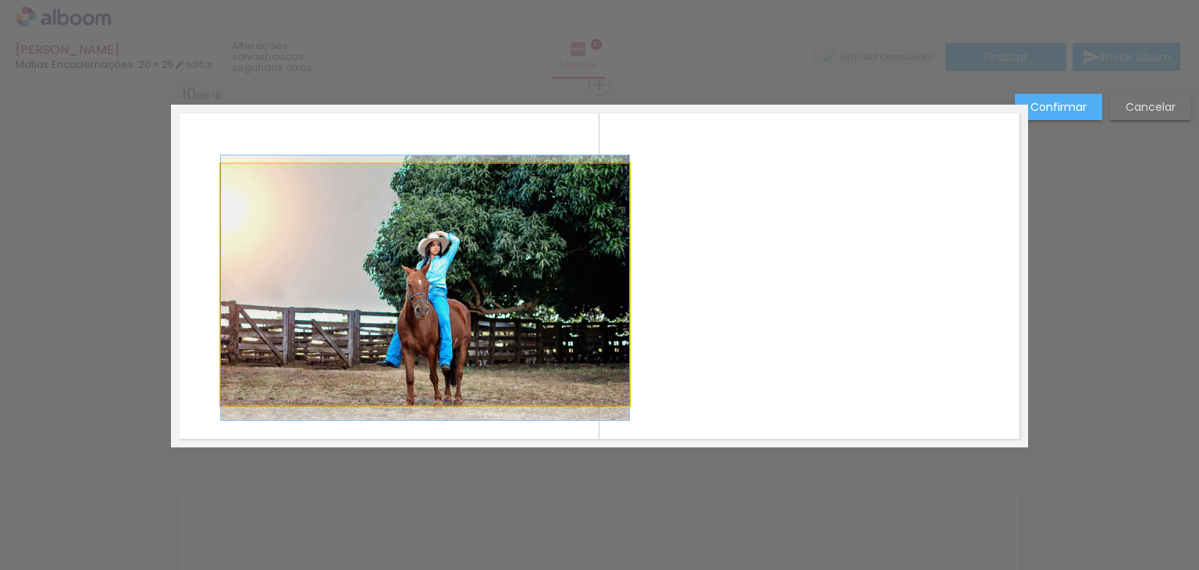
click at [585, 260] on quentale-photo at bounding box center [425, 284] width 408 height 241
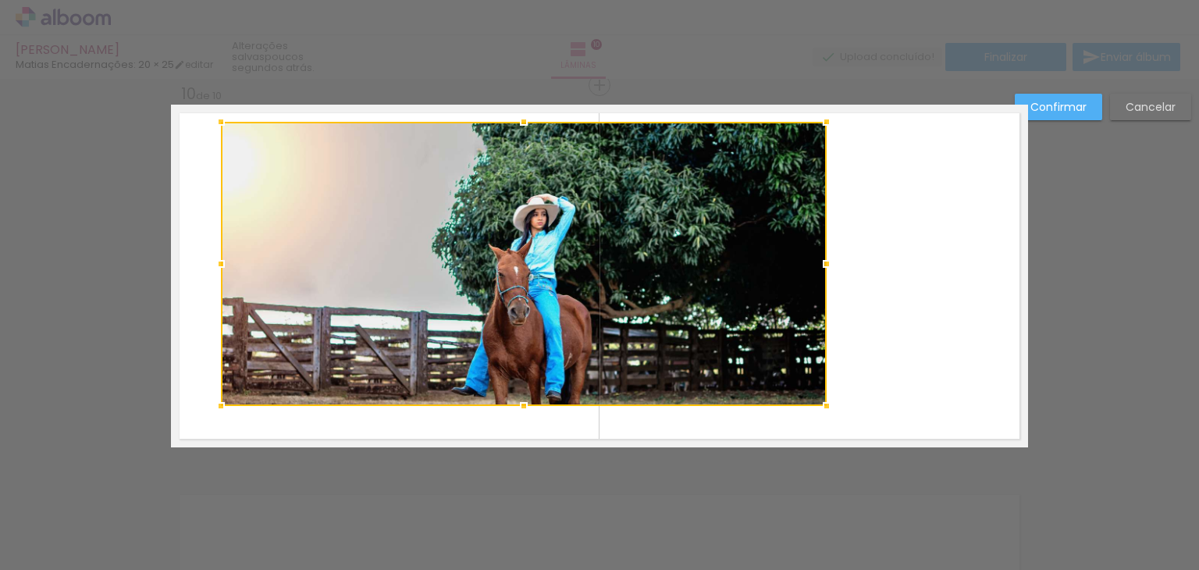
drag, startPoint x: 625, startPoint y: 162, endPoint x: 827, endPoint y: 119, distance: 206.6
click at [827, 119] on div at bounding box center [826, 121] width 31 height 31
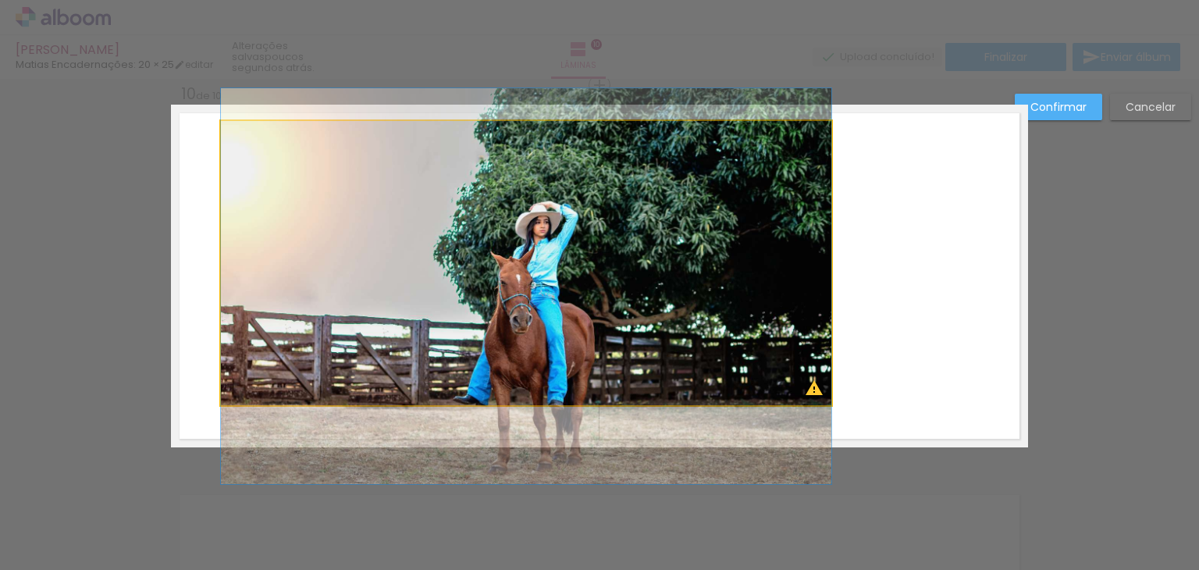
drag, startPoint x: 537, startPoint y: 249, endPoint x: 690, endPoint y: 257, distance: 153.1
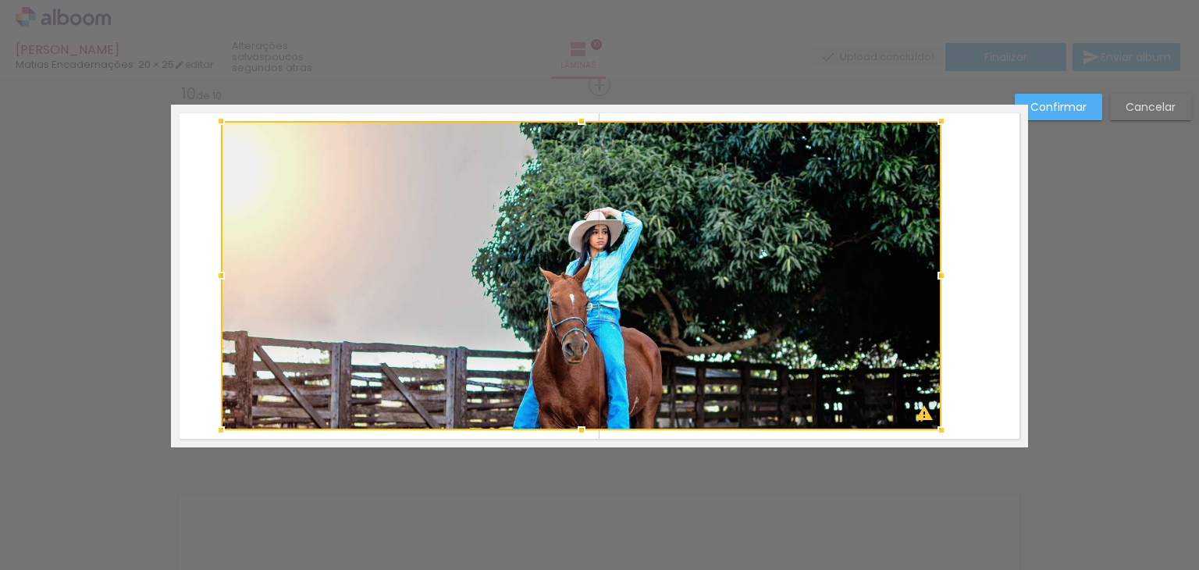
drag, startPoint x: 827, startPoint y: 407, endPoint x: 937, endPoint y: 432, distance: 112.8
click at [937, 432] on div at bounding box center [940, 429] width 31 height 31
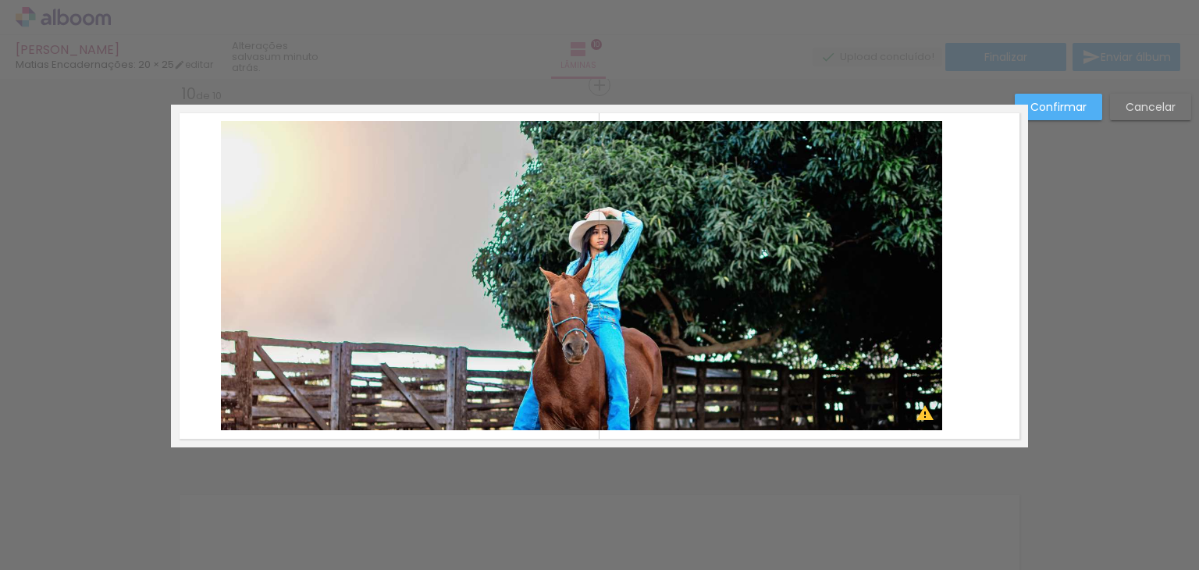
drag, startPoint x: 936, startPoint y: 119, endPoint x: 949, endPoint y: 114, distance: 14.3
click at [949, 114] on quentale-layouter at bounding box center [599, 276] width 857 height 343
click at [1046, 98] on paper-button "Confirmar" at bounding box center [1057, 107] width 87 height 27
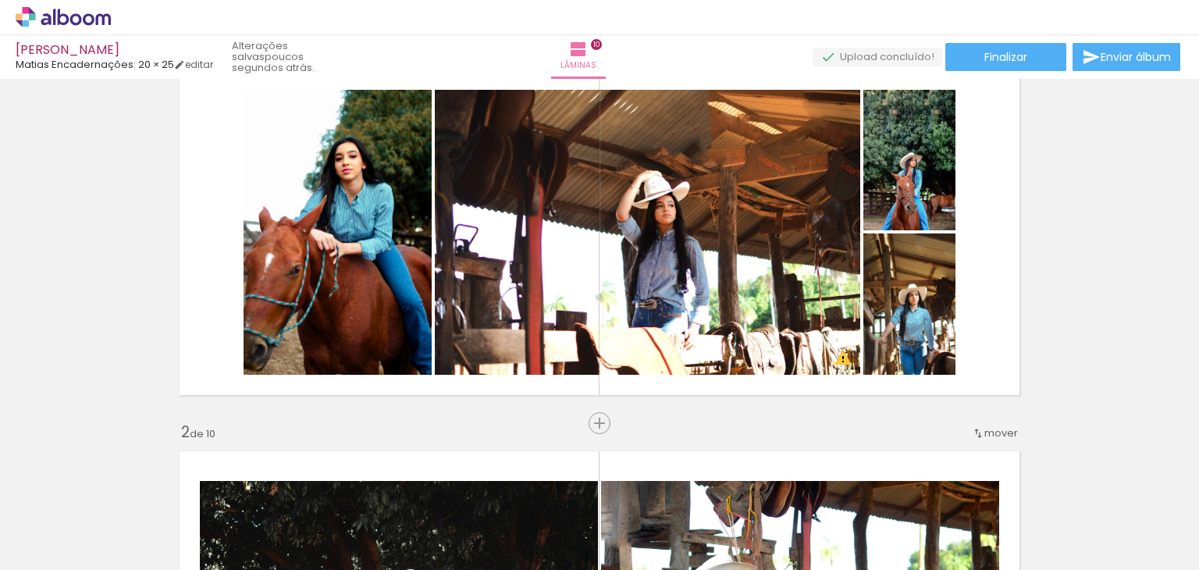
scroll to position [0, 0]
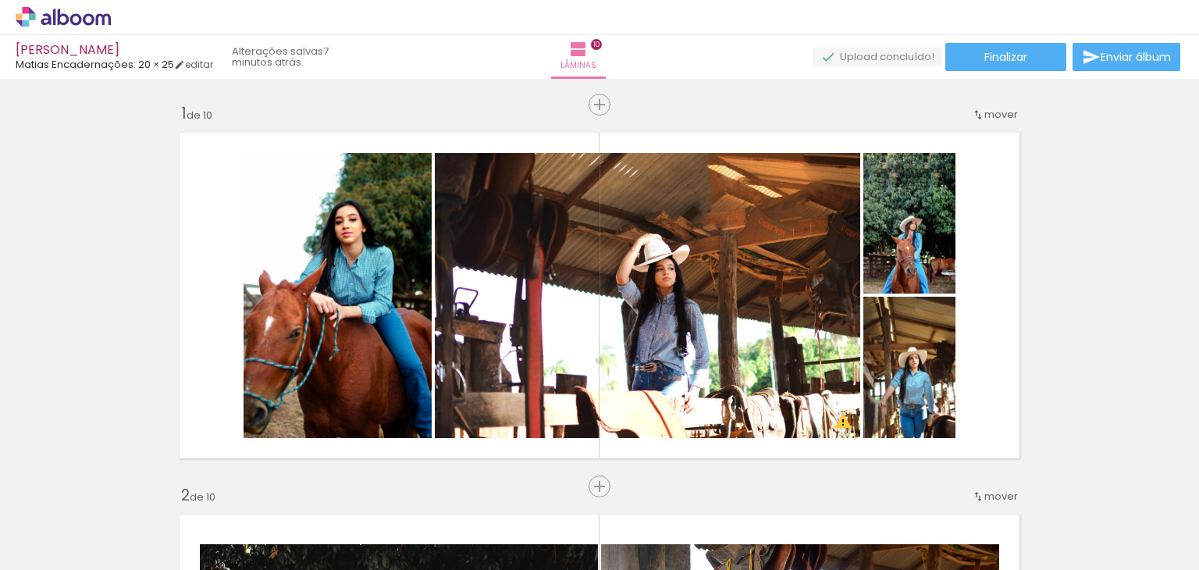
scroll to position [0, 375]
